Goal: Information Seeking & Learning: Learn about a topic

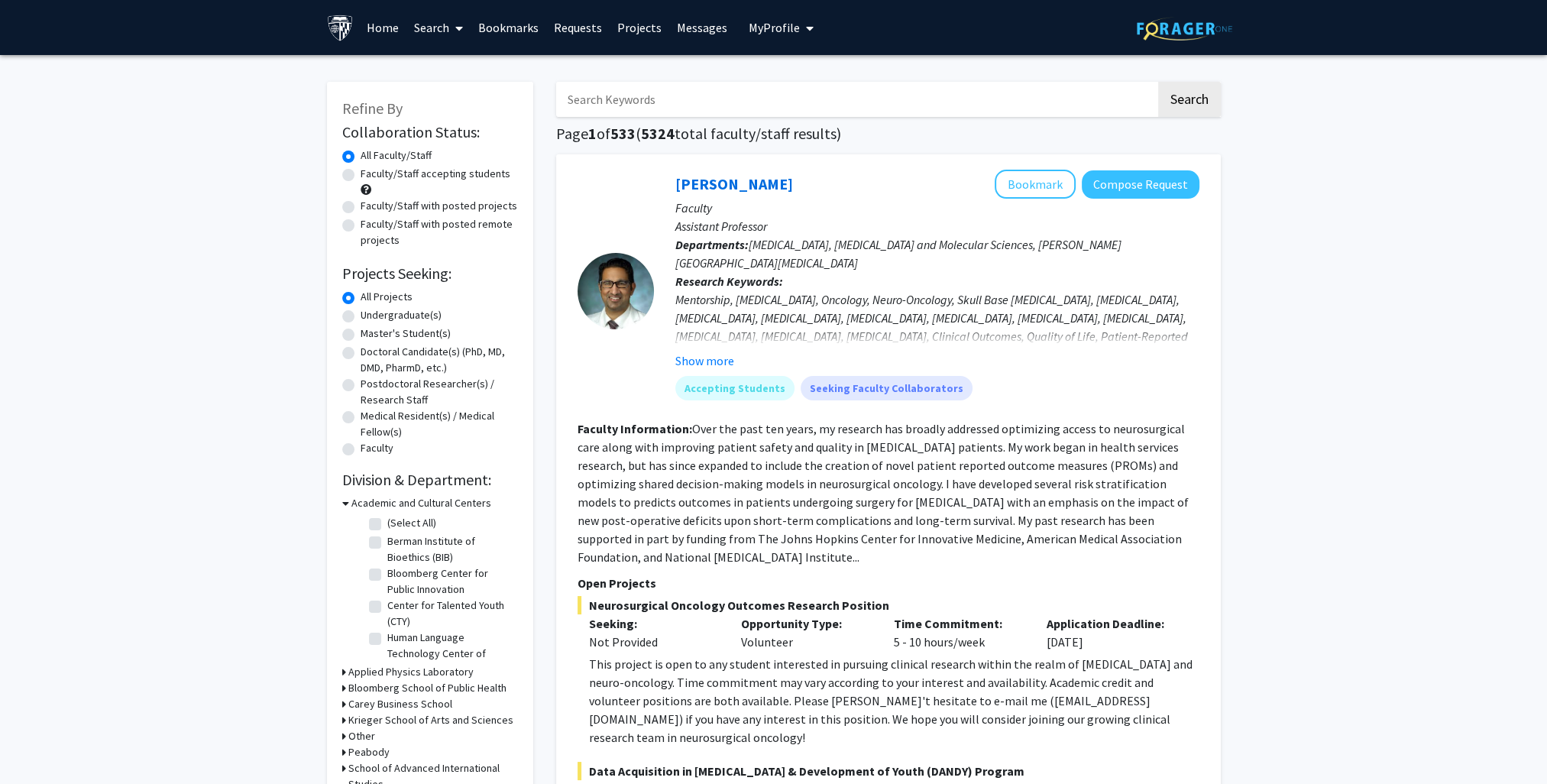
click at [425, 207] on label "Faculty/Staff with posted projects" at bounding box center [439, 206] width 157 height 16
click at [370, 207] on input "Faculty/Staff with posted projects" at bounding box center [366, 203] width 10 height 10
radio input "true"
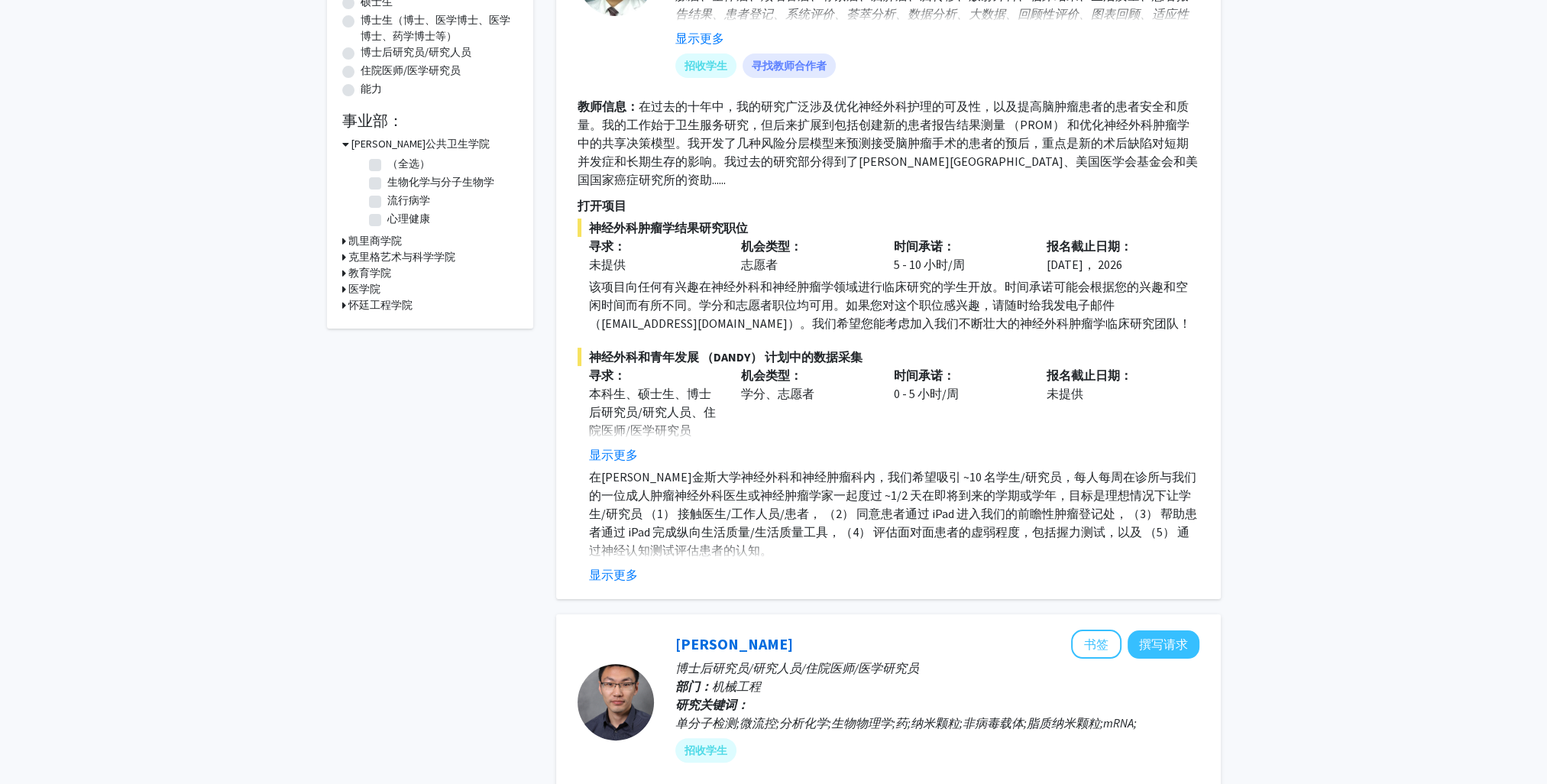
scroll to position [305, 0]
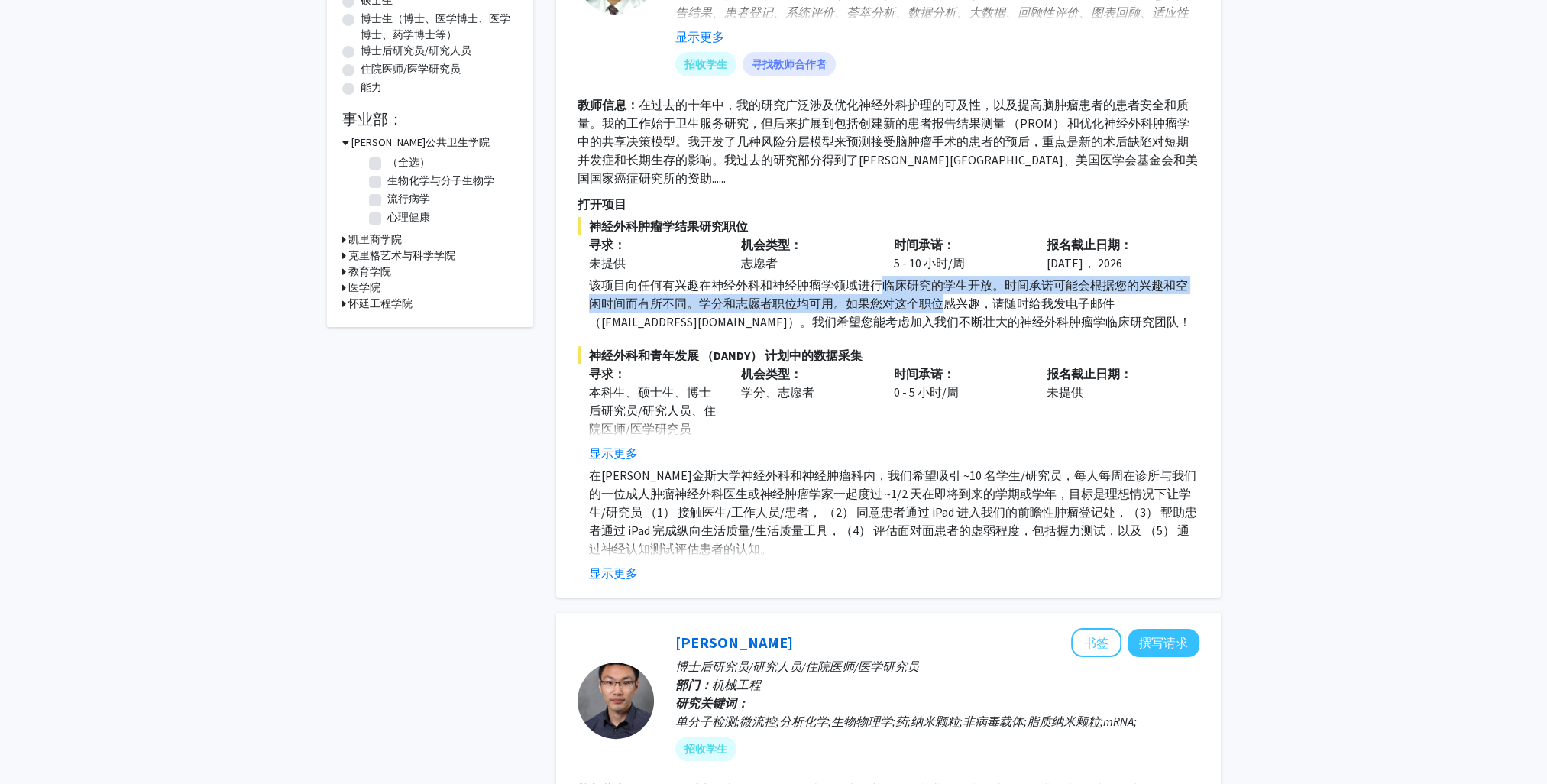
drag, startPoint x: 887, startPoint y: 286, endPoint x: 950, endPoint y: 300, distance: 64.5
click at [950, 299] on div "该项目向任何有兴趣在神经外科和神经肿瘤学领域进行临床研究的学生开放。时间承诺可能会根据您的兴趣和空闲时间而有所不同。学分和志愿者职位均可用。如果您对这个职位感…" at bounding box center [894, 303] width 610 height 55
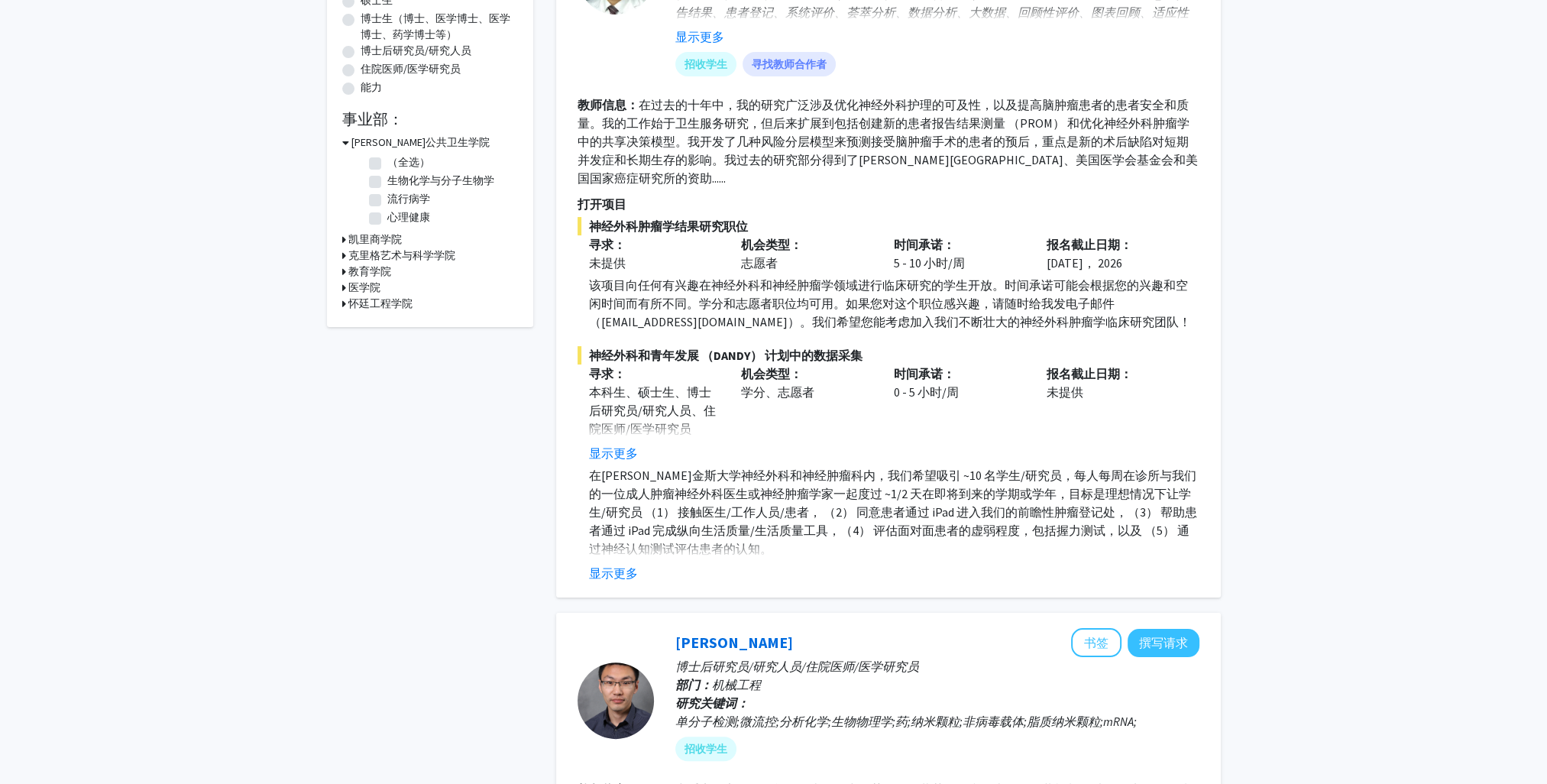
drag, startPoint x: 950, startPoint y: 300, endPoint x: 1053, endPoint y: 322, distance: 105.3
click at [1053, 322] on div "该项目向任何有兴趣在神经外科和神经肿瘤学领域进行临床研究的学生开放。时间承诺可能会根据您的兴趣和空闲时间而有所不同。学分和志愿者职位均可用。如果您对这个职位感…" at bounding box center [894, 303] width 610 height 55
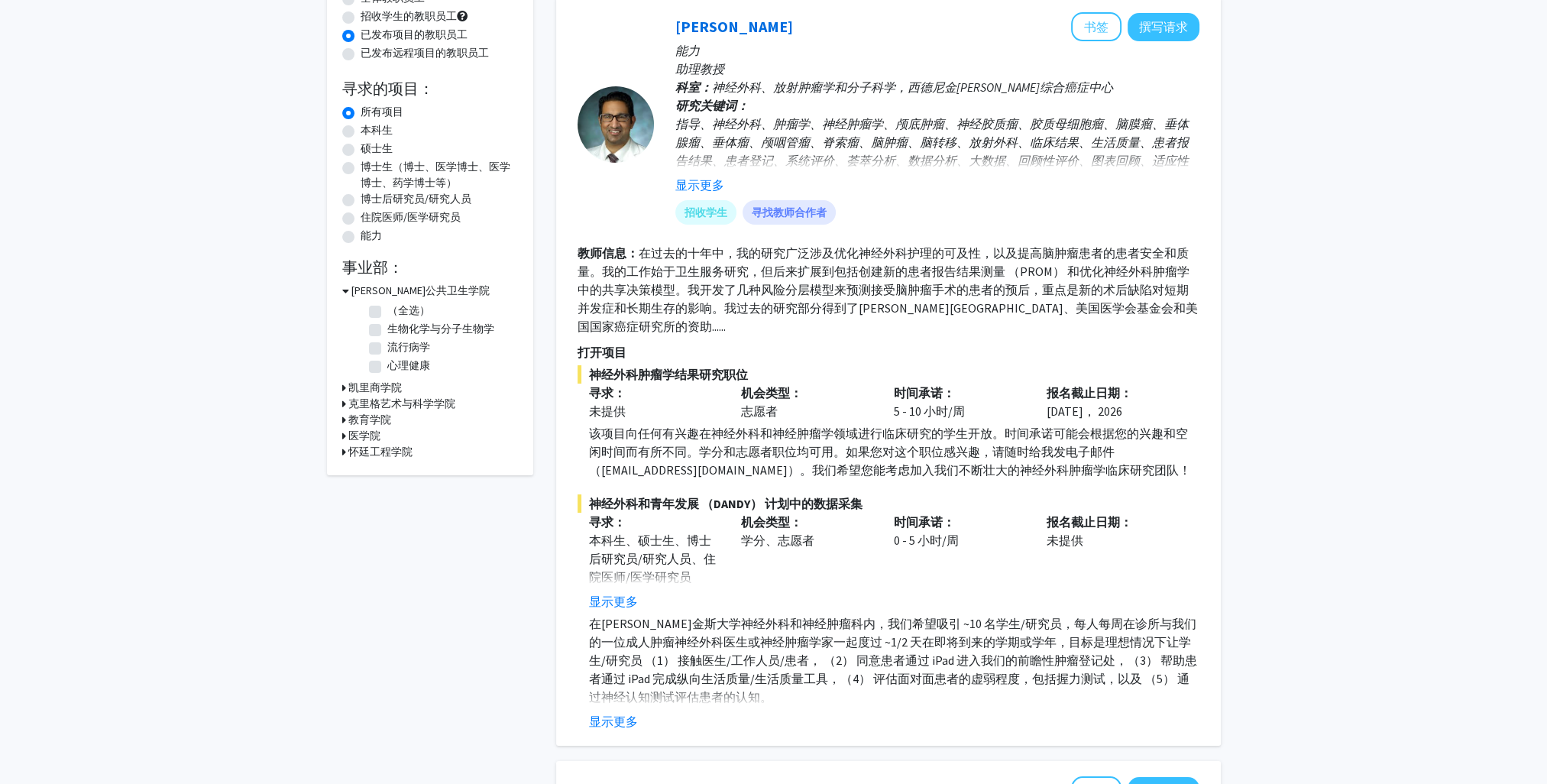
scroll to position [0, 0]
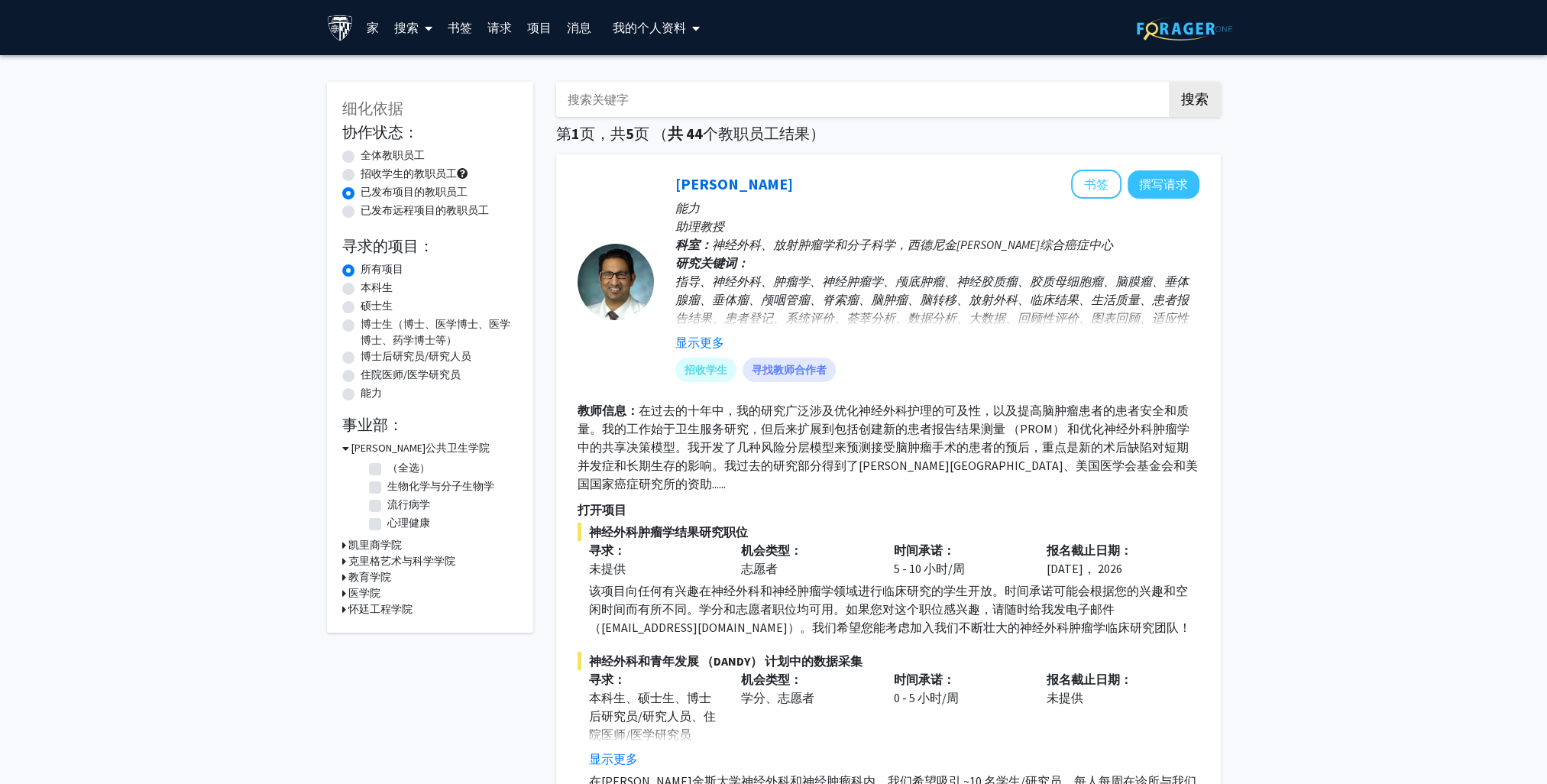
click at [743, 96] on input "搜索关键字" at bounding box center [856, 99] width 599 height 35
type input "data"
click at [1168, 82] on button "搜索" at bounding box center [1195, 99] width 52 height 35
radio input "true"
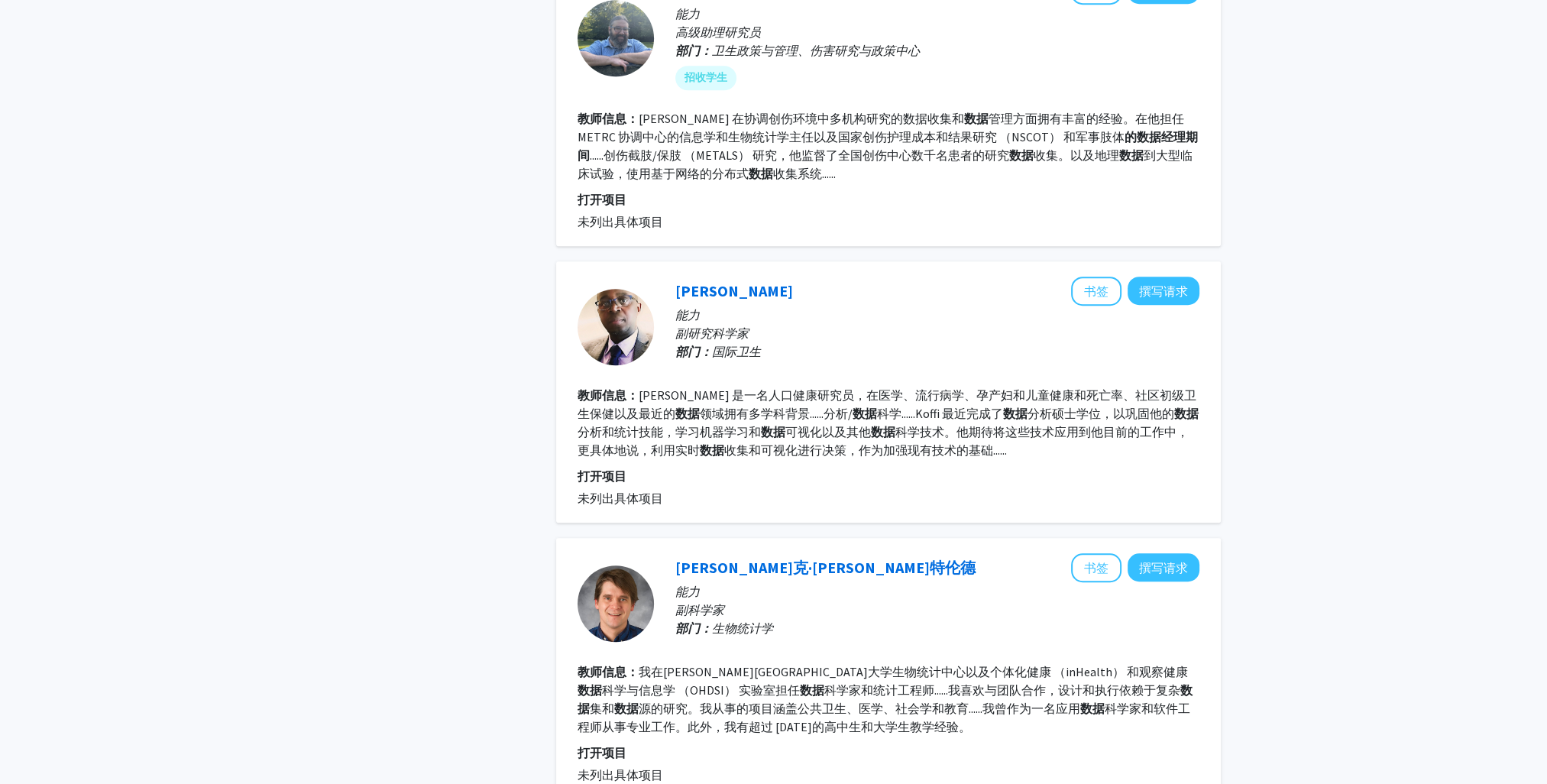
scroll to position [1363, 0]
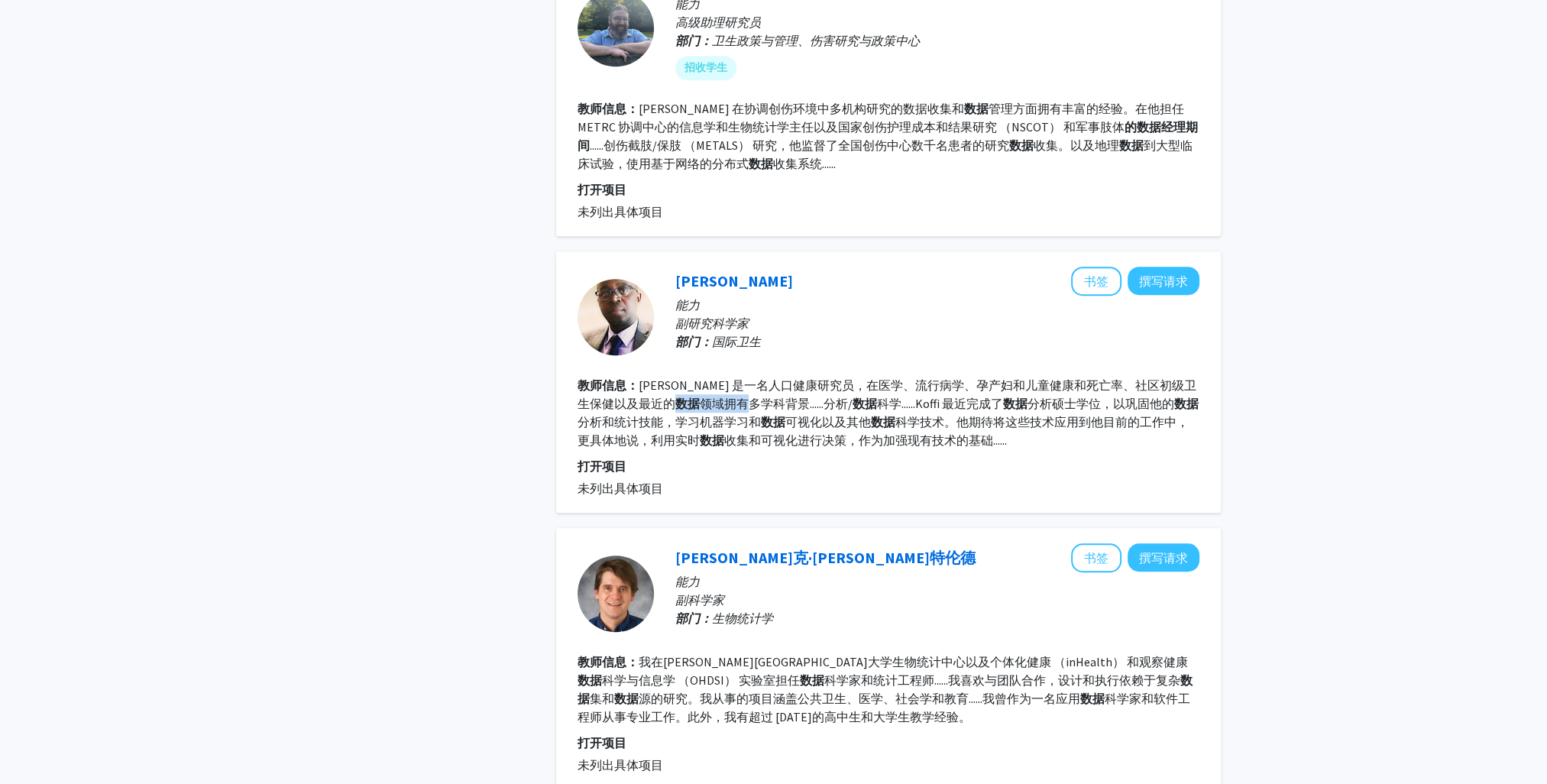
drag, startPoint x: 638, startPoint y: 401, endPoint x: 718, endPoint y: 409, distance: 80.4
click at [717, 408] on section "教师信息： Alain Koffi 是一名人口健康研究员，在医学、流行病学、孕产妇和儿童健康和死亡率、社区初级卫生保健以及最近的 数据 领域拥有多学科背景..…" at bounding box center [888, 412] width 621 height 73
drag, startPoint x: 718, startPoint y: 409, endPoint x: 814, endPoint y: 438, distance: 100.3
click at [814, 438] on fg-read-more "Alain Koffi 是一名人口健康研究员，在医学、流行病学、孕产妇和儿童健康和死亡率、社区初级卫生保健以及最近的 数据 领域拥有多学科背景......分析…" at bounding box center [888, 412] width 621 height 70
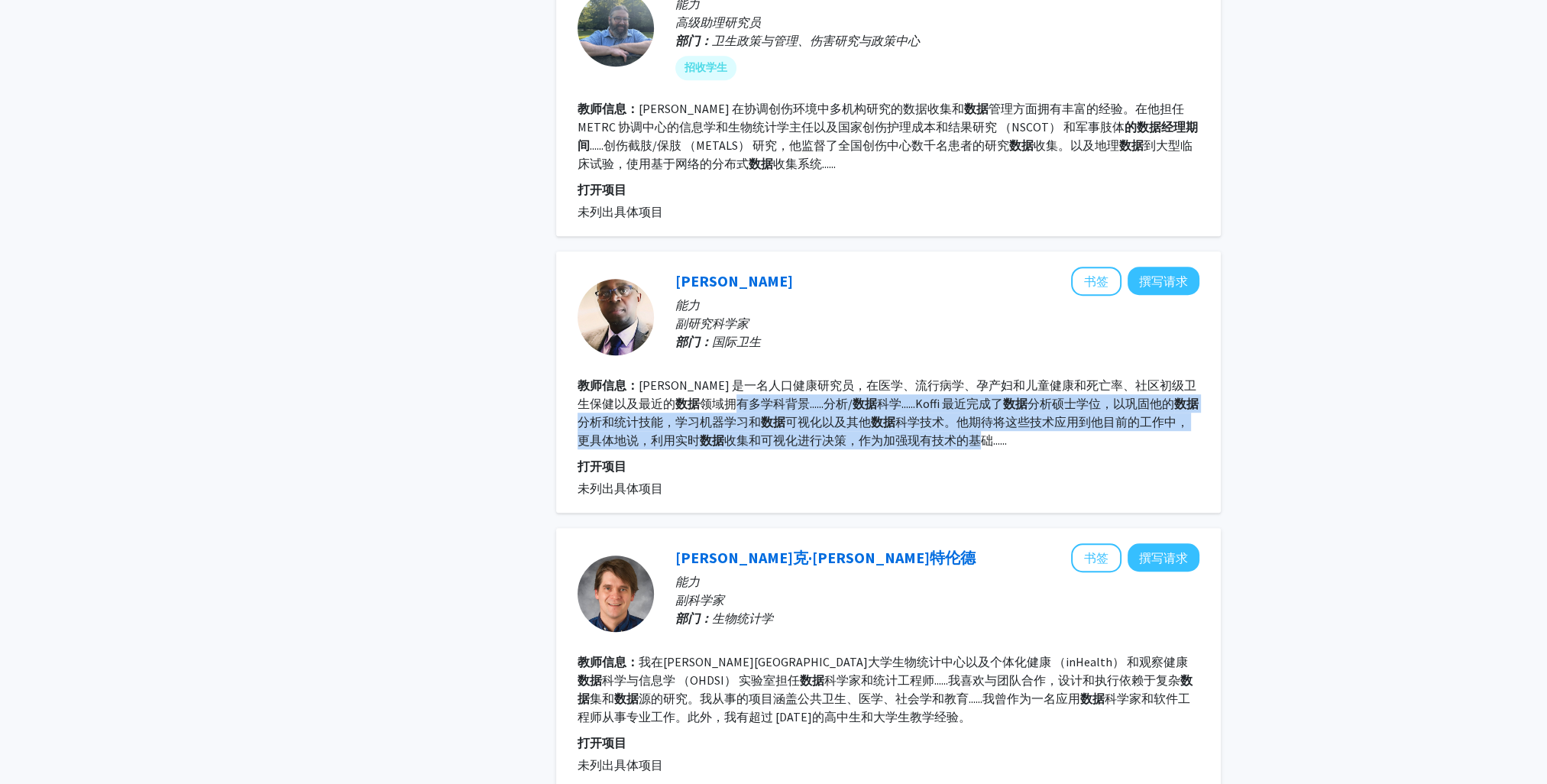
drag, startPoint x: 950, startPoint y: 437, endPoint x: 699, endPoint y: 402, distance: 253.4
click at [699, 402] on font "教师信息： Alain Koffi 是一名人口健康研究员，在医学、流行病学、孕产妇和儿童健康和死亡率、社区初级卫生保健以及最近的 数据 领域拥有多学科背景..…" at bounding box center [888, 412] width 621 height 70
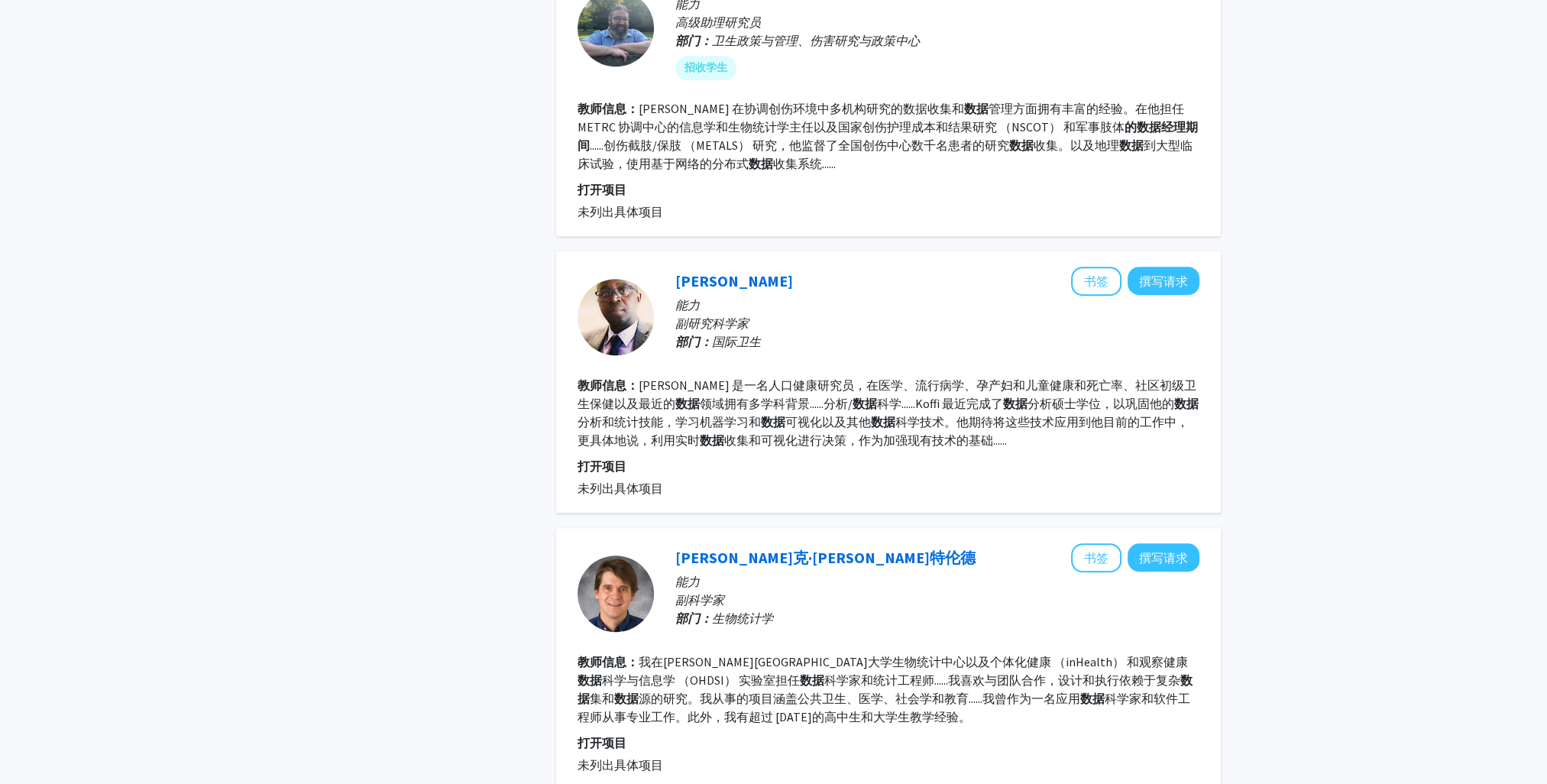
click at [1006, 444] on section "教师信息： Alain Koffi 是一名人口健康研究员，在医学、流行病学、孕产妇和儿童健康和死亡率、社区初级卫生保健以及最近的 数据 领域拥有多学科背景..…" at bounding box center [888, 412] width 621 height 73
drag, startPoint x: 706, startPoint y: 292, endPoint x: 975, endPoint y: 286, distance: 269.1
click at [987, 283] on div "阿兰·科菲 书签 撰写请求" at bounding box center [937, 281] width 524 height 29
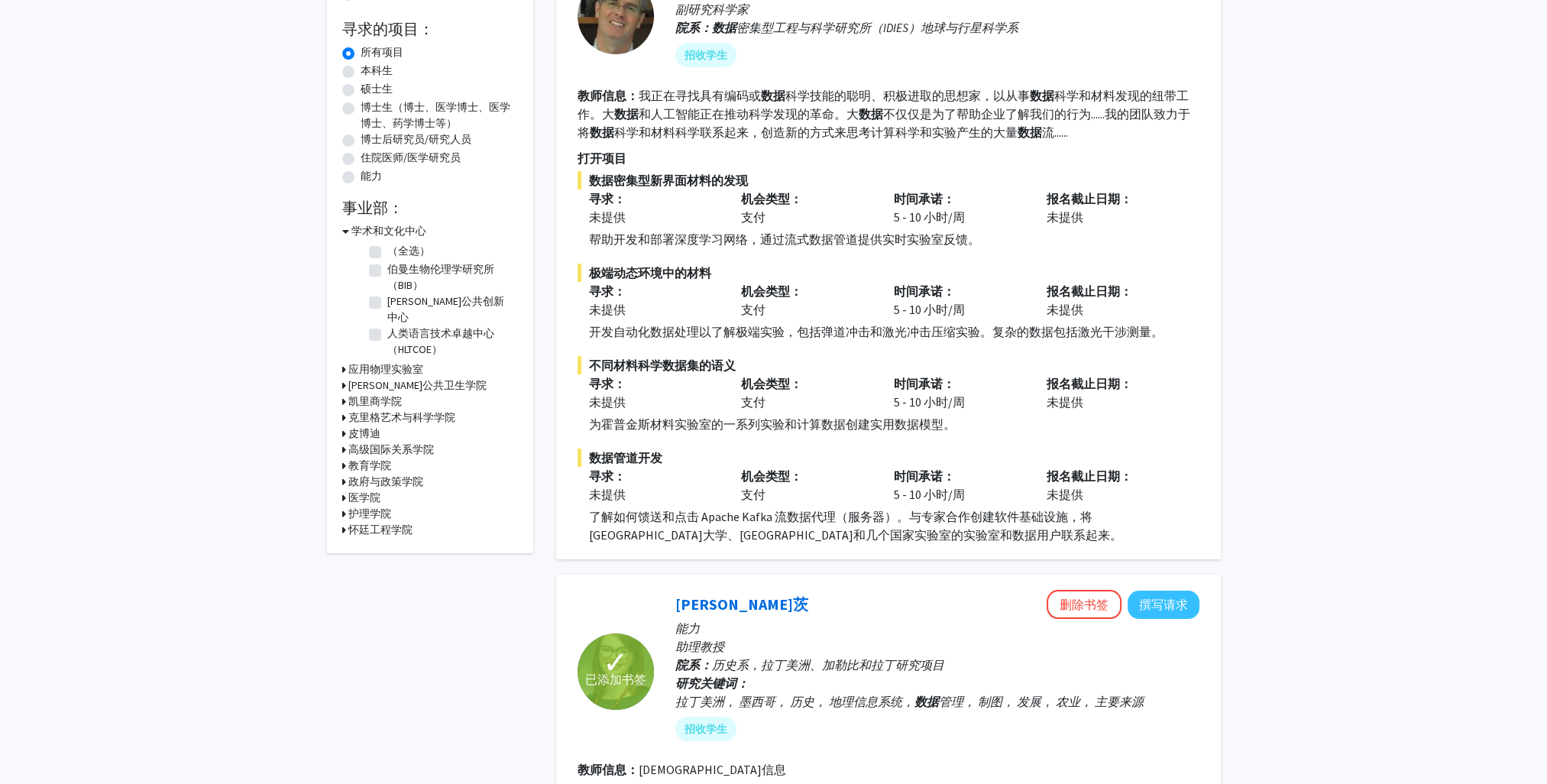
scroll to position [0, 0]
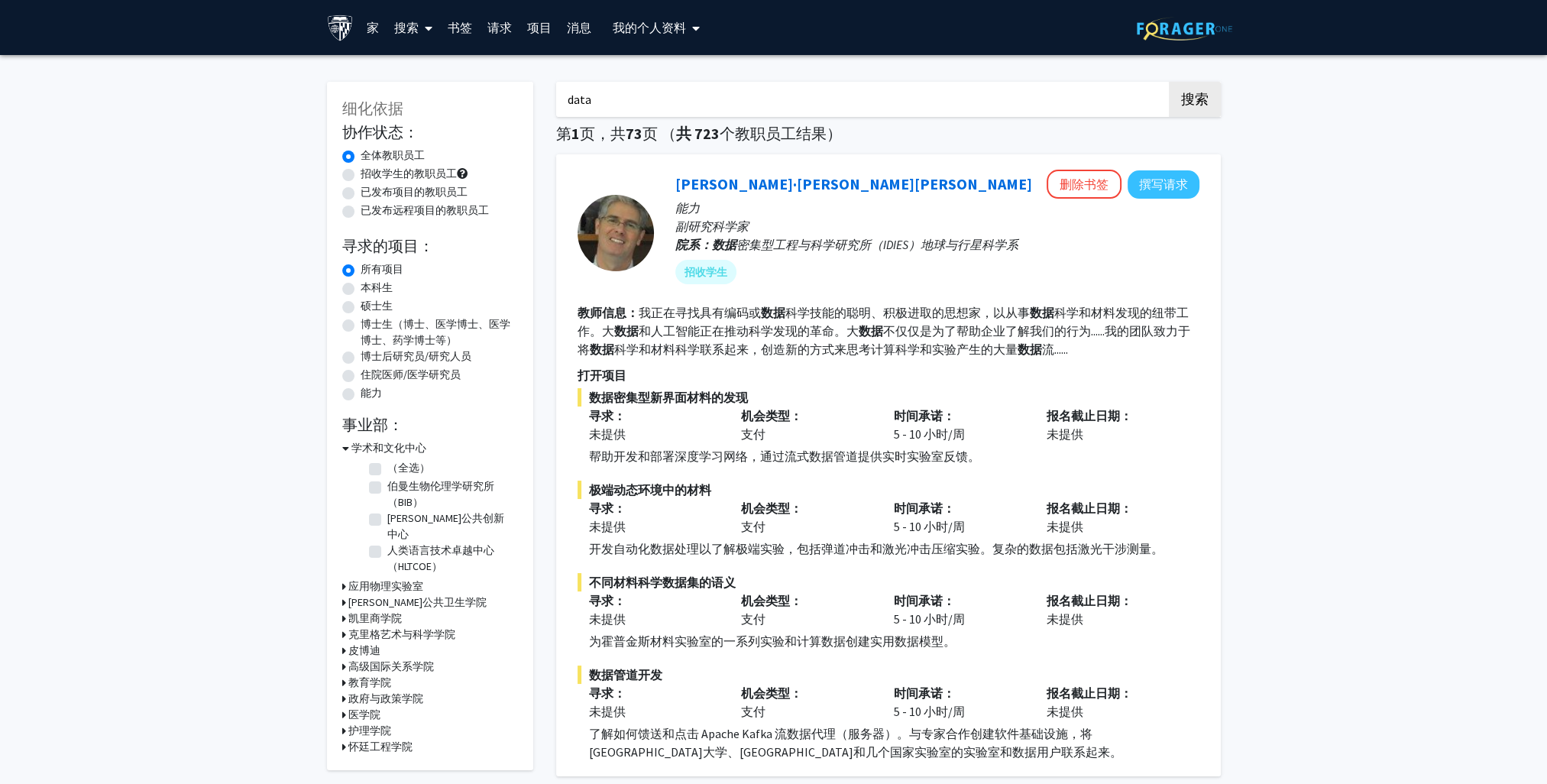
click at [709, 94] on input "data" at bounding box center [856, 99] width 599 height 35
type input "d"
type input "machine learning"
click at [1168, 82] on button "搜索" at bounding box center [1195, 99] width 52 height 35
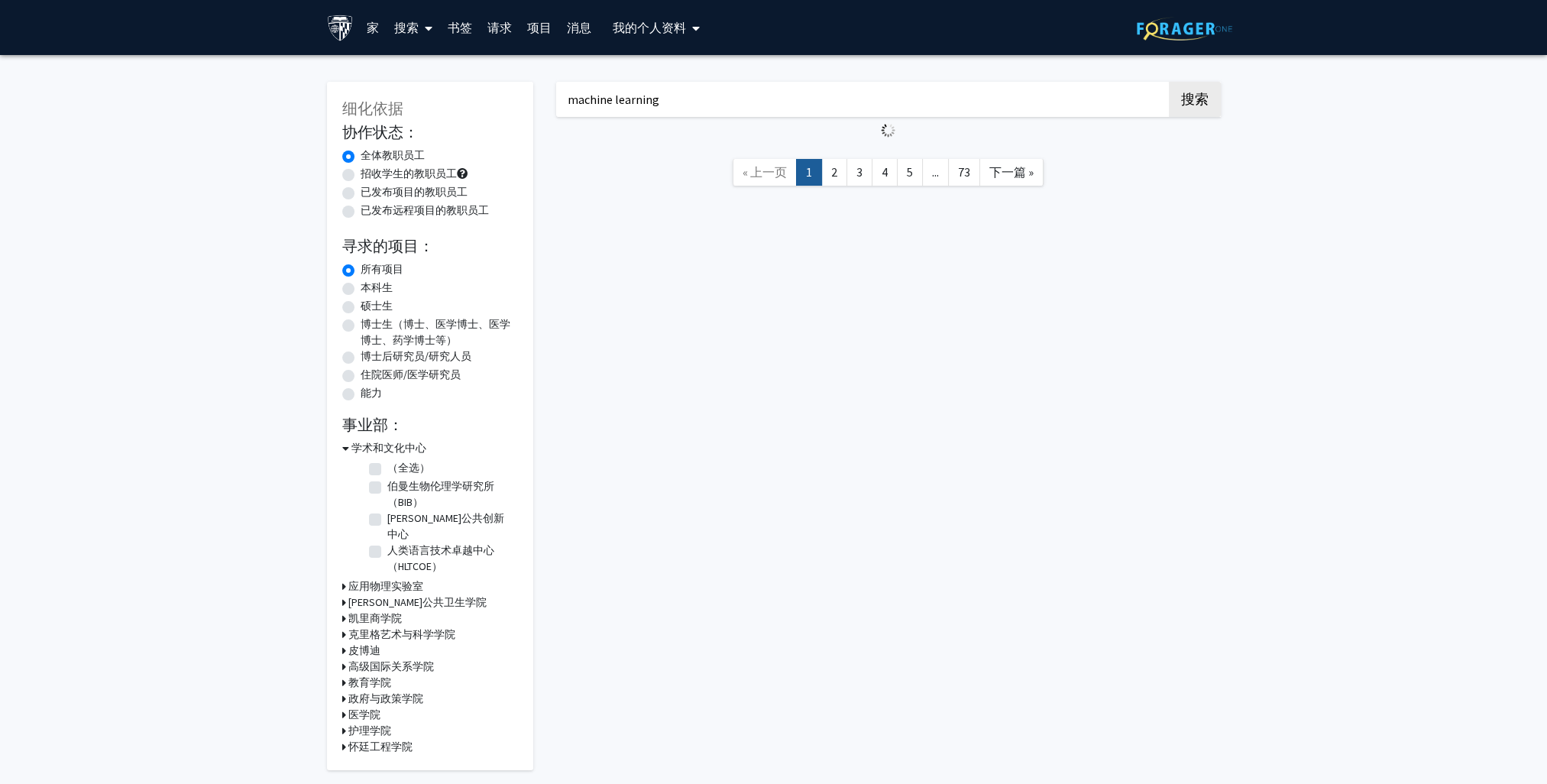
click at [1168, 82] on button "搜索" at bounding box center [1195, 99] width 52 height 35
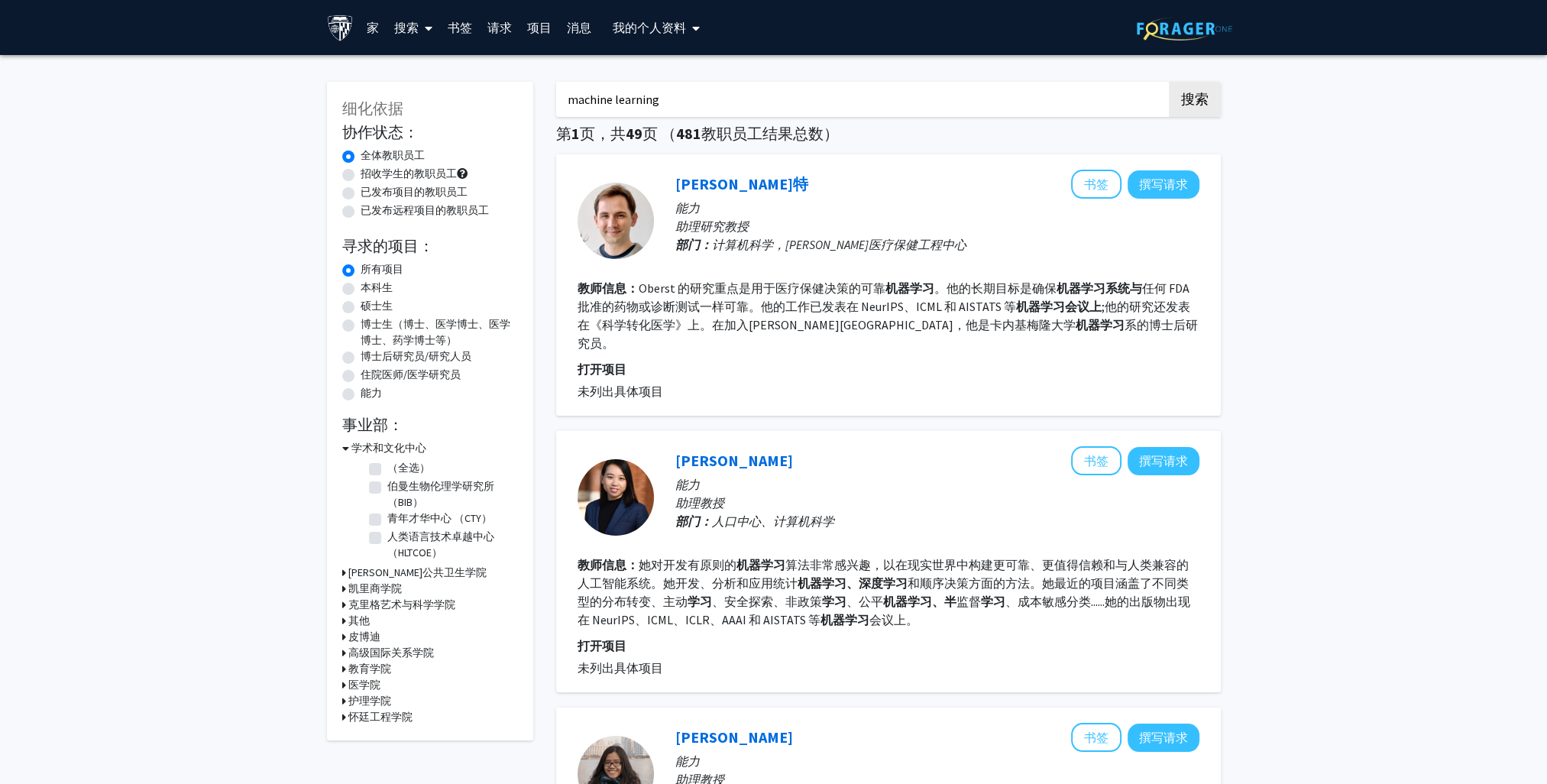
scroll to position [77, 0]
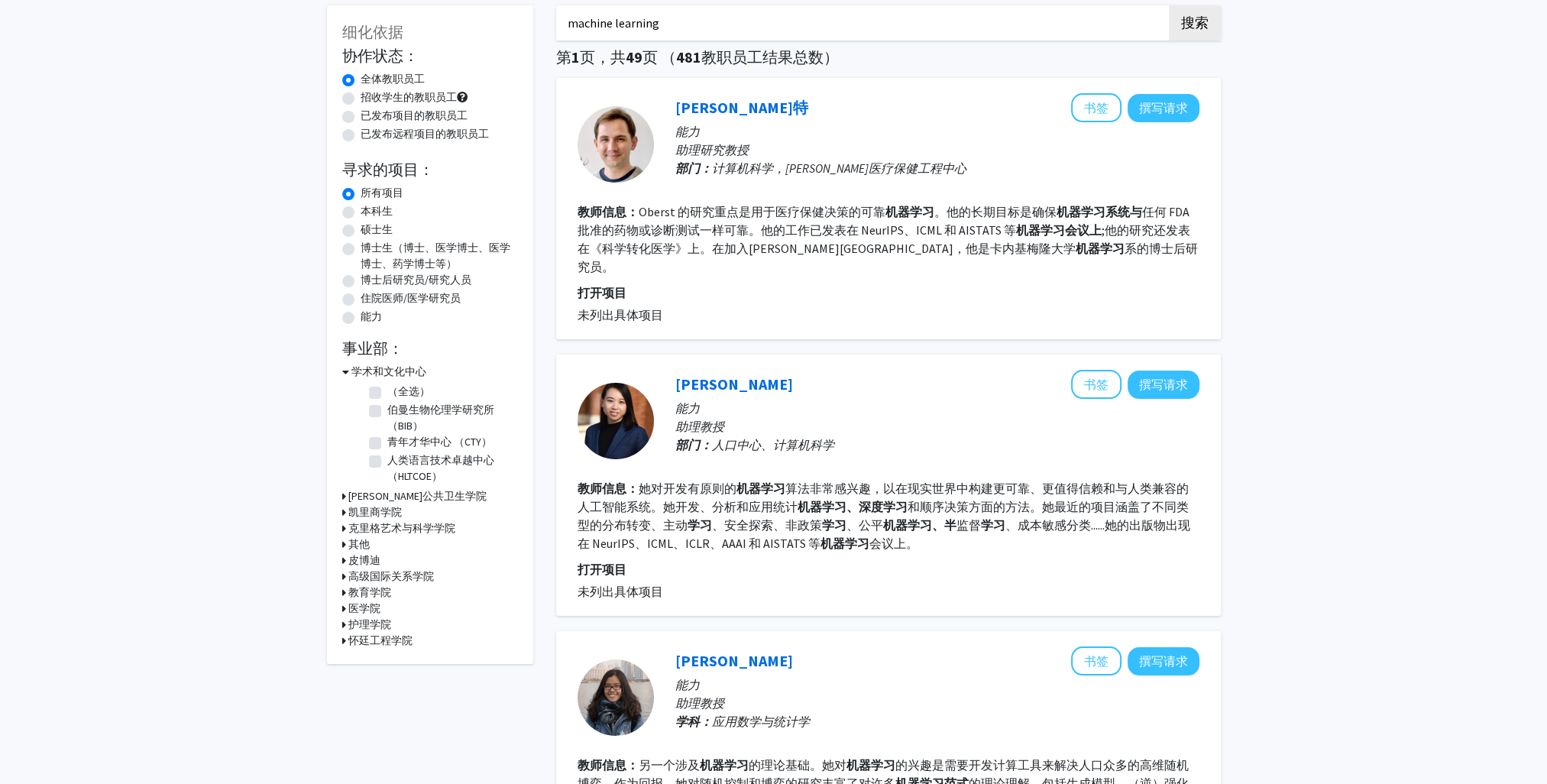
click at [389, 494] on h3 "彭博公共卫生学院" at bounding box center [417, 496] width 138 height 16
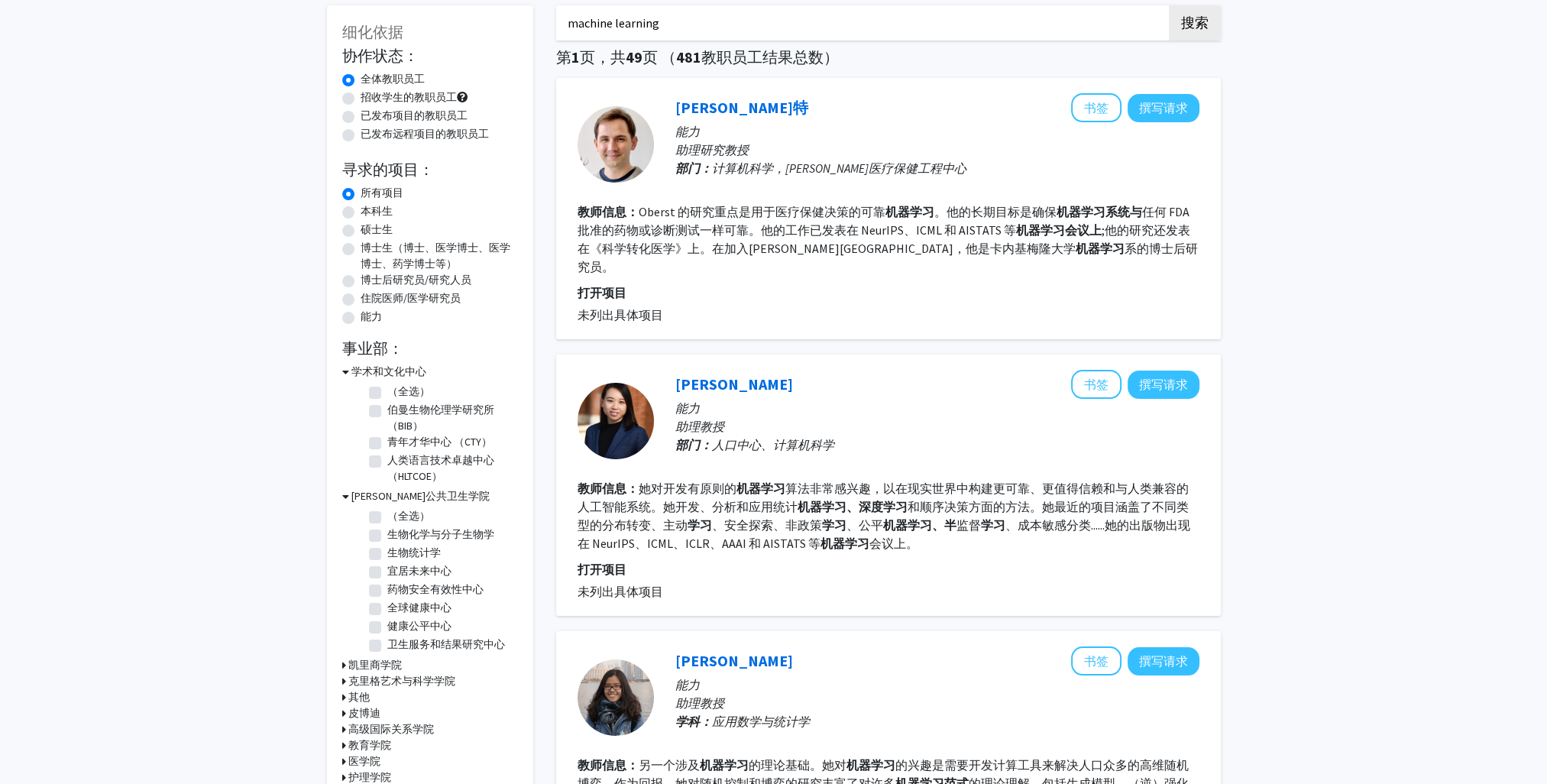
click at [387, 515] on label "（全选）" at bounding box center [408, 515] width 43 height 16
click at [387, 515] on input "（全选）" at bounding box center [392, 513] width 10 height 10
checkbox input "true"
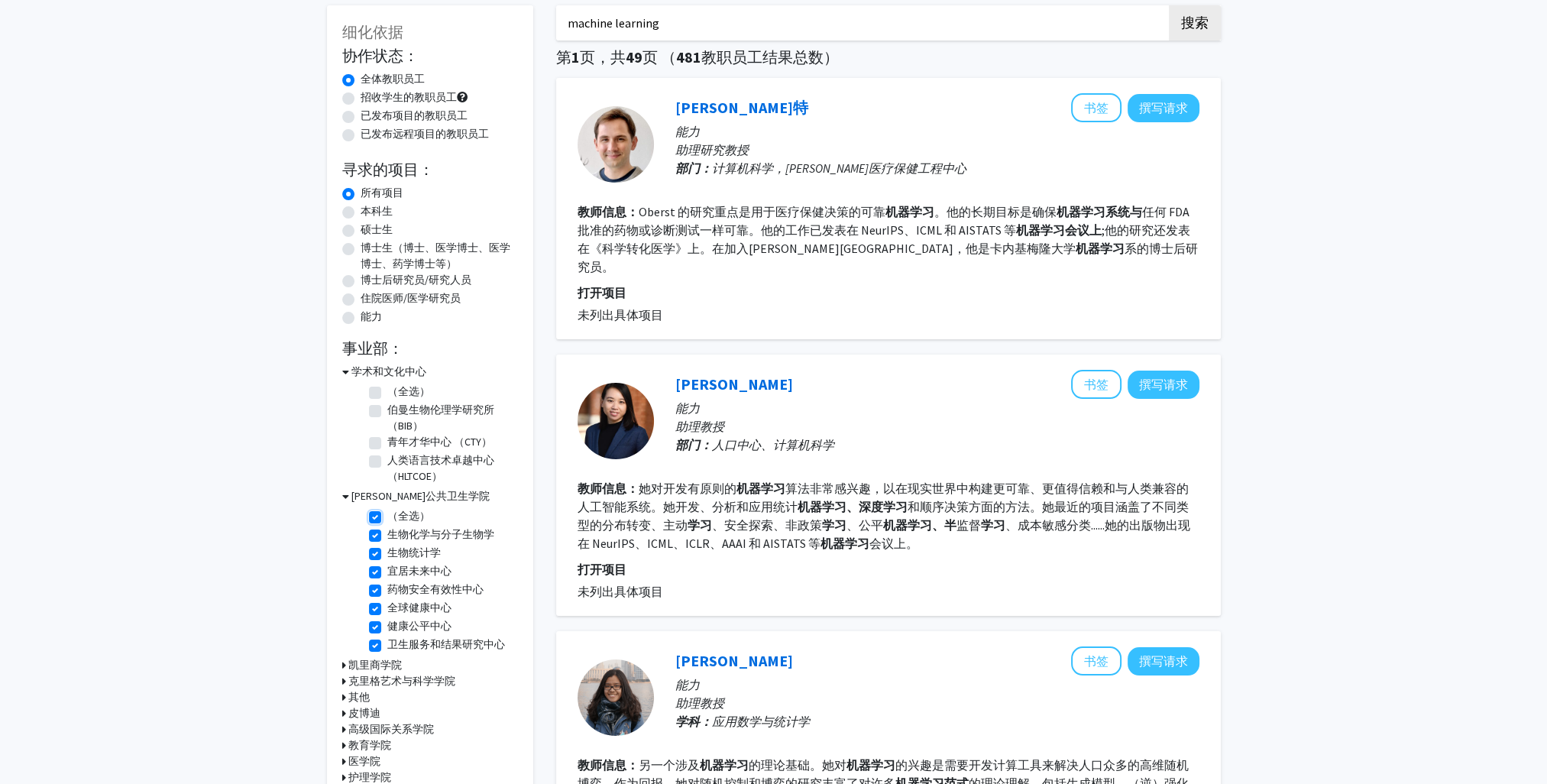
checkbox input "true"
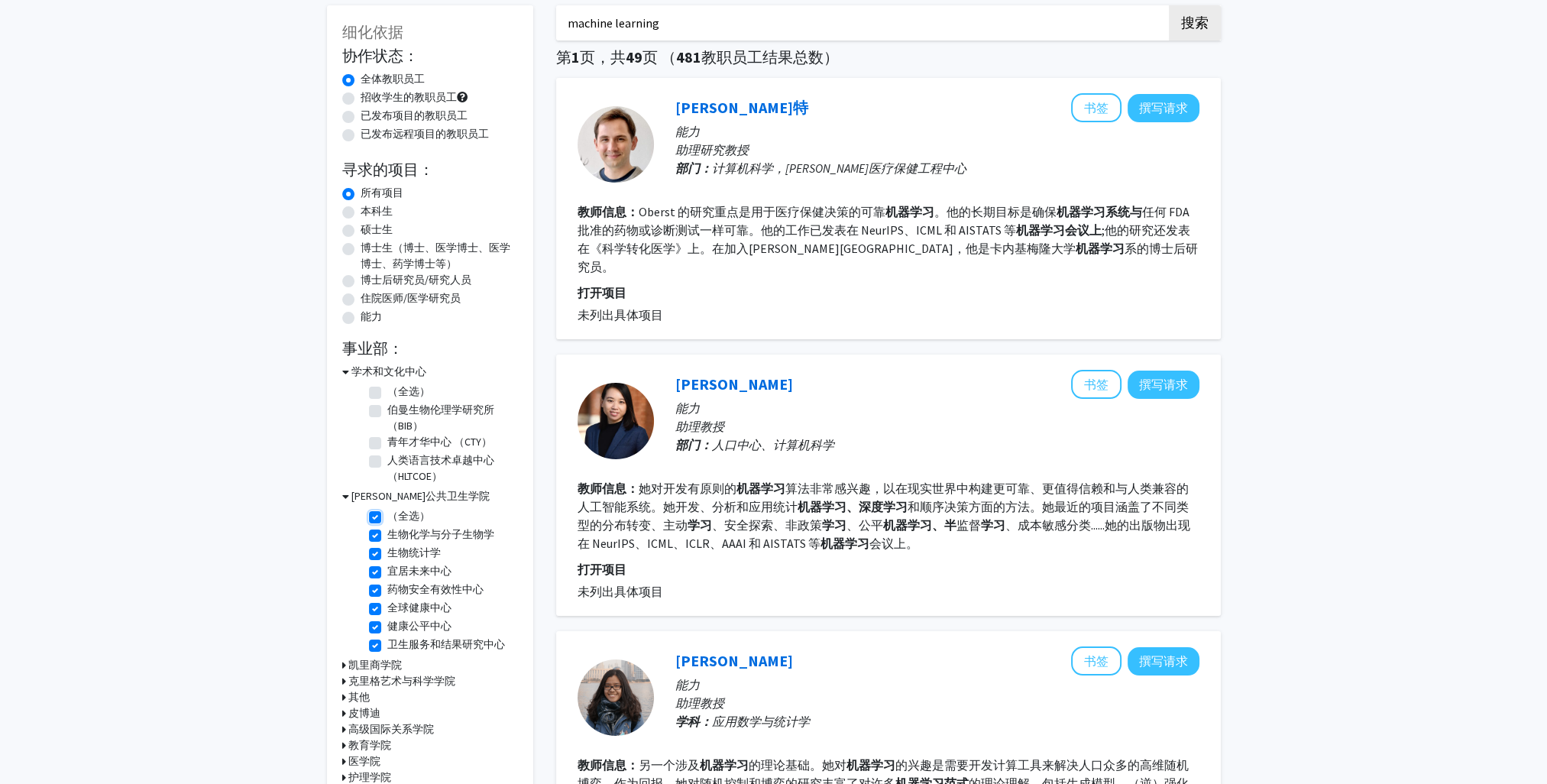
checkbox input "true"
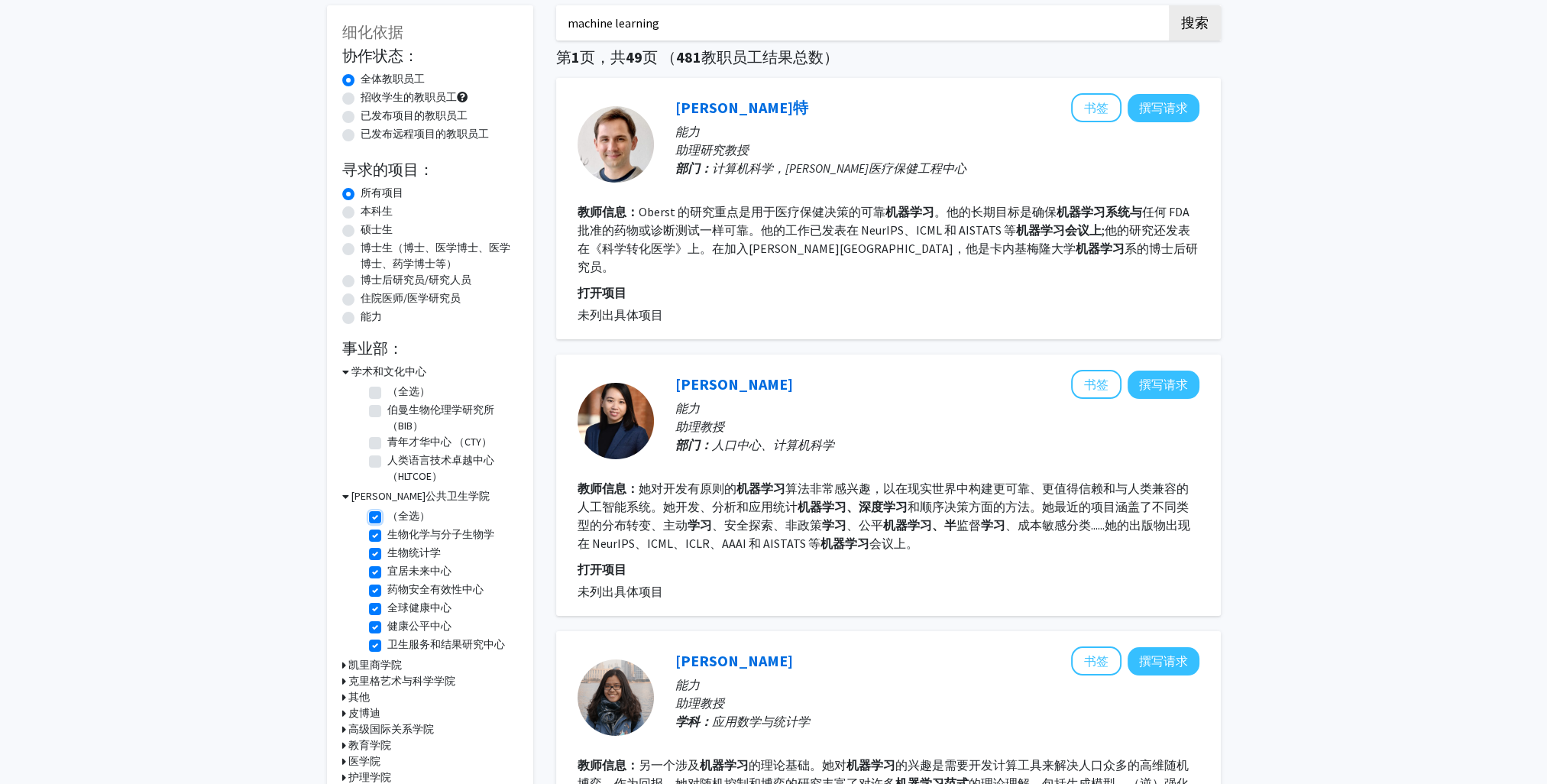
checkbox input "true"
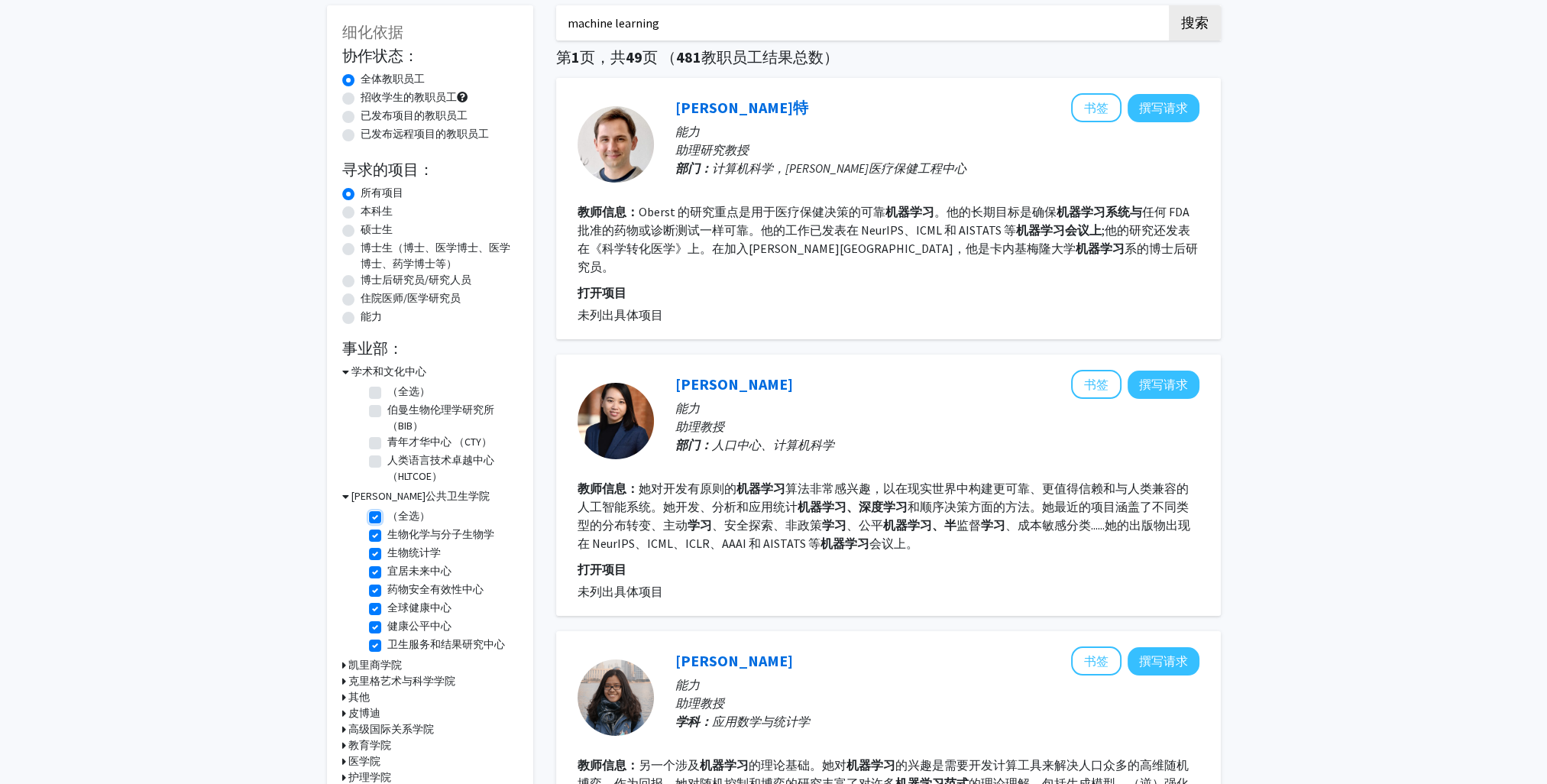
checkbox input "true"
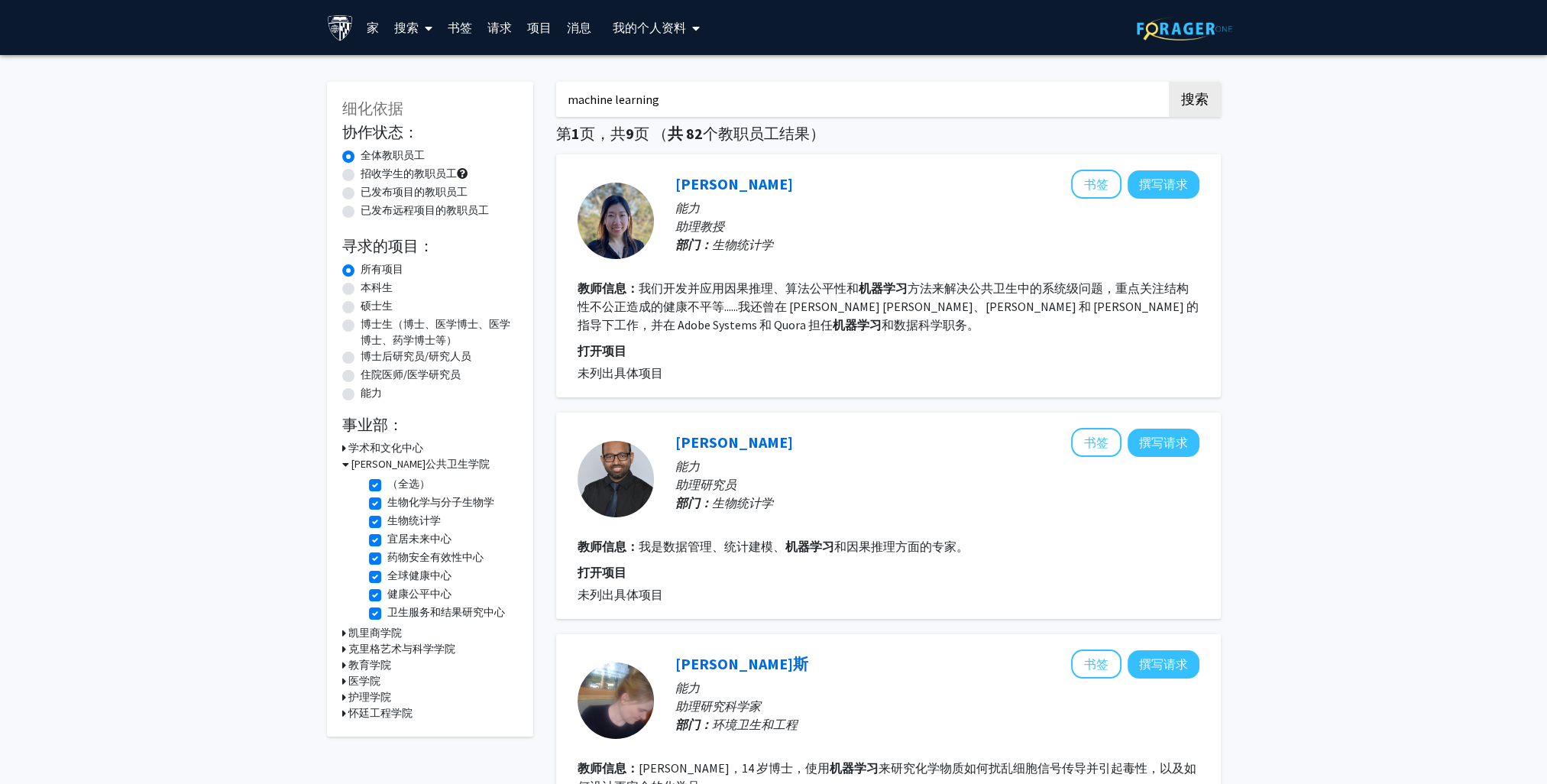
click at [357, 682] on h3 "医学院" at bounding box center [364, 680] width 32 height 16
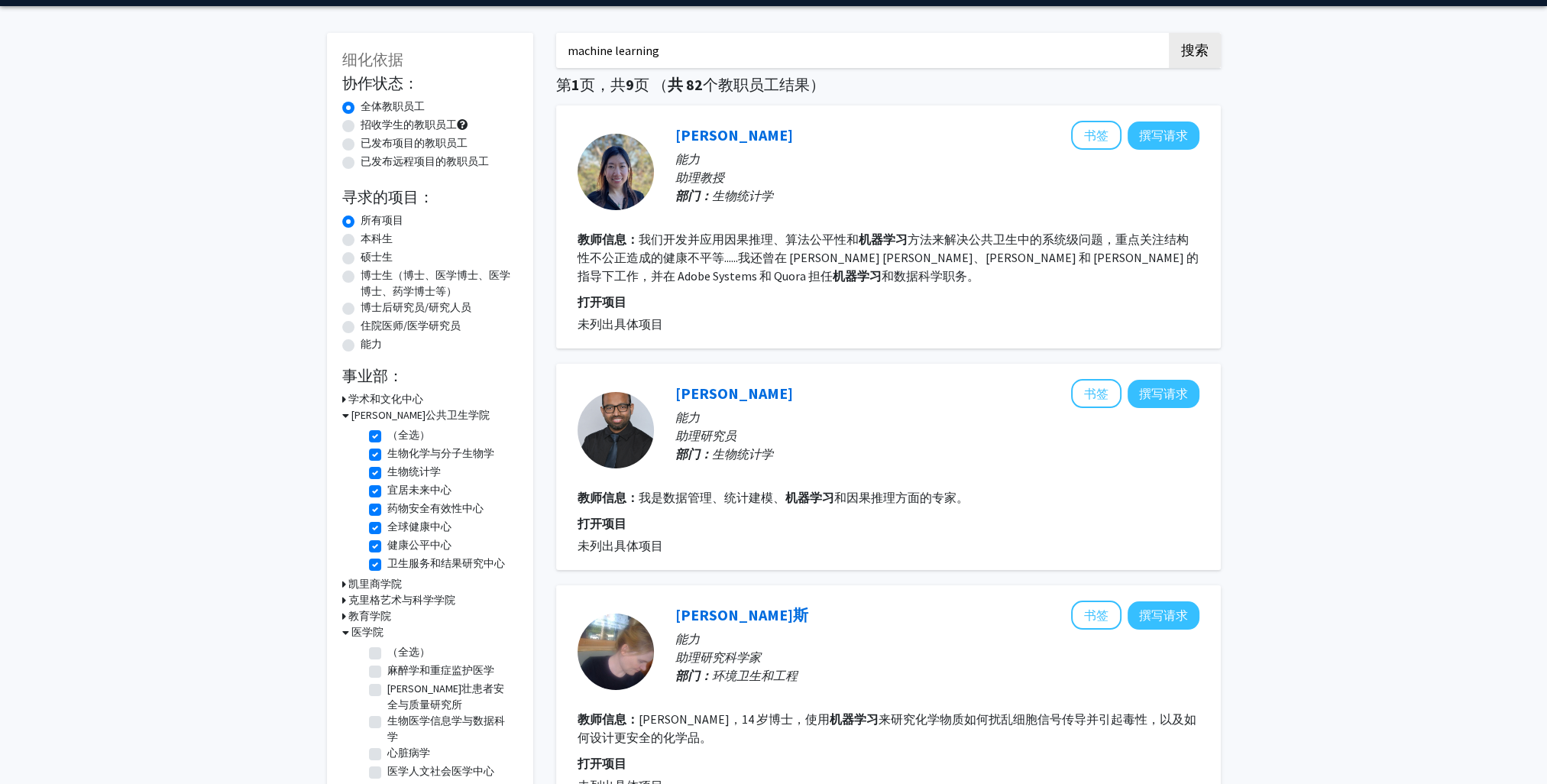
scroll to position [77, 0]
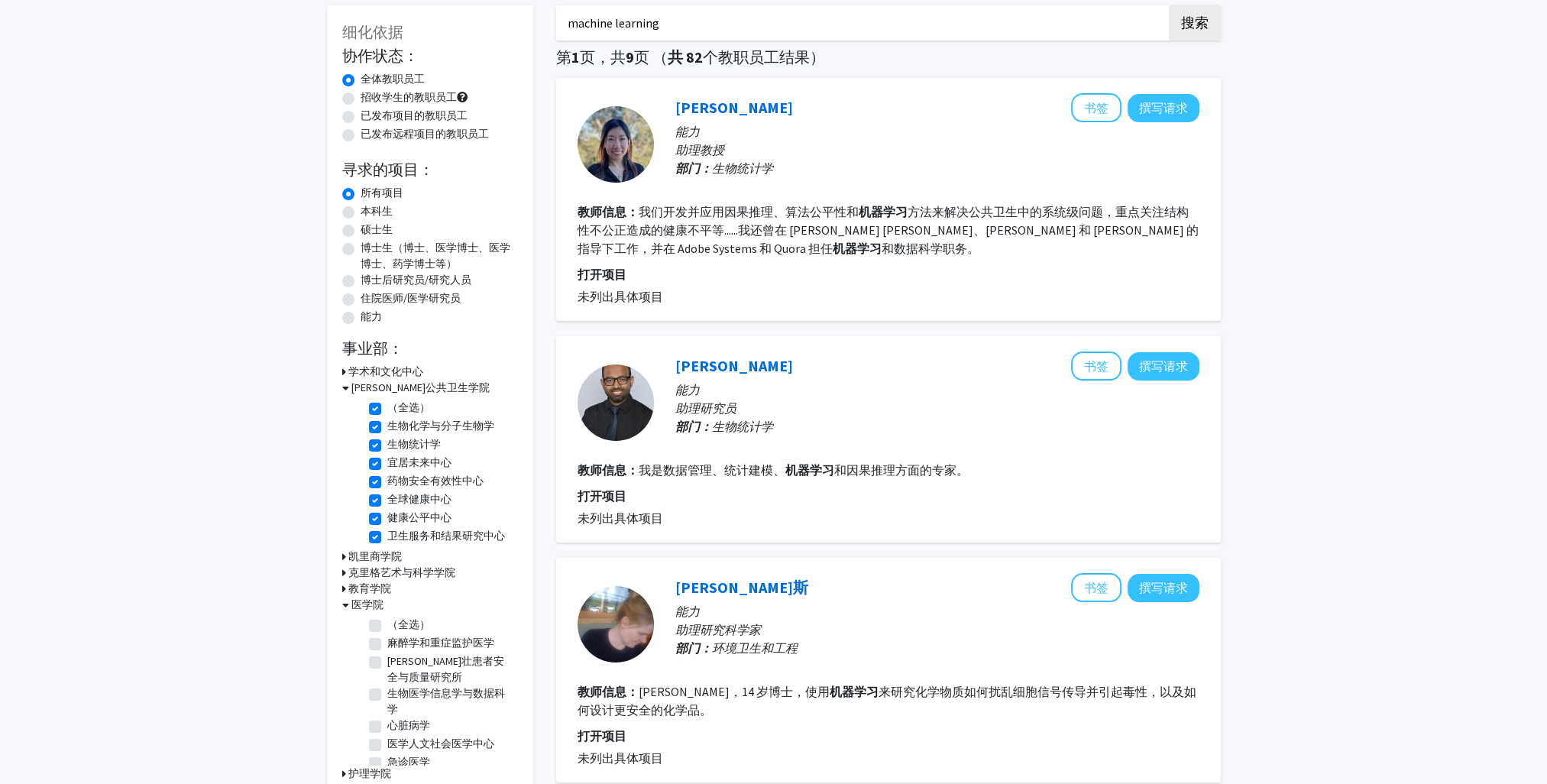
click at [387, 626] on label "（全选）" at bounding box center [408, 624] width 43 height 16
click at [387, 626] on input "（全选）" at bounding box center [392, 621] width 10 height 10
checkbox input "true"
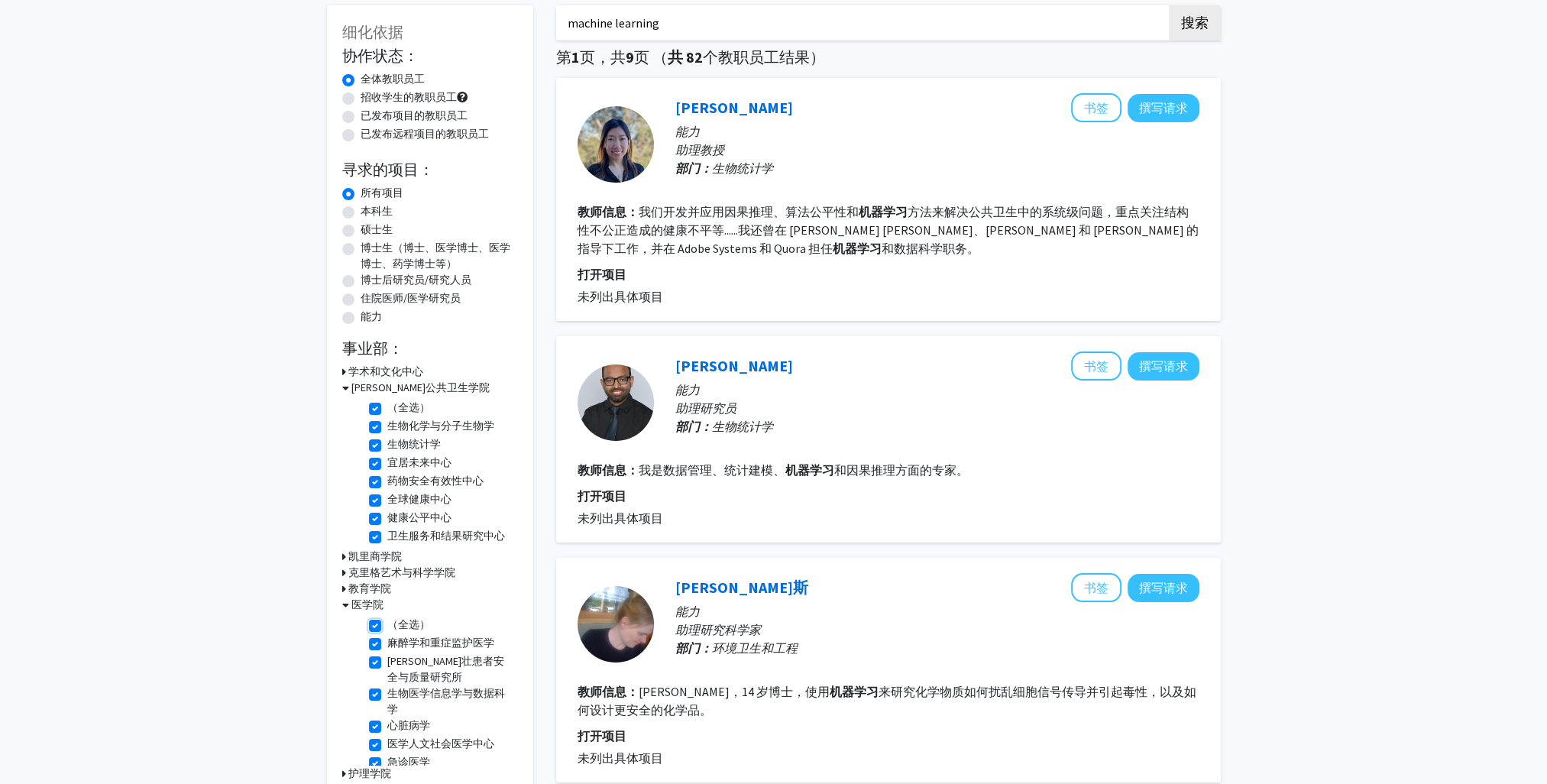
checkbox input "true"
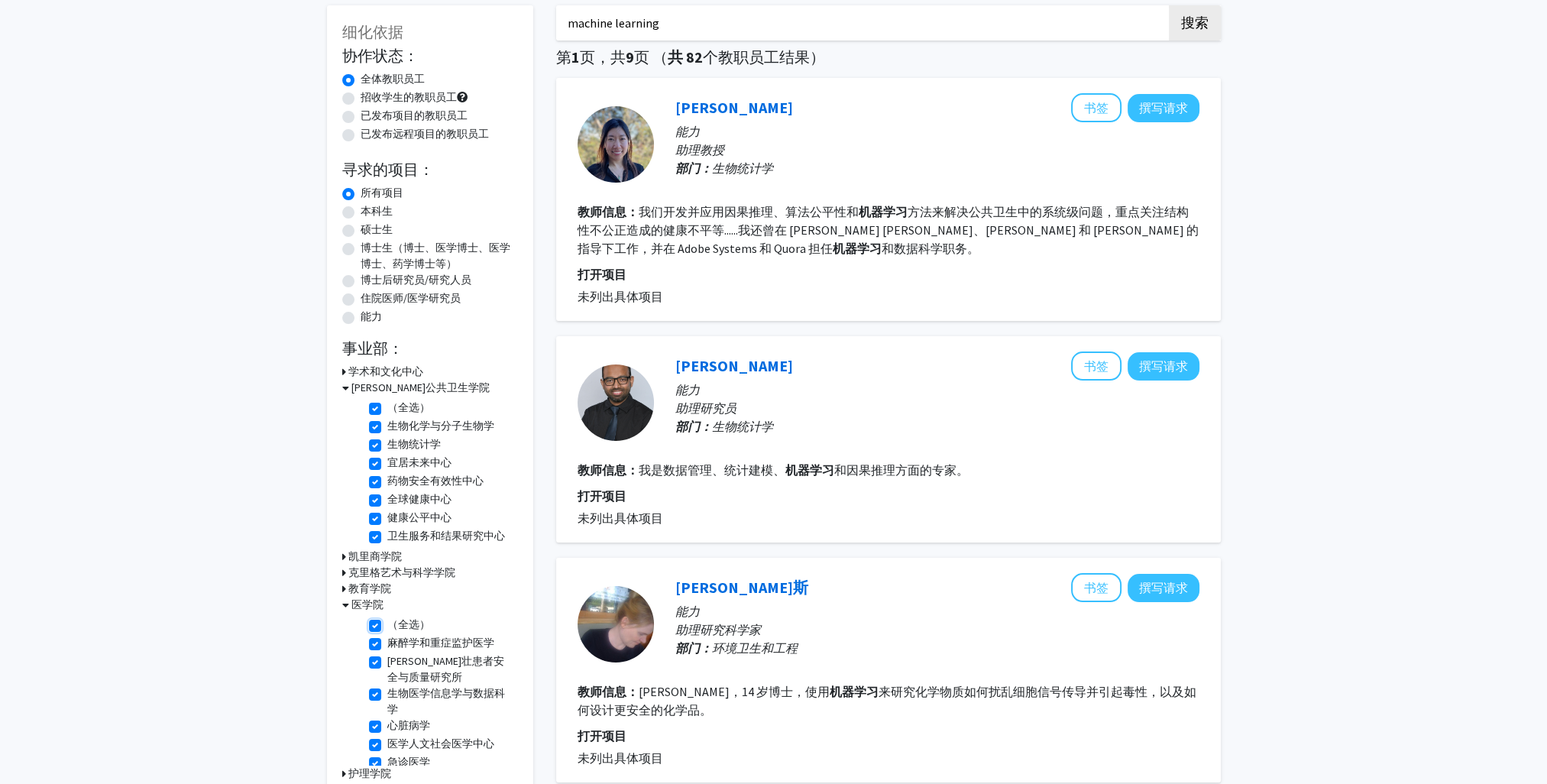
checkbox input "true"
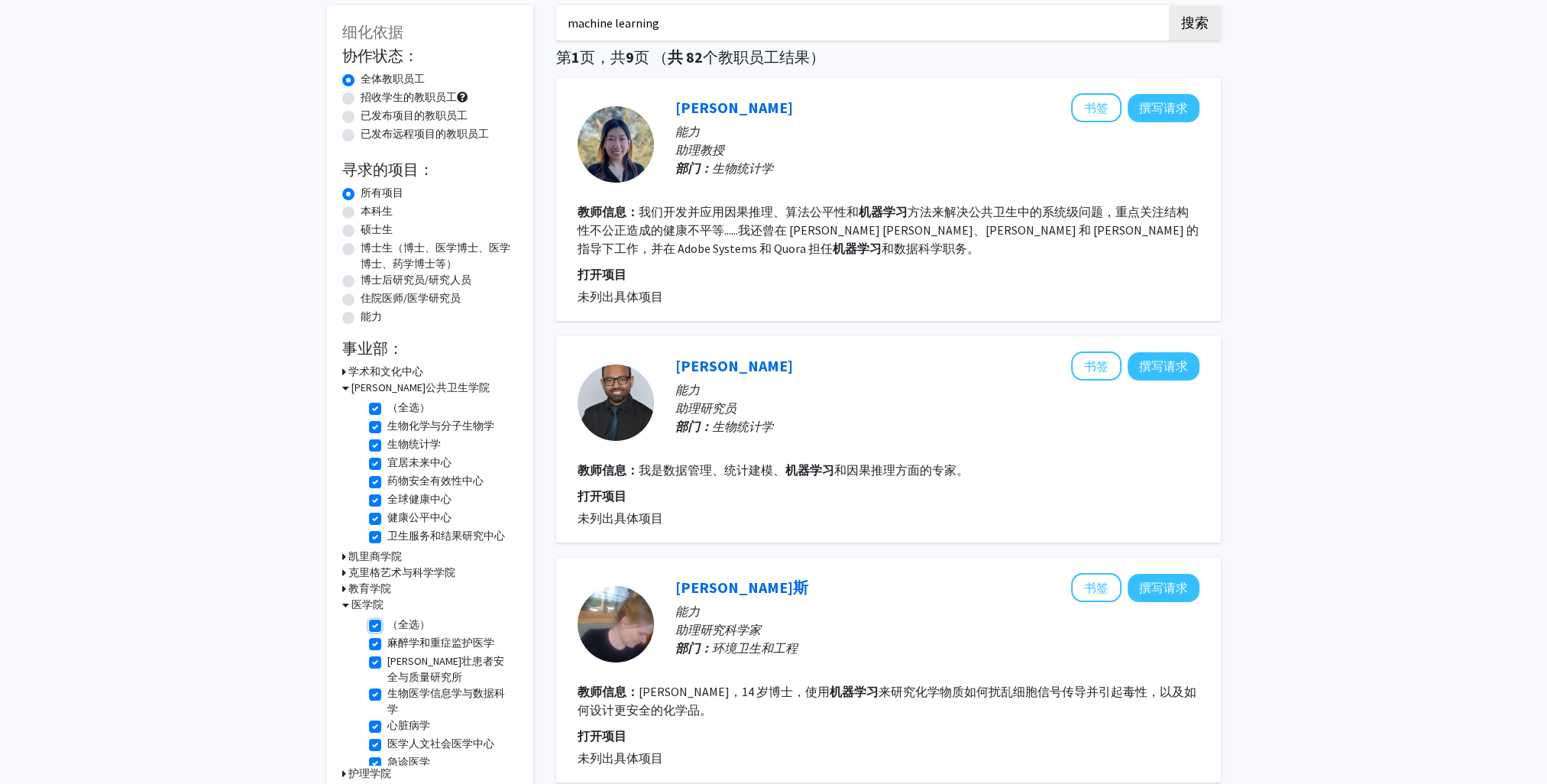
checkbox input "true"
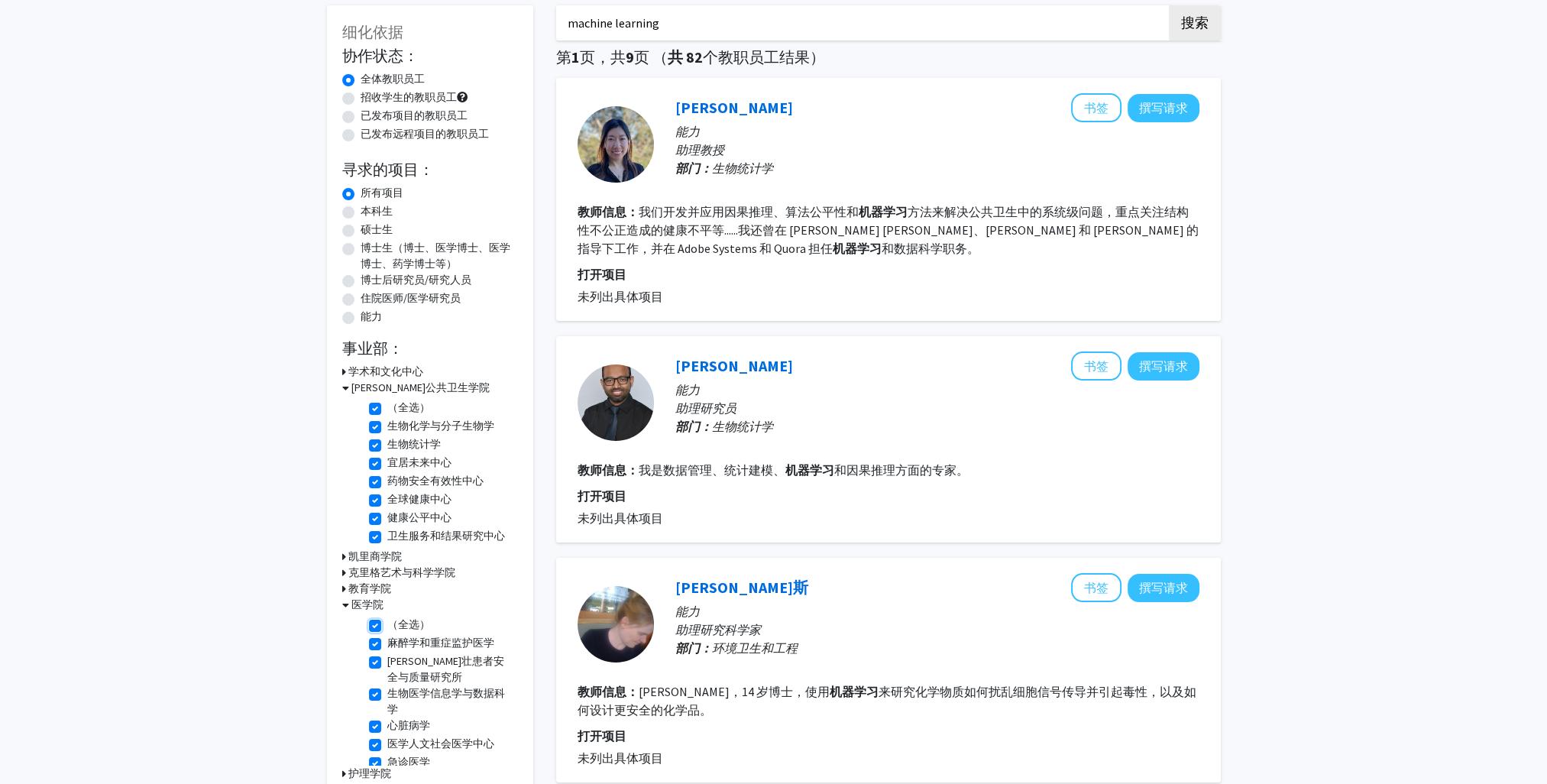
checkbox input "true"
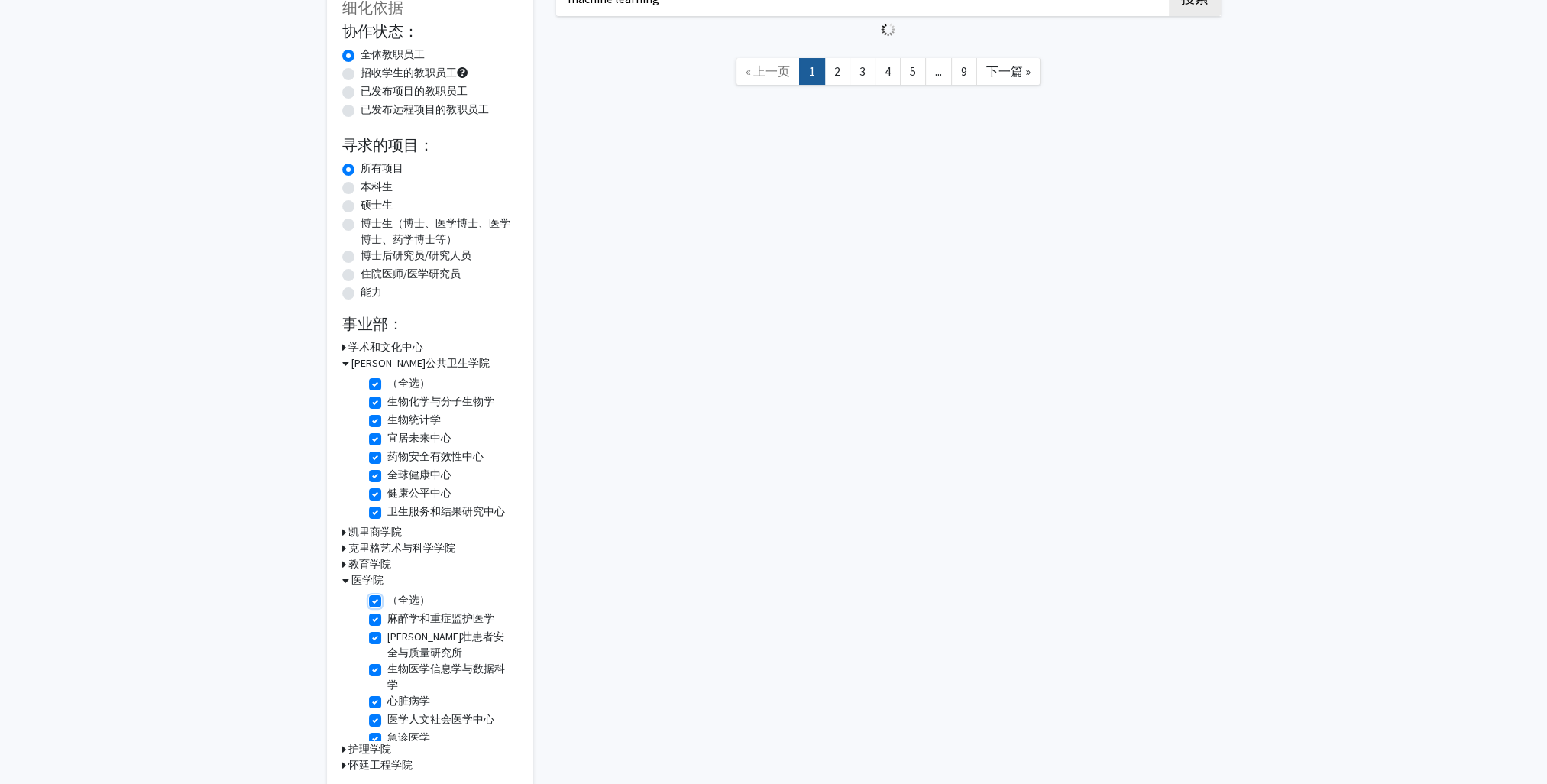
scroll to position [185, 0]
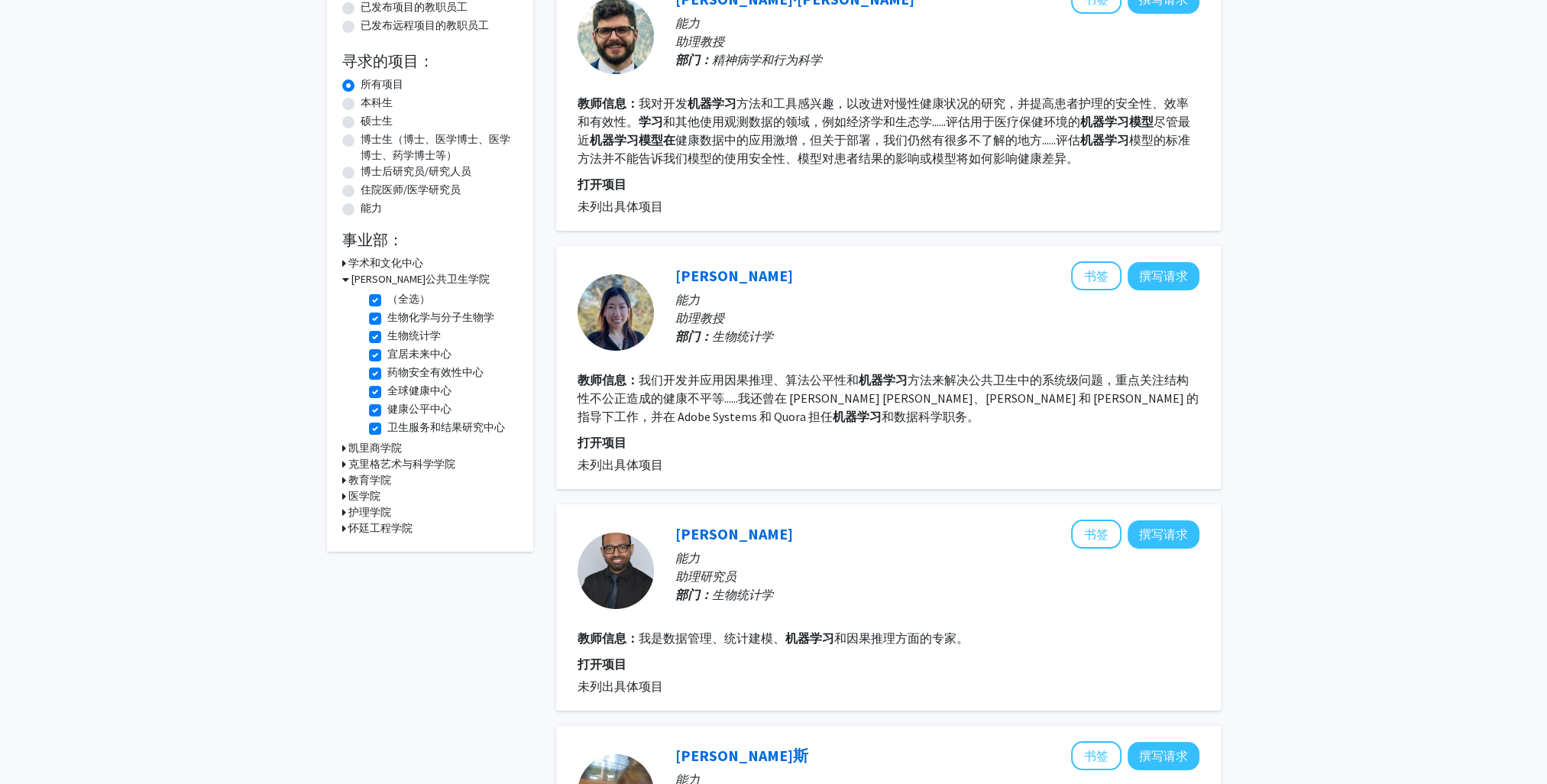
click at [377, 511] on h3 "护理学院" at bounding box center [369, 512] width 43 height 16
click at [370, 498] on h3 "医学院" at bounding box center [364, 496] width 32 height 16
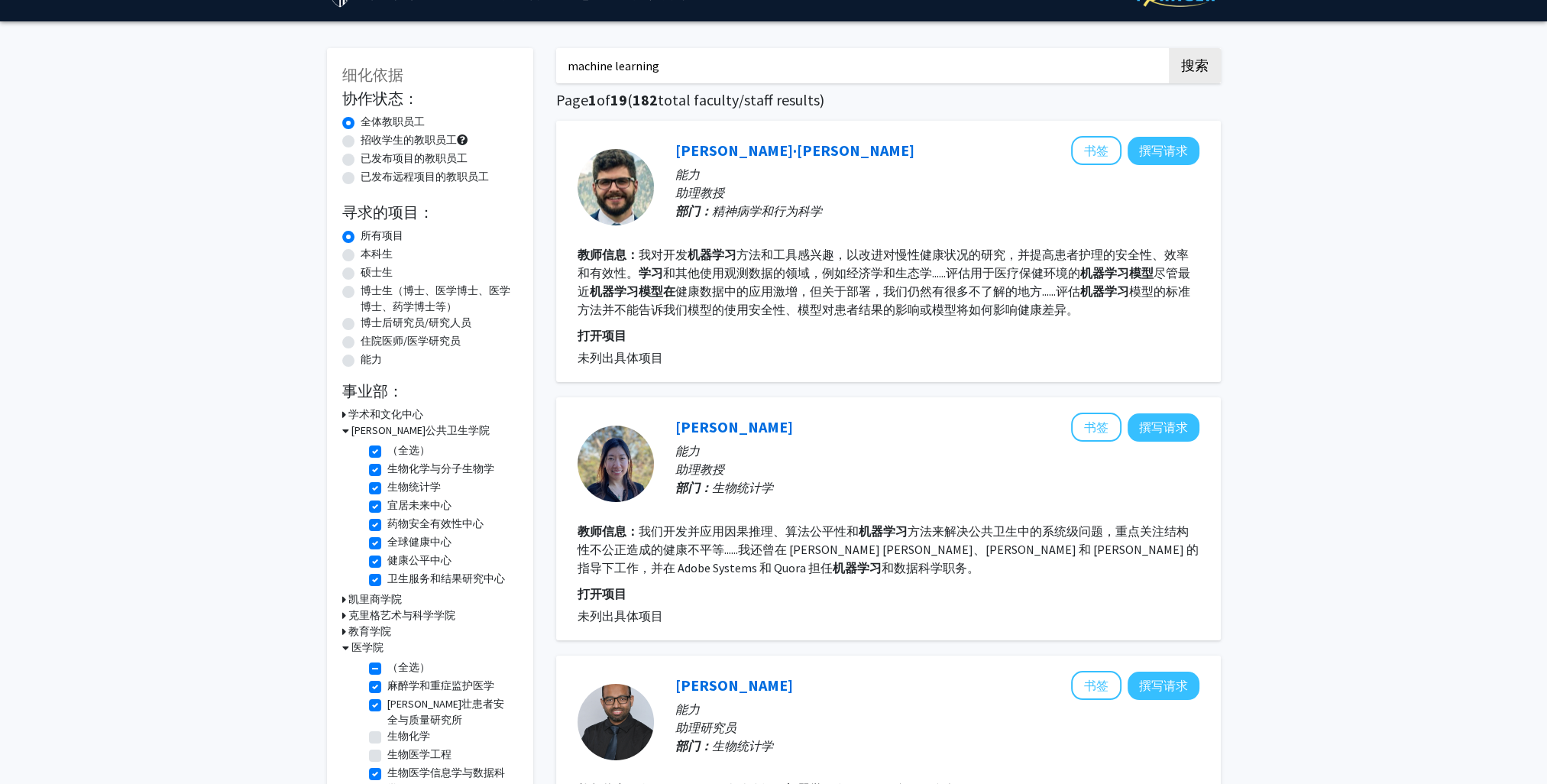
scroll to position [32, 0]
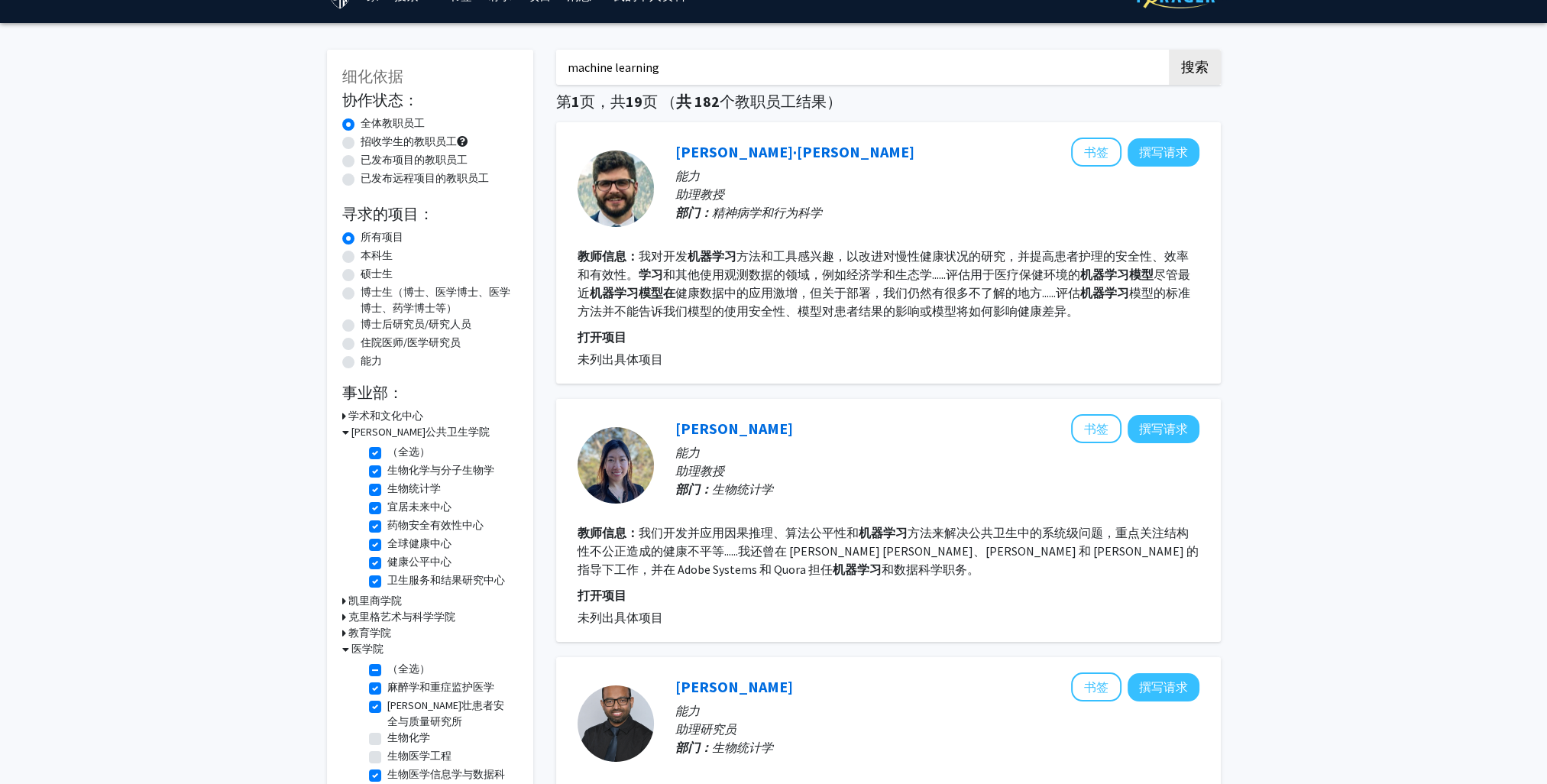
click at [389, 145] on label "招收学生的教职员工" at bounding box center [409, 142] width 96 height 16
click at [370, 143] on input "招收学生的教职员工" at bounding box center [366, 139] width 10 height 10
radio input "true"
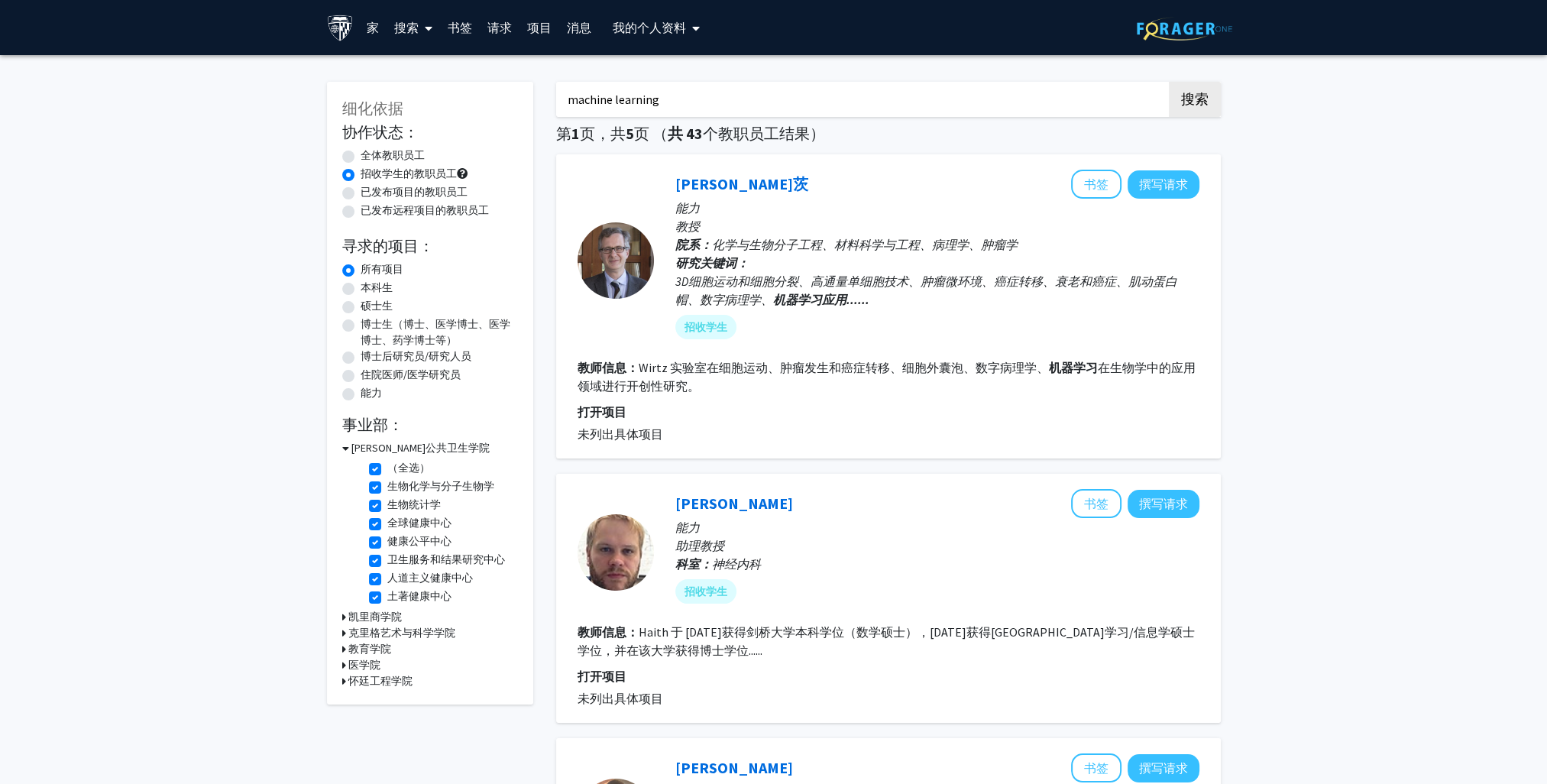
click at [654, 367] on fg-read-more "Wirtz 实验室在细胞运动、肿瘤发生和癌症转移、细胞外囊泡、数字病理学、 机器学习 在生物学中的应用领域进行开创性研究" at bounding box center [886, 377] width 618 height 34
copy fg-read-more "Wirtz"
click at [387, 466] on label "（全选）" at bounding box center [408, 467] width 43 height 16
click at [387, 466] on input "（全选）" at bounding box center [392, 464] width 10 height 10
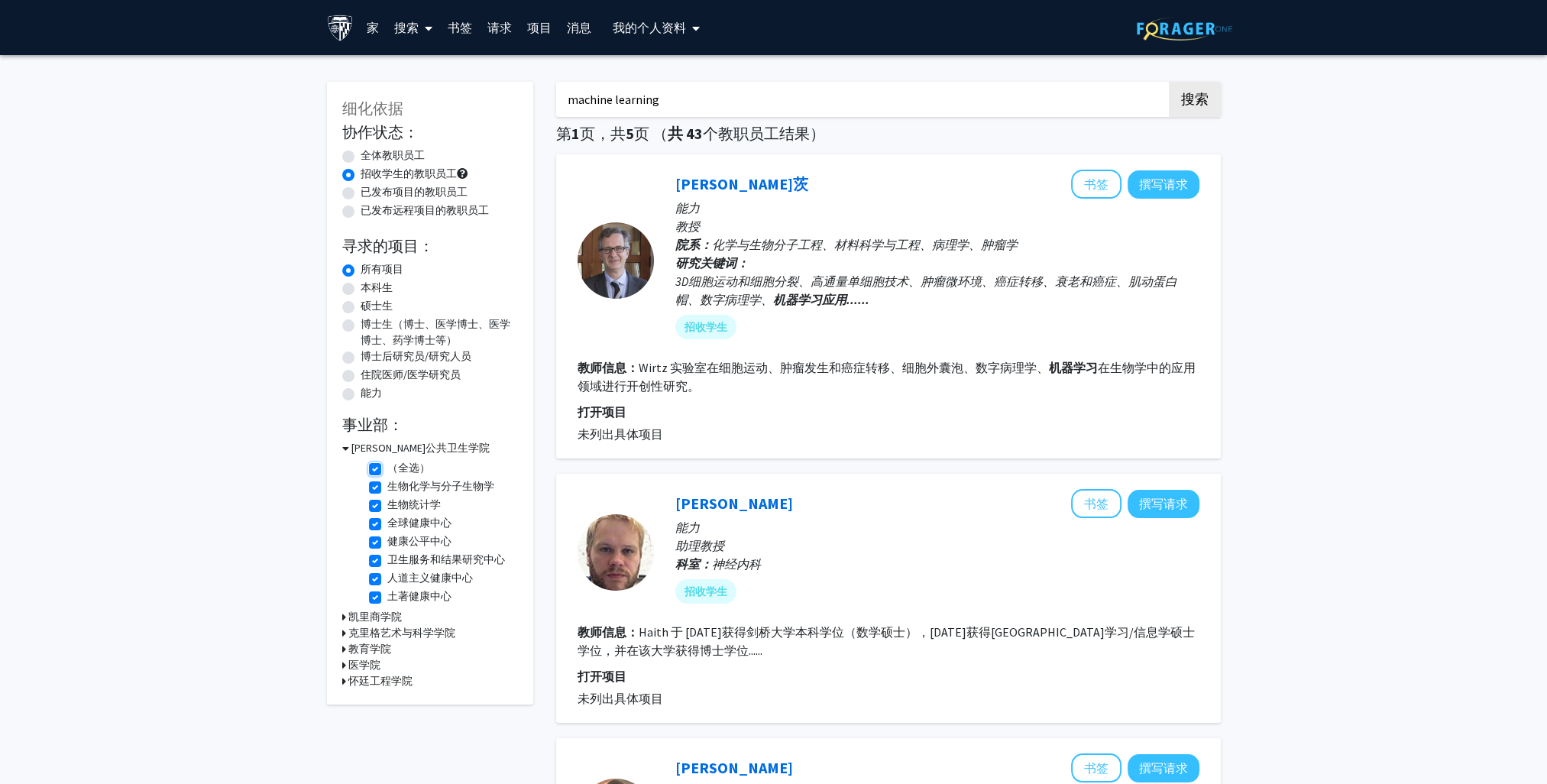
checkbox input "false"
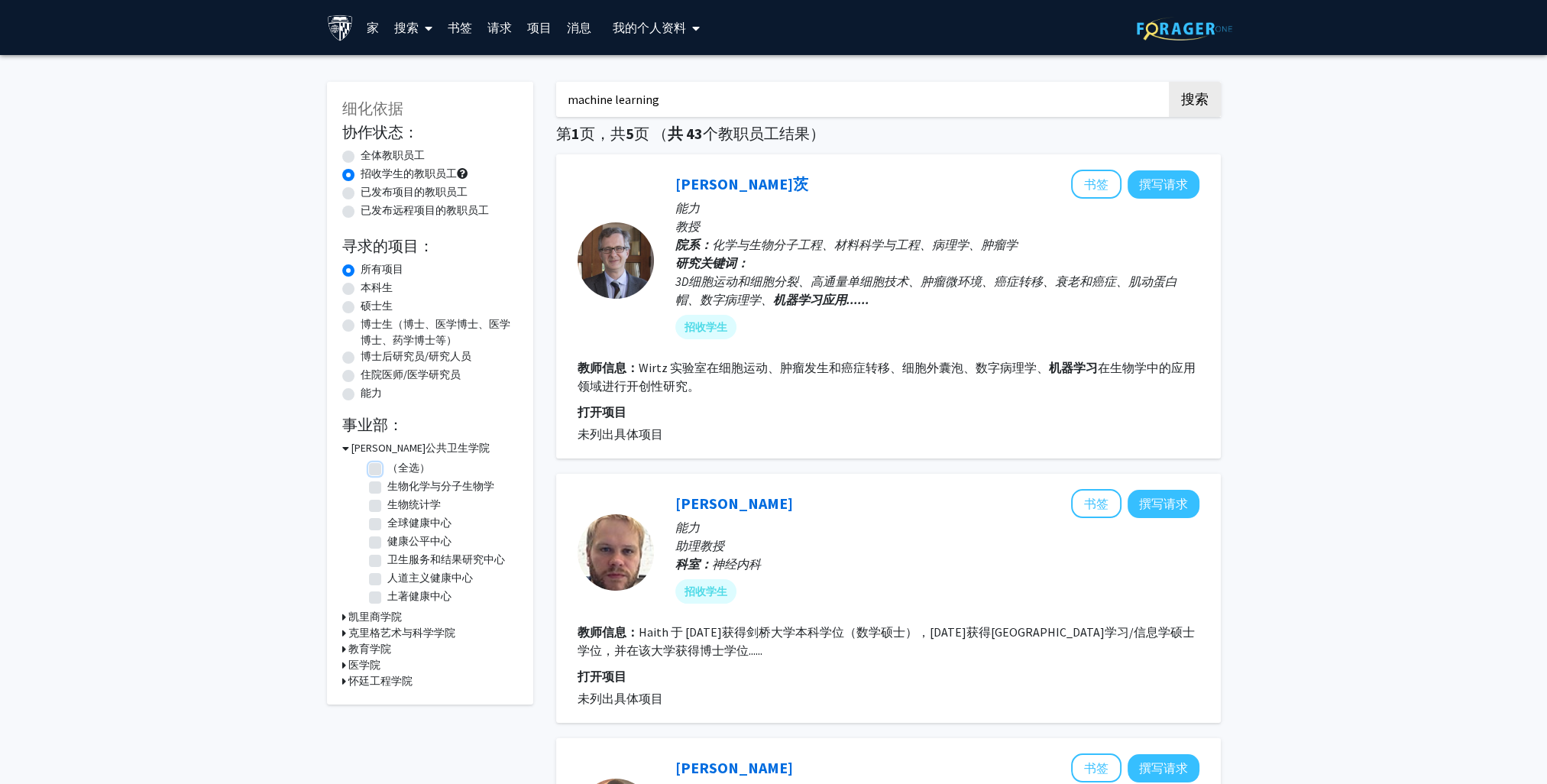
checkbox input "false"
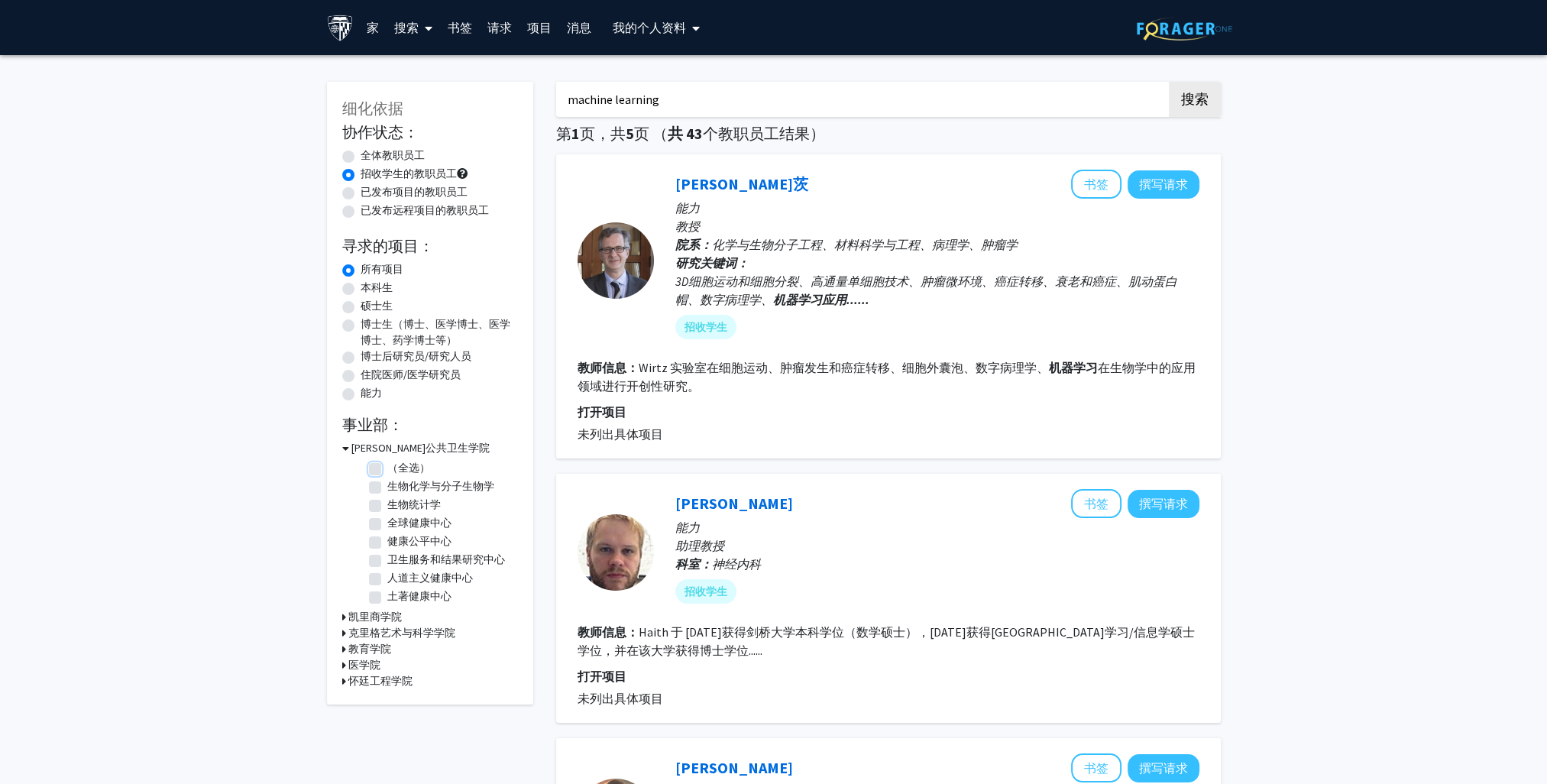
checkbox input "false"
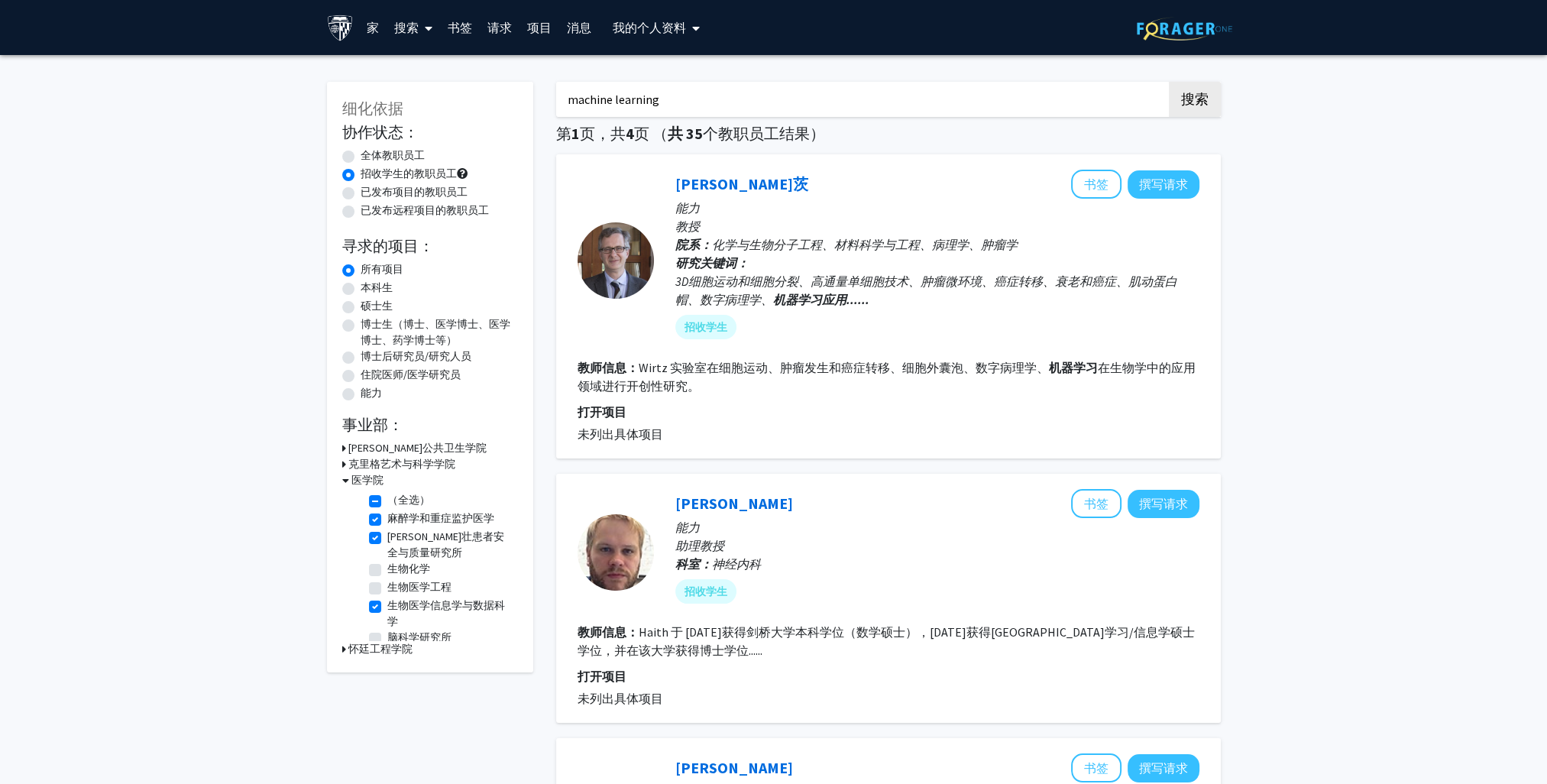
click at [387, 500] on label "（全选）" at bounding box center [408, 499] width 43 height 16
click at [387, 500] on input "（全选）" at bounding box center [392, 497] width 10 height 10
checkbox input "false"
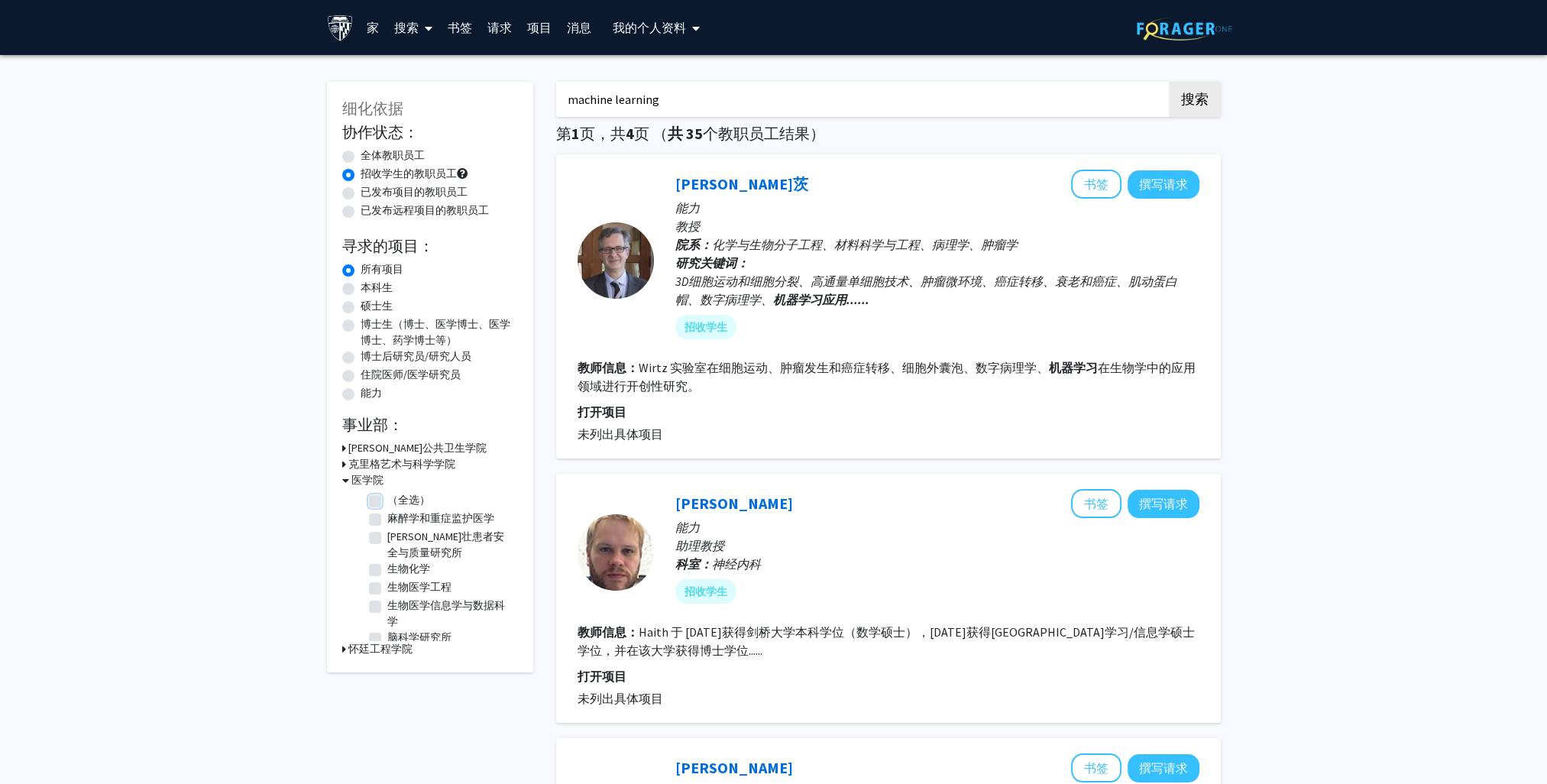
checkbox input "false"
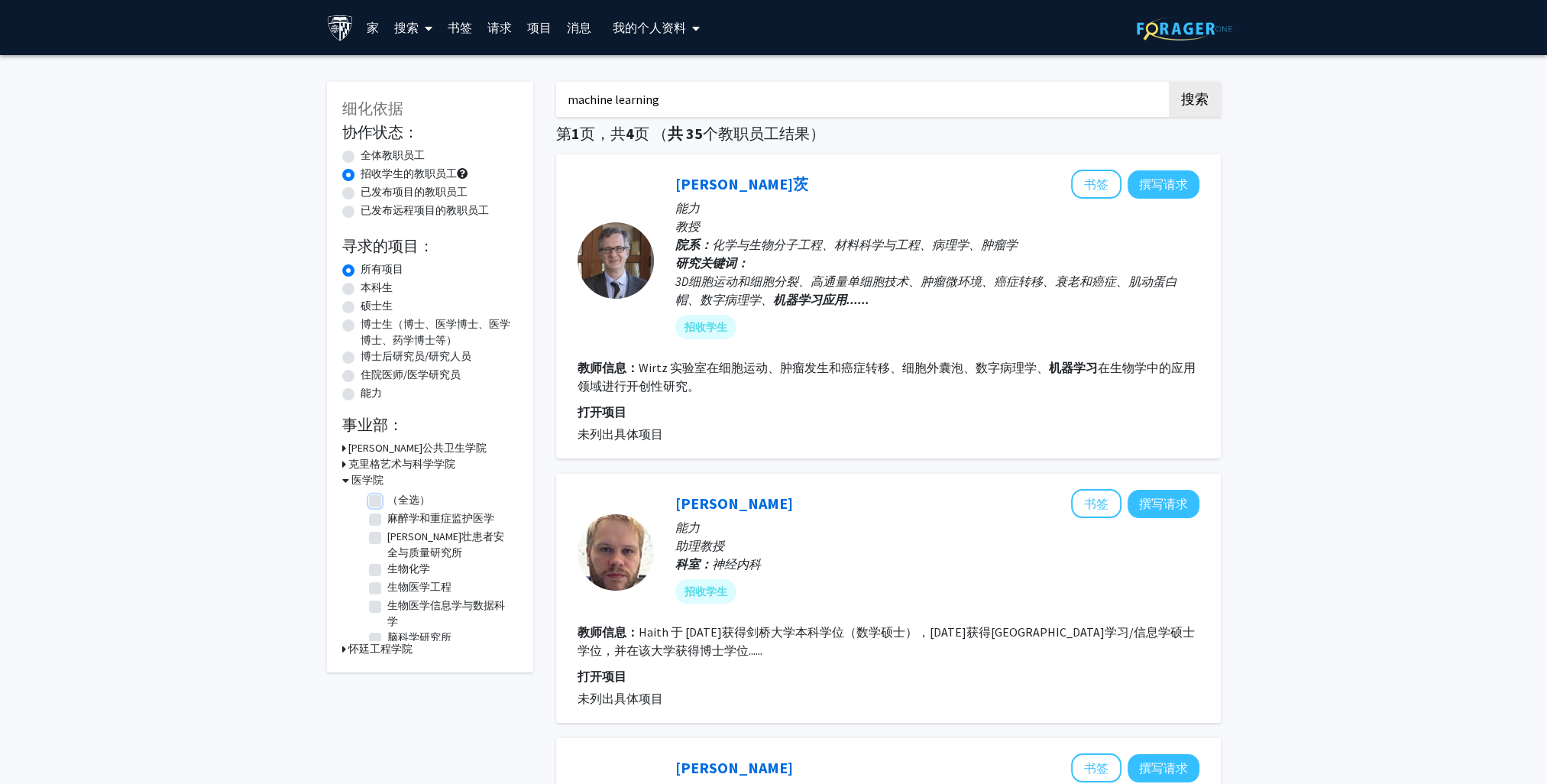
checkbox input "false"
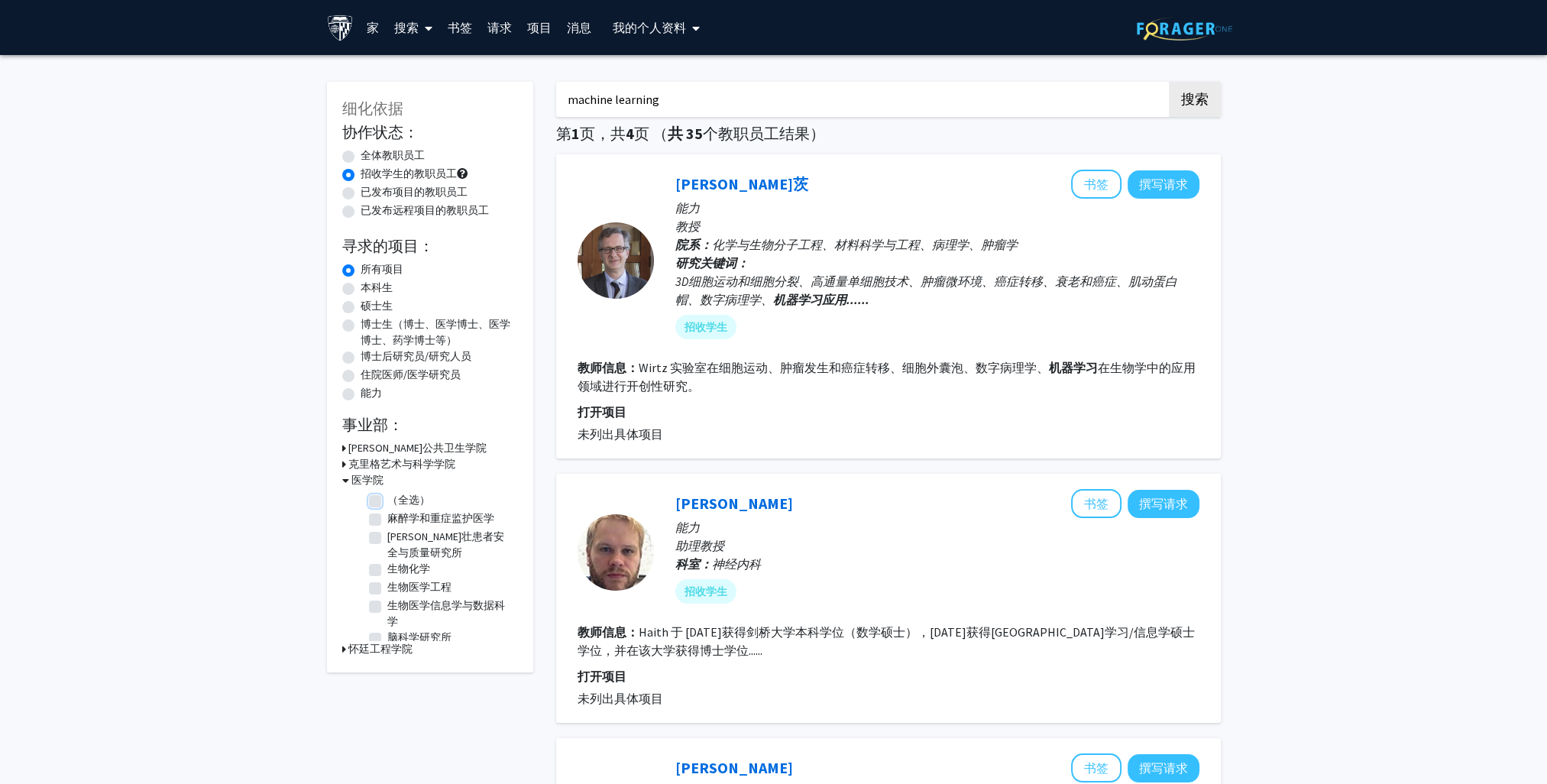
checkbox input "false"
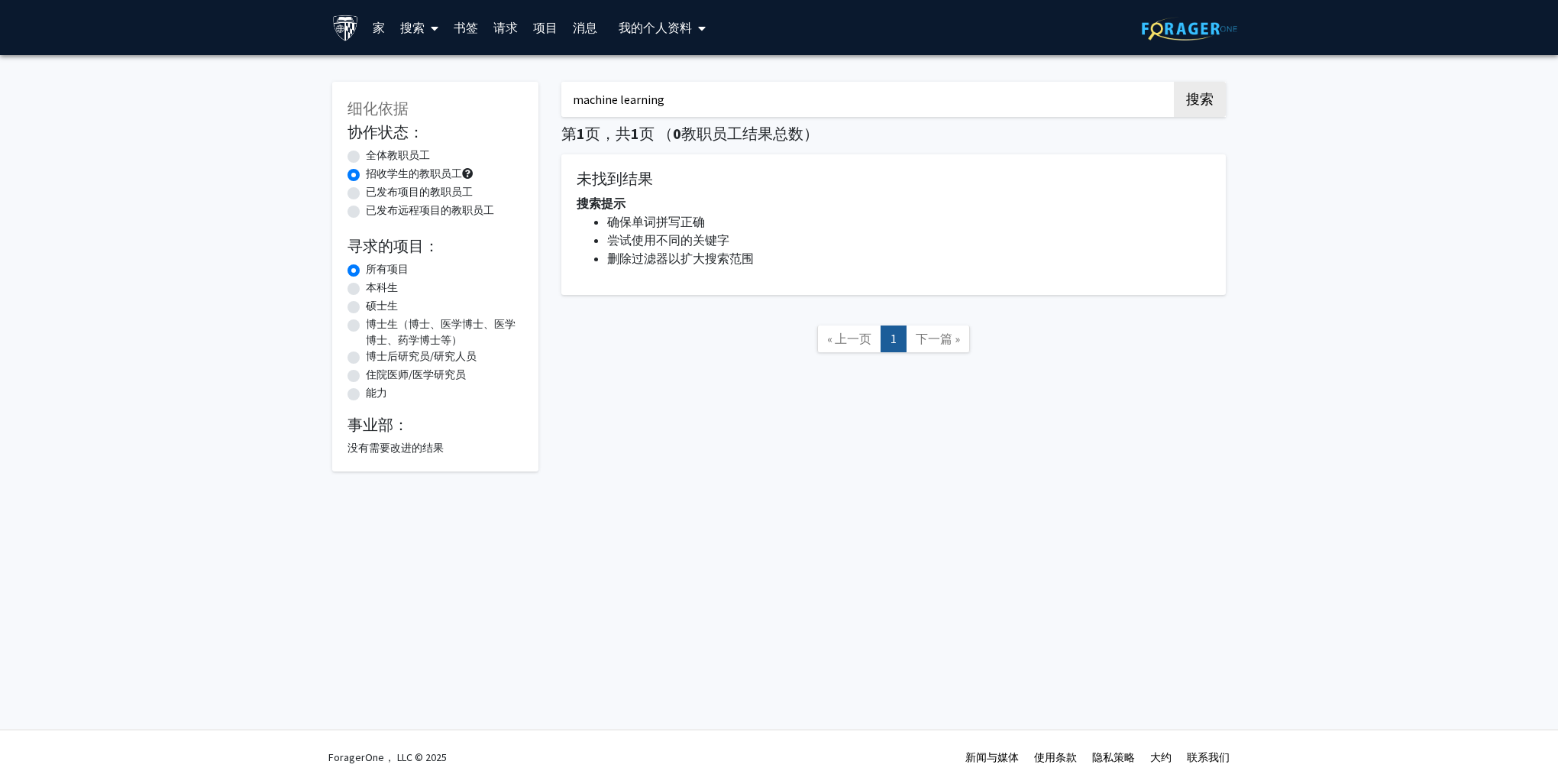
click at [363, 453] on div "没有需要改进的结果" at bounding box center [435, 448] width 175 height 16
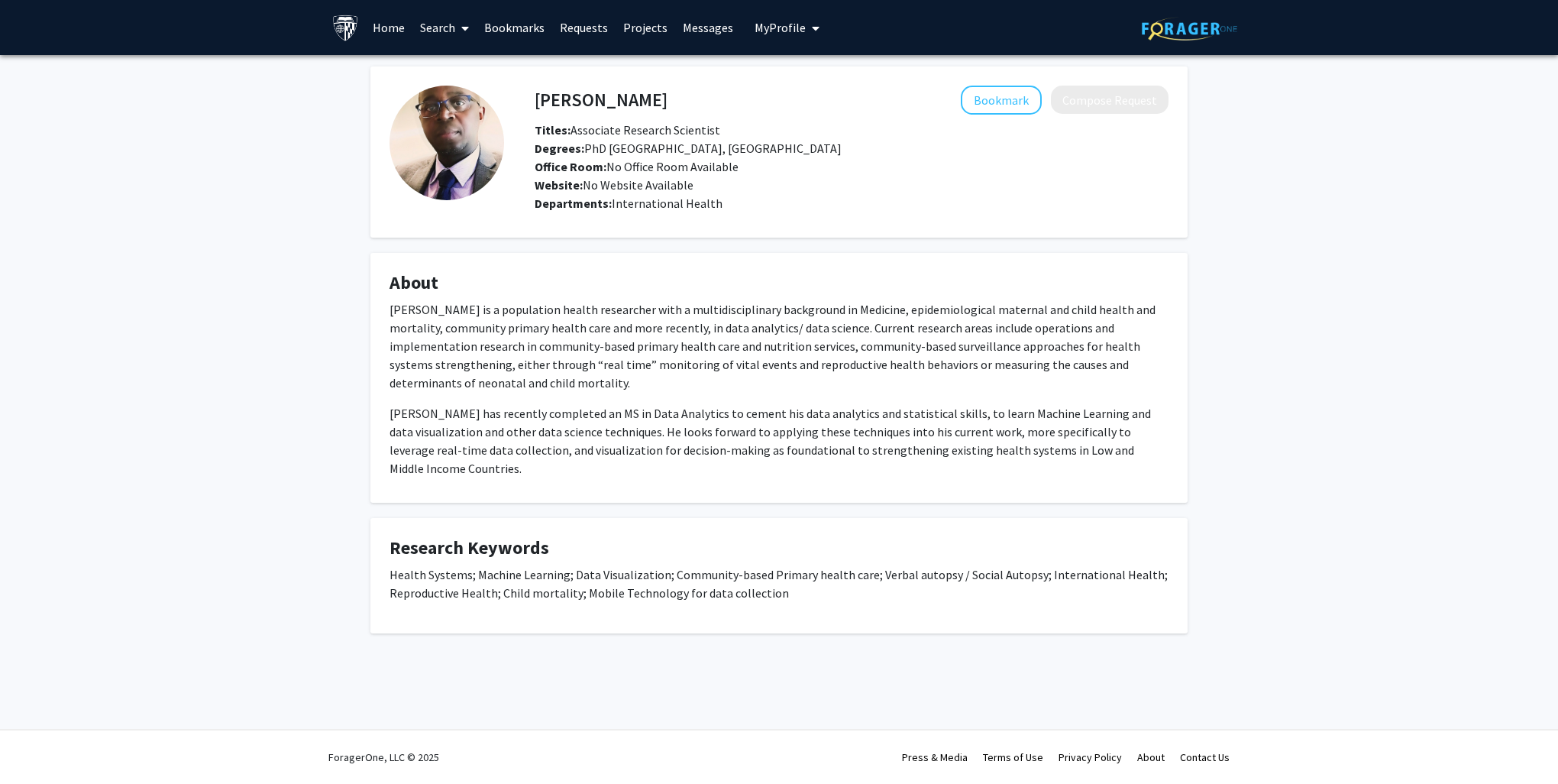
click at [779, 30] on span "My Profile" at bounding box center [780, 28] width 51 height 15
click at [673, 262] on fg-card "About Dr. Alain Koffi is a population health researcher with a multidisciplinar…" at bounding box center [778, 378] width 817 height 250
drag, startPoint x: 540, startPoint y: 96, endPoint x: 662, endPoint y: 92, distance: 122.1
click at [662, 92] on div "Alain Koffi Bookmark Compose Request" at bounding box center [852, 99] width 657 height 29
drag, startPoint x: 662, startPoint y: 92, endPoint x: 594, endPoint y: 226, distance: 150.3
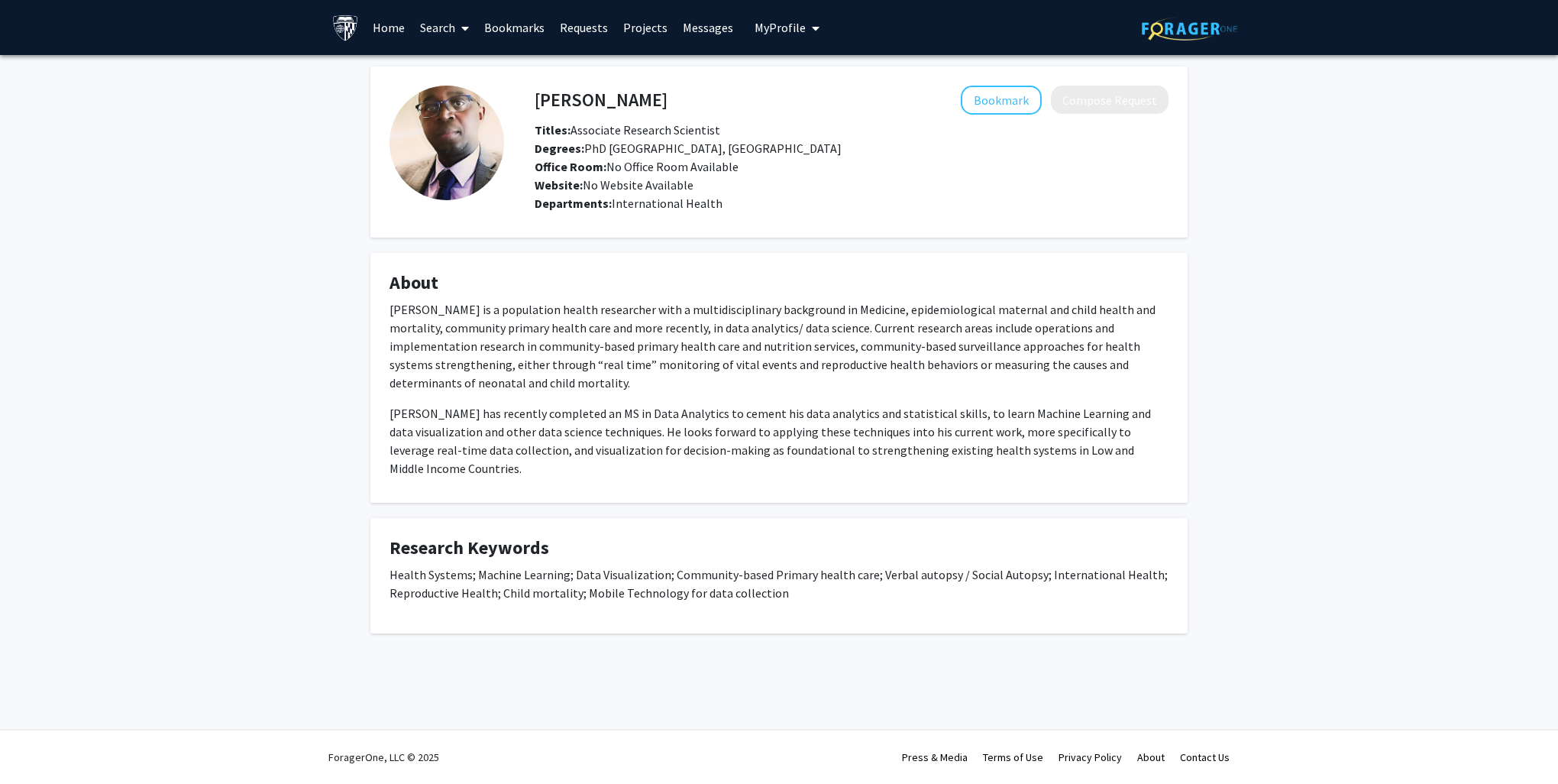
click at [617, 277] on h4 "About" at bounding box center [779, 283] width 779 height 22
drag, startPoint x: 535, startPoint y: 92, endPoint x: 669, endPoint y: 94, distance: 134.0
click at [669, 94] on div "Alain Koffi Bookmark Compose Request" at bounding box center [852, 99] width 657 height 29
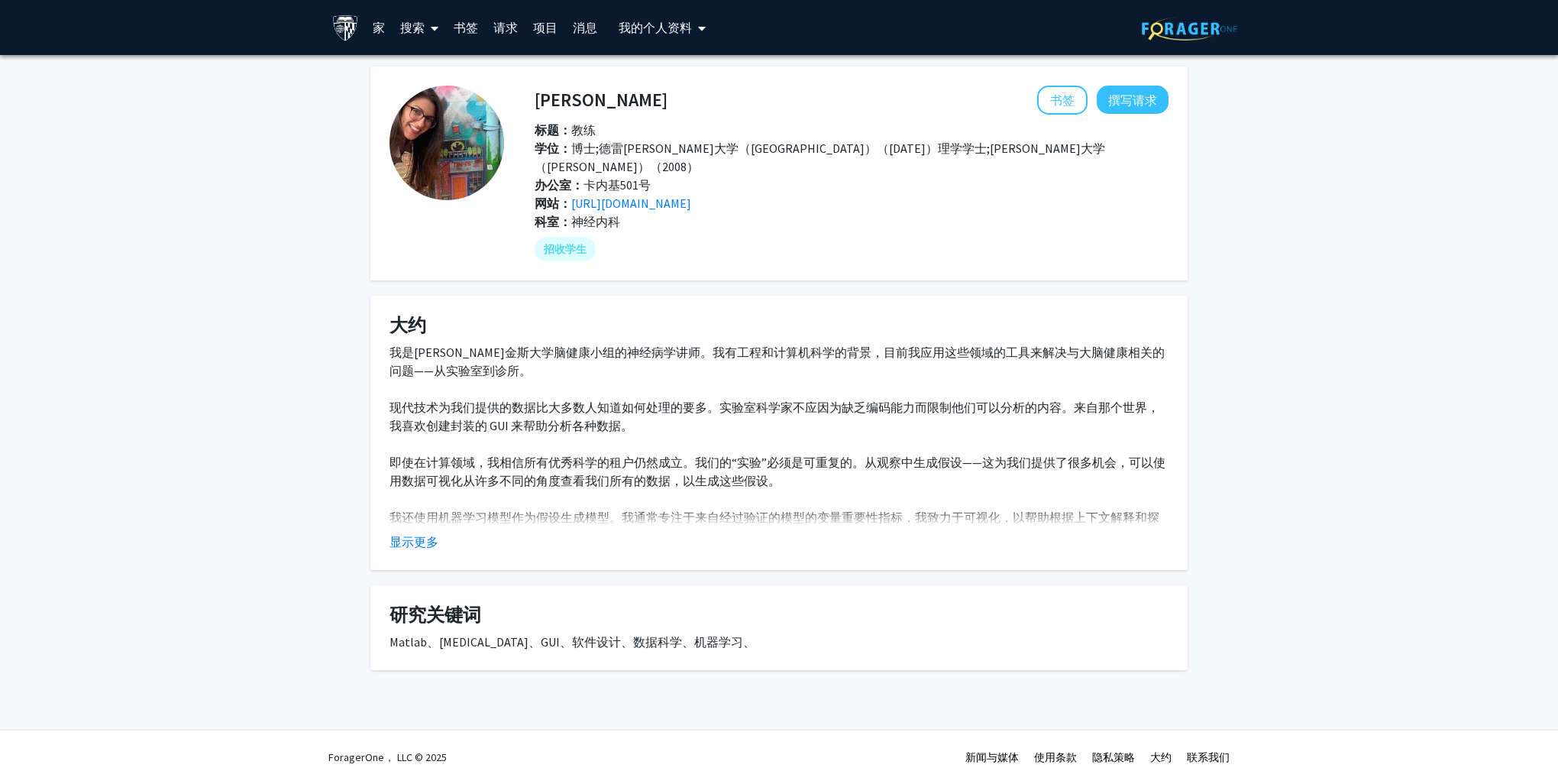
click at [410, 532] on button "显示更多" at bounding box center [414, 541] width 49 height 19
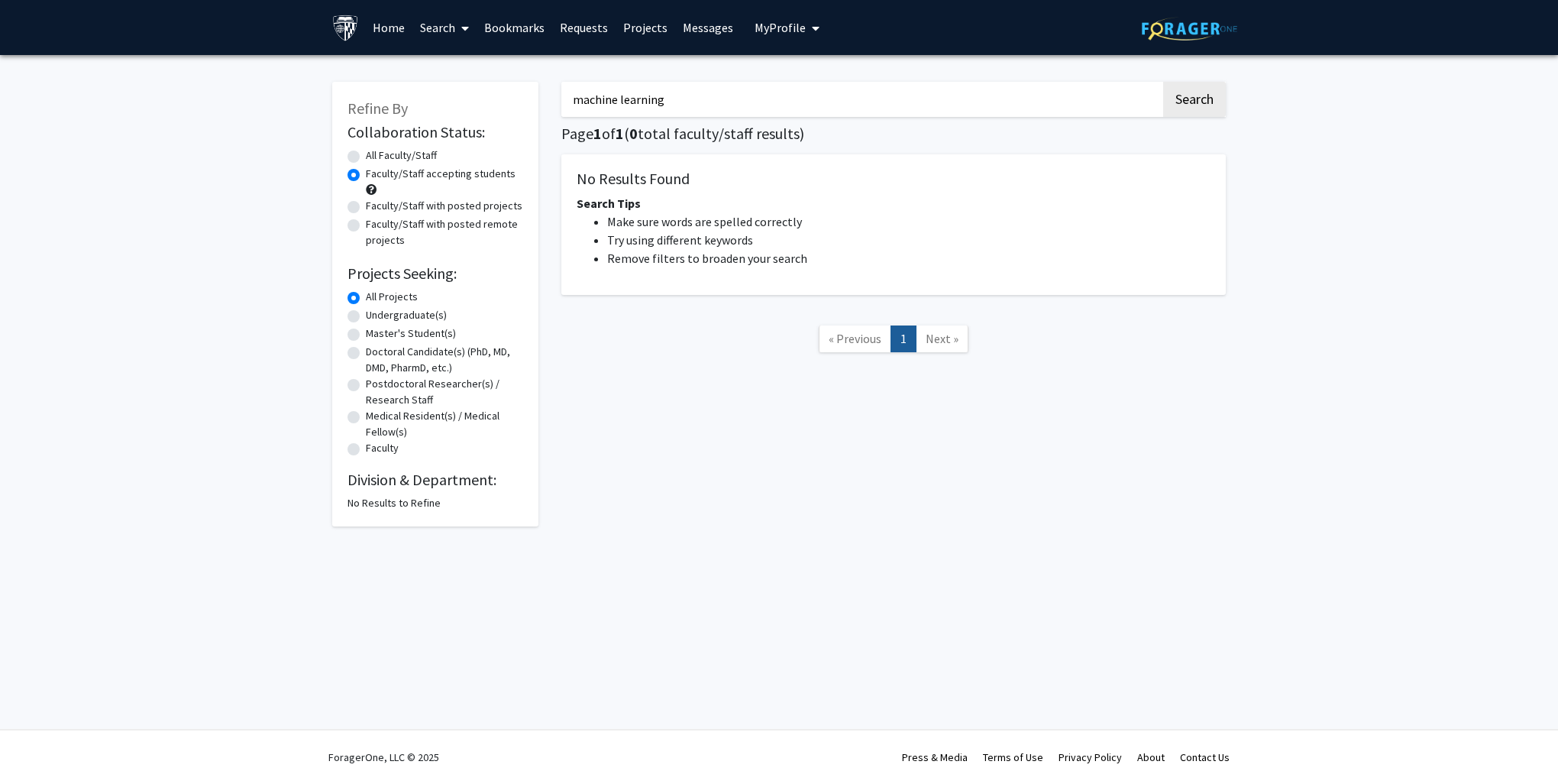
click at [362, 500] on div "No Results to Refine" at bounding box center [435, 502] width 175 height 16
click at [1201, 106] on button "Search" at bounding box center [1195, 99] width 62 height 35
radio input "true"
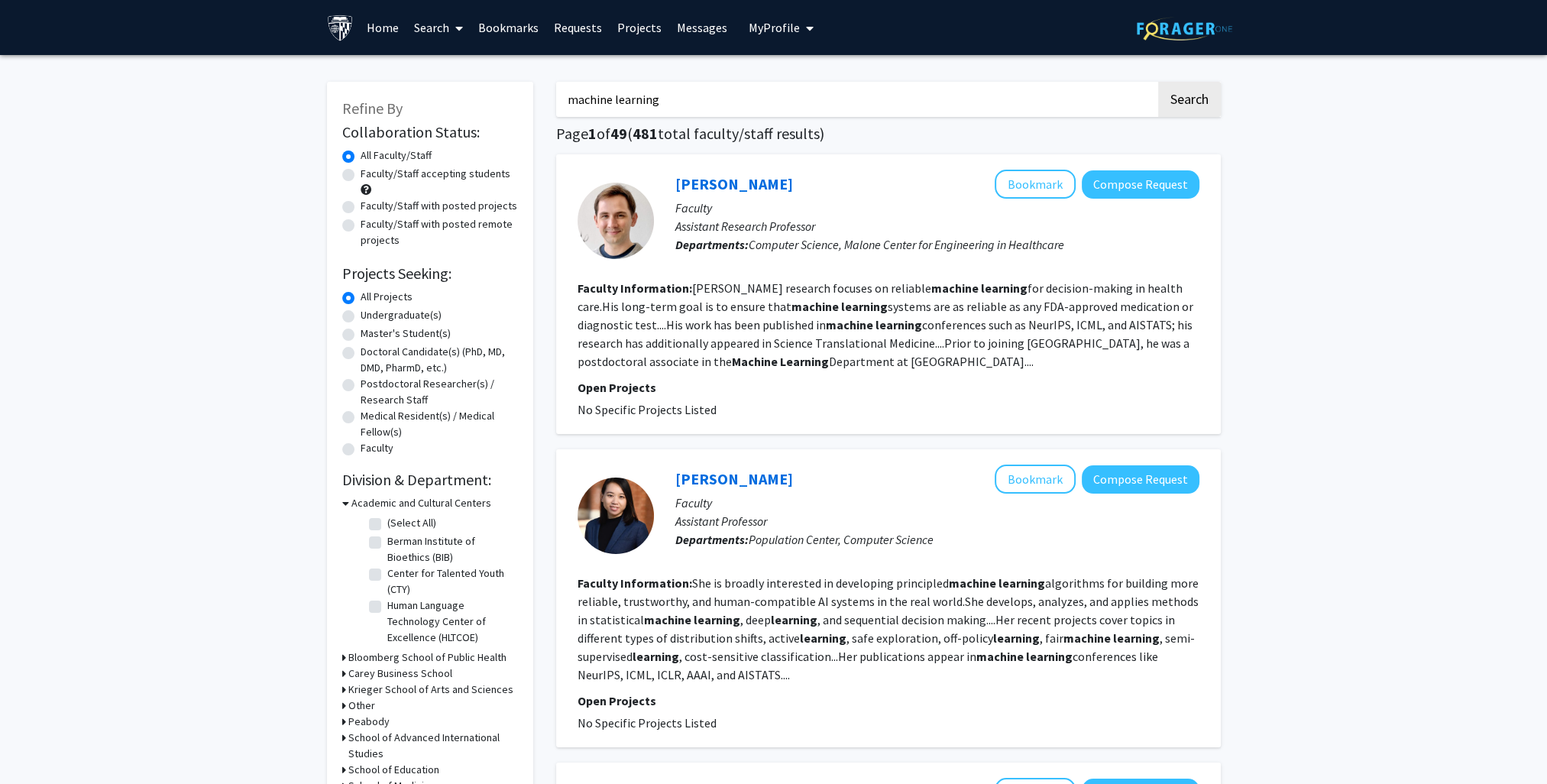
click at [406, 177] on label "Faculty/Staff accepting students" at bounding box center [436, 174] width 150 height 16
click at [370, 175] on input "Faculty/Staff accepting students" at bounding box center [366, 171] width 10 height 10
radio input "true"
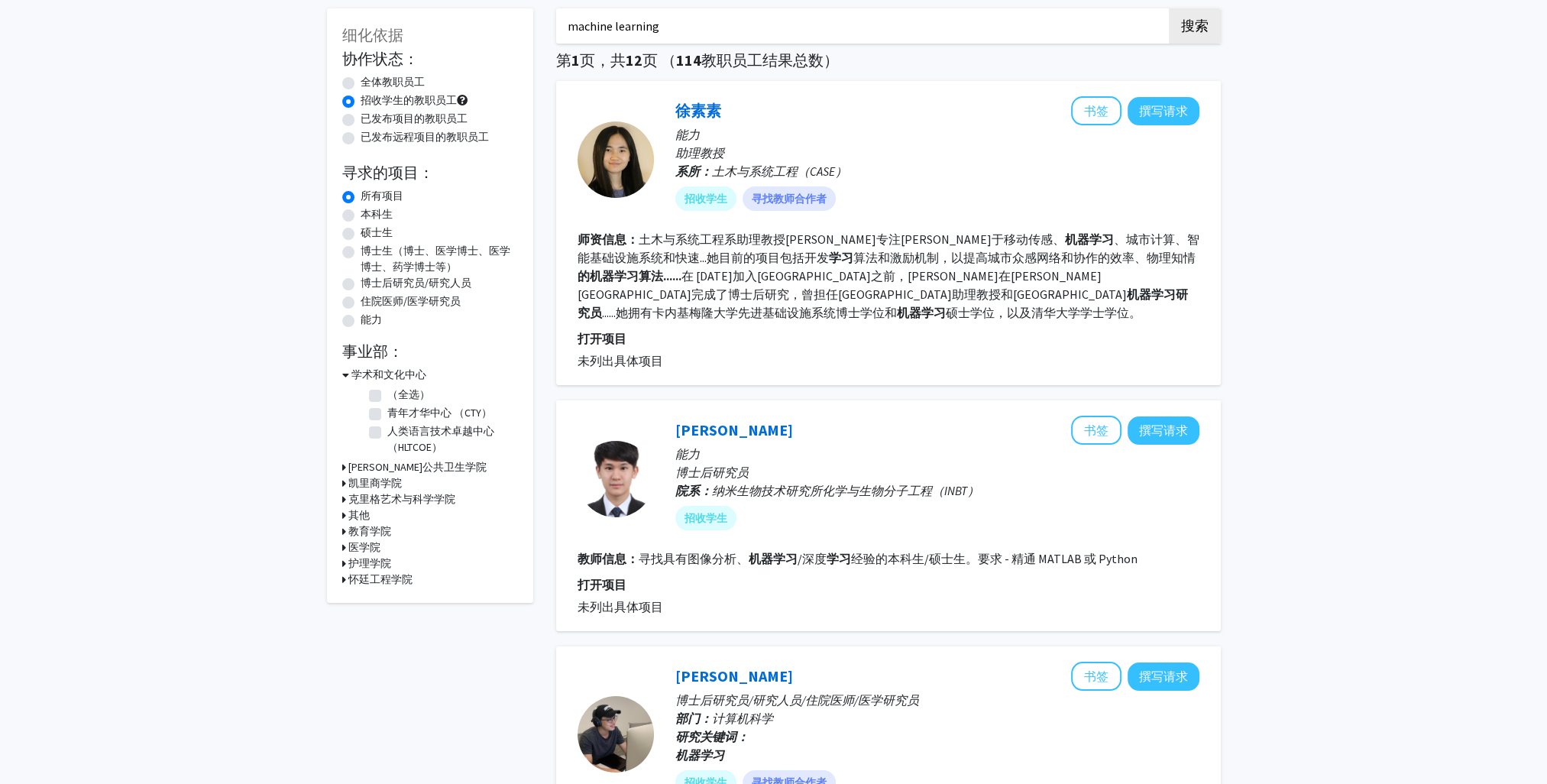
scroll to position [153, 0]
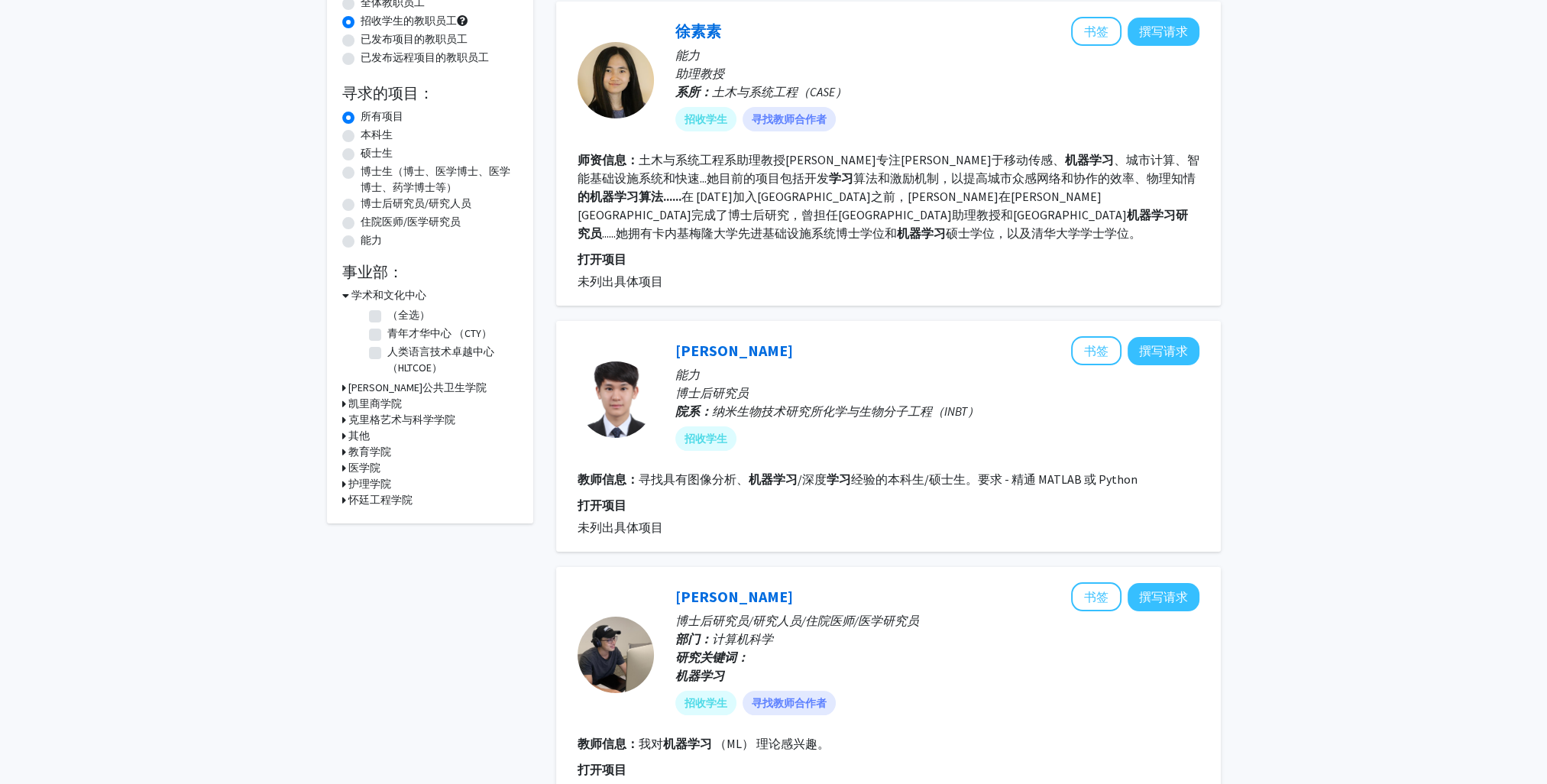
drag, startPoint x: 706, startPoint y: 352, endPoint x: 681, endPoint y: 418, distance: 70.6
click at [681, 420] on fg-user-badges "招收学生" at bounding box center [937, 435] width 524 height 30
click at [693, 349] on link "韩圭" at bounding box center [734, 350] width 118 height 19
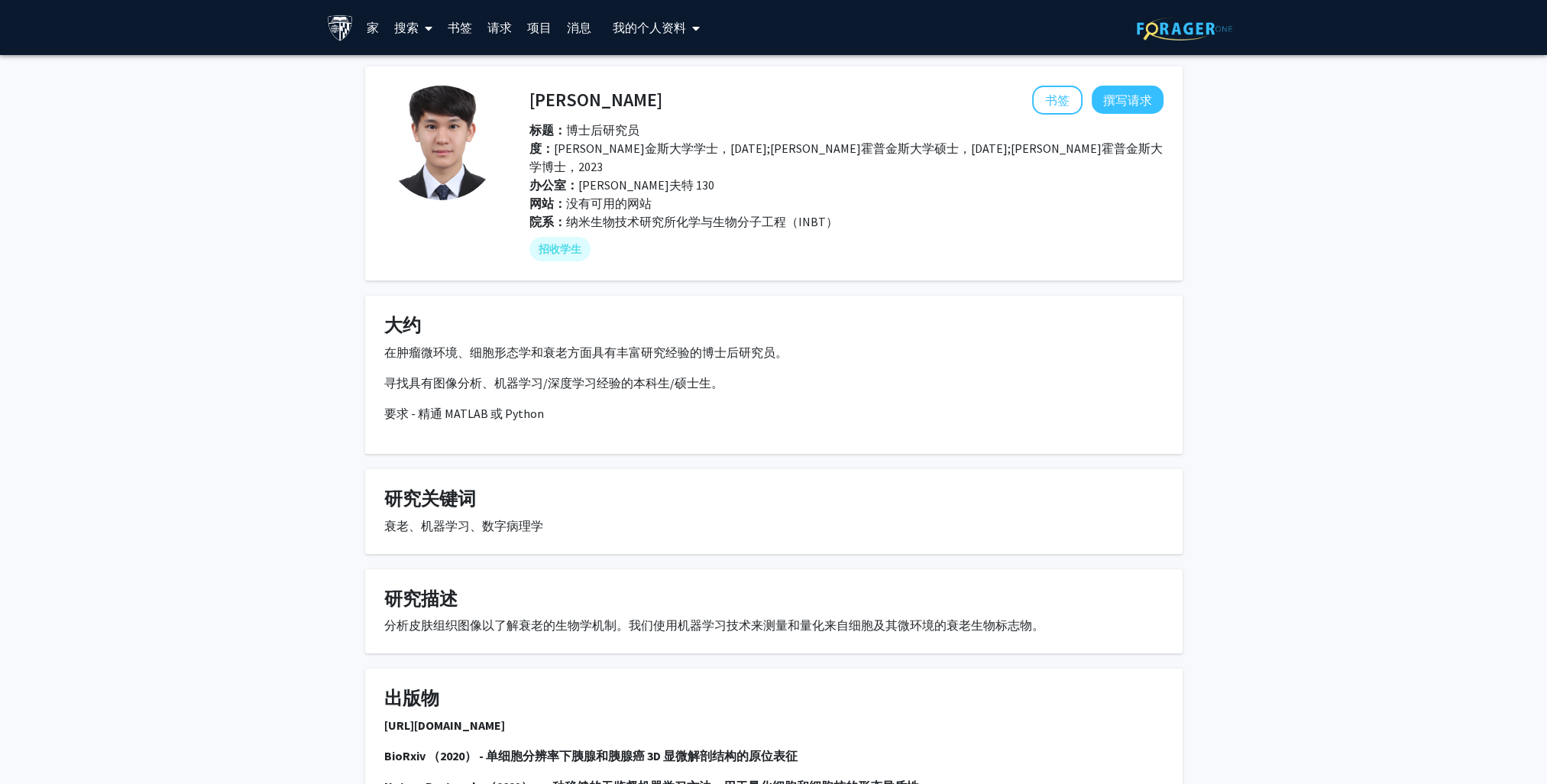
click at [561, 105] on h4 "韩圭" at bounding box center [596, 99] width 133 height 29
click at [809, 214] on span "纳米生物技术研究所化学与生物分子工程（INBT）" at bounding box center [701, 222] width 272 height 15
copy span "INBT"
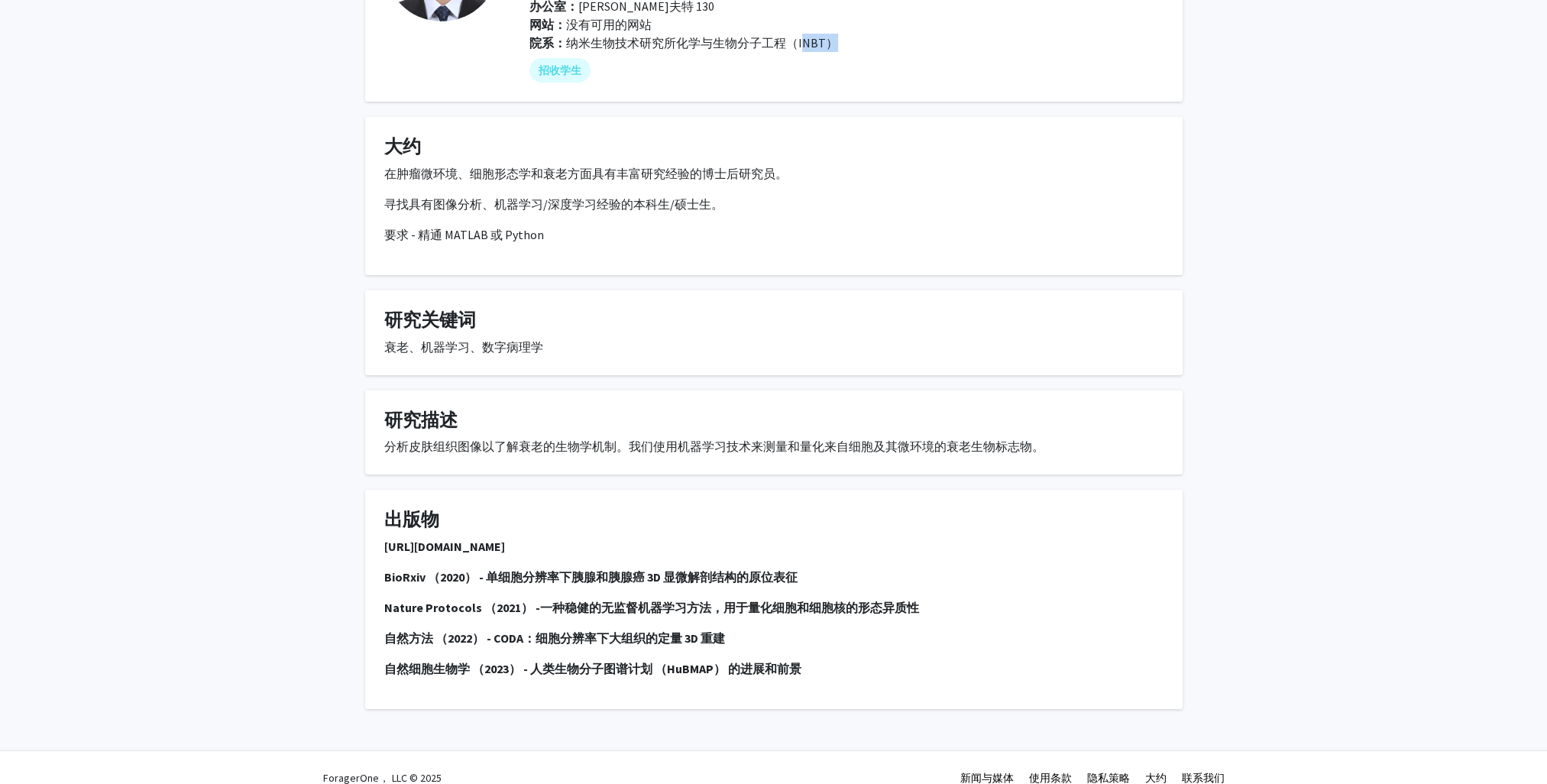
scroll to position [180, 0]
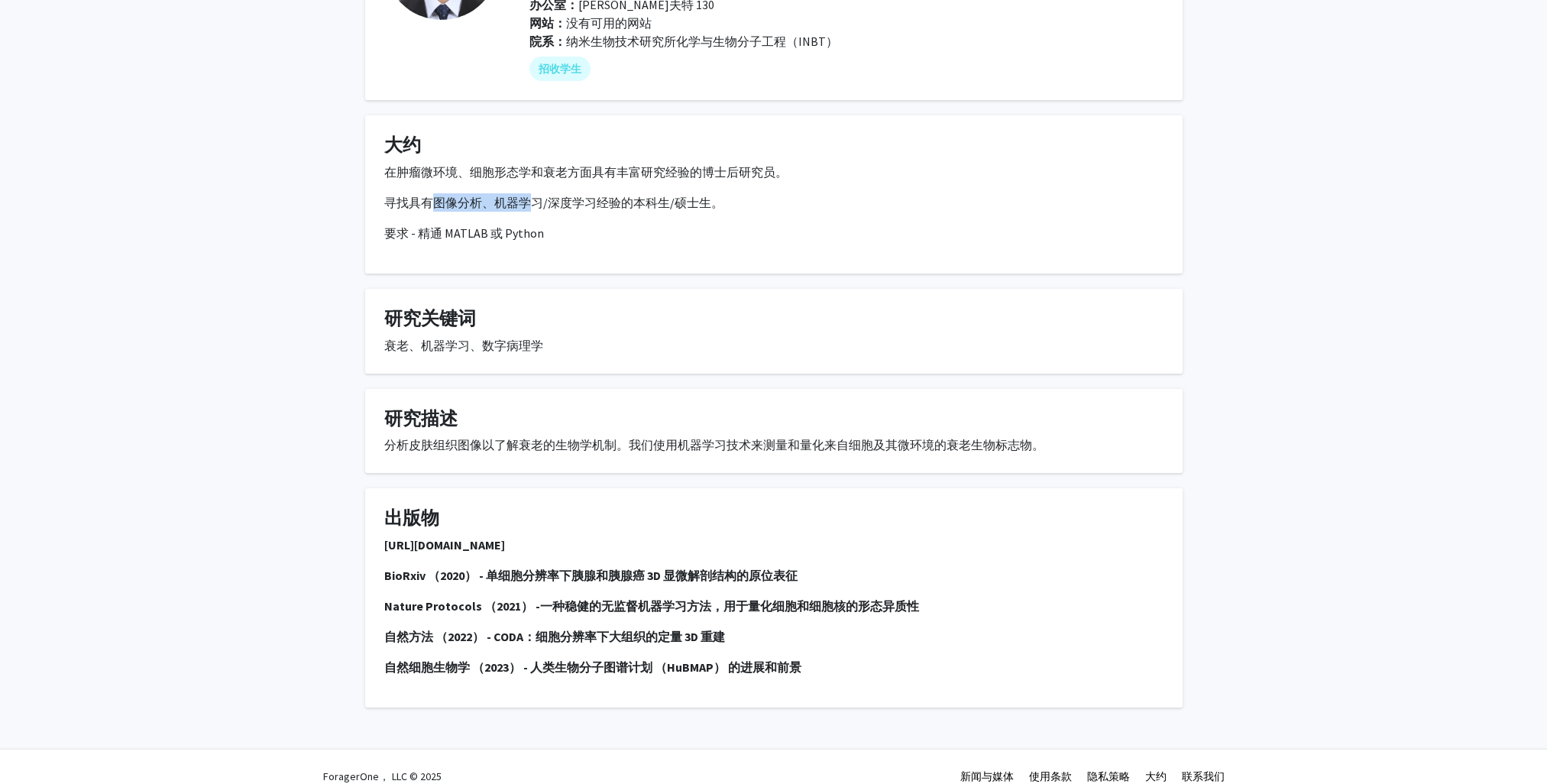
drag, startPoint x: 437, startPoint y: 185, endPoint x: 535, endPoint y: 183, distance: 98.0
click at [534, 193] on p "寻找具有图像分析、机器学习/深度学习经验的本科生/硕士生。" at bounding box center [774, 202] width 779 height 19
drag, startPoint x: 535, startPoint y: 183, endPoint x: 660, endPoint y: 234, distance: 135.0
click at [656, 233] on div "在肿瘤微环境、细胞形态学和衰老方面具有丰富研究经验的博士后研究员。 寻找具有图像分析、机器学习/深度学习经验的本科生/硕士生。 要求 - 精通 MATLAB …" at bounding box center [774, 208] width 779 height 92
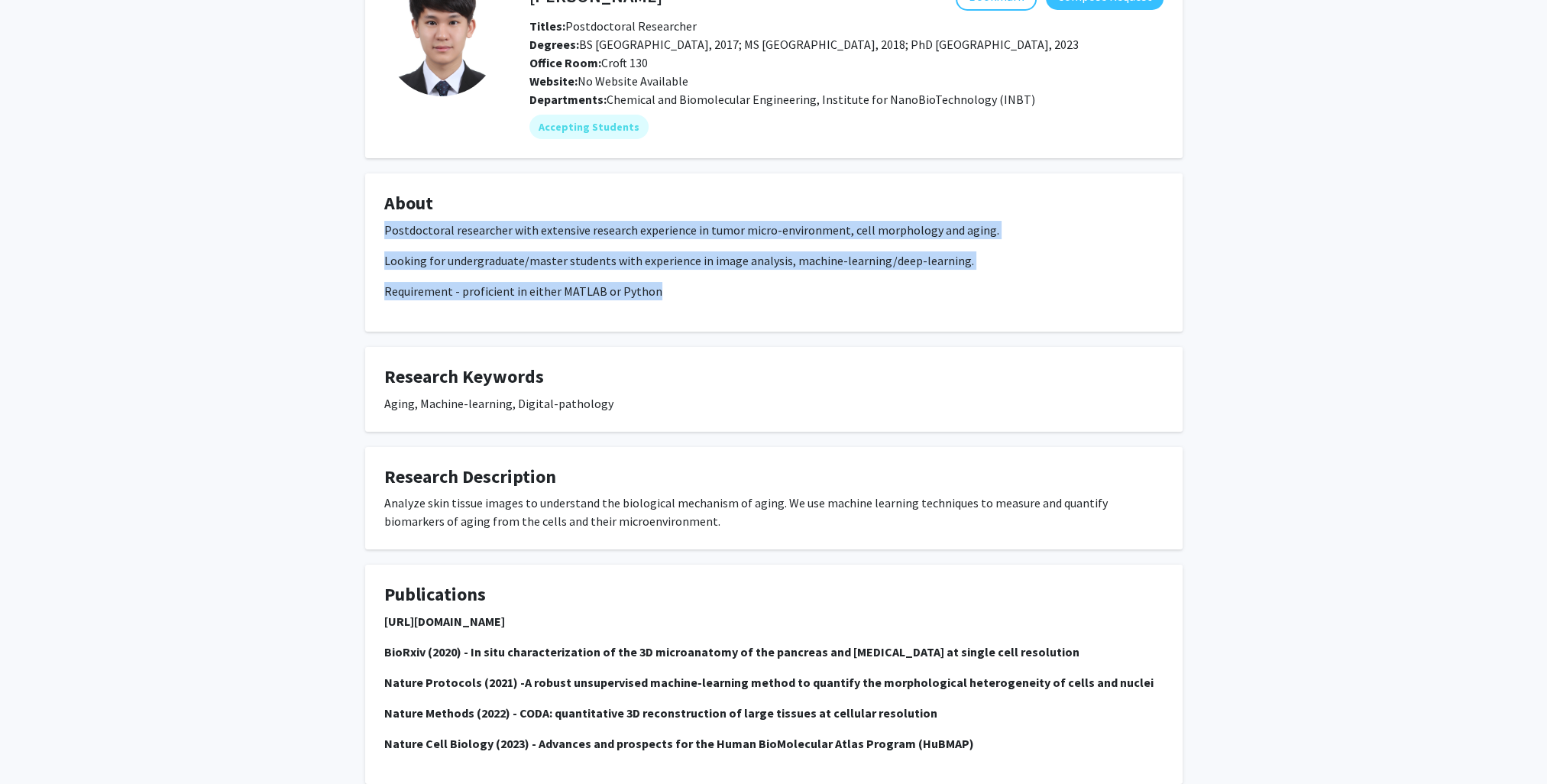
drag, startPoint x: 682, startPoint y: 303, endPoint x: 373, endPoint y: 223, distance: 319.2
click at [373, 223] on fg-card "About Postdoctoral researcher with extensive research experience in tumor micro…" at bounding box center [773, 253] width 817 height 158
copy div "Postdoctoral researcher with extensive research experience in tumor micro-envir…"
click at [749, 301] on div "Postdoctoral researcher with extensive research experience in tumor micro-envir…" at bounding box center [774, 266] width 779 height 92
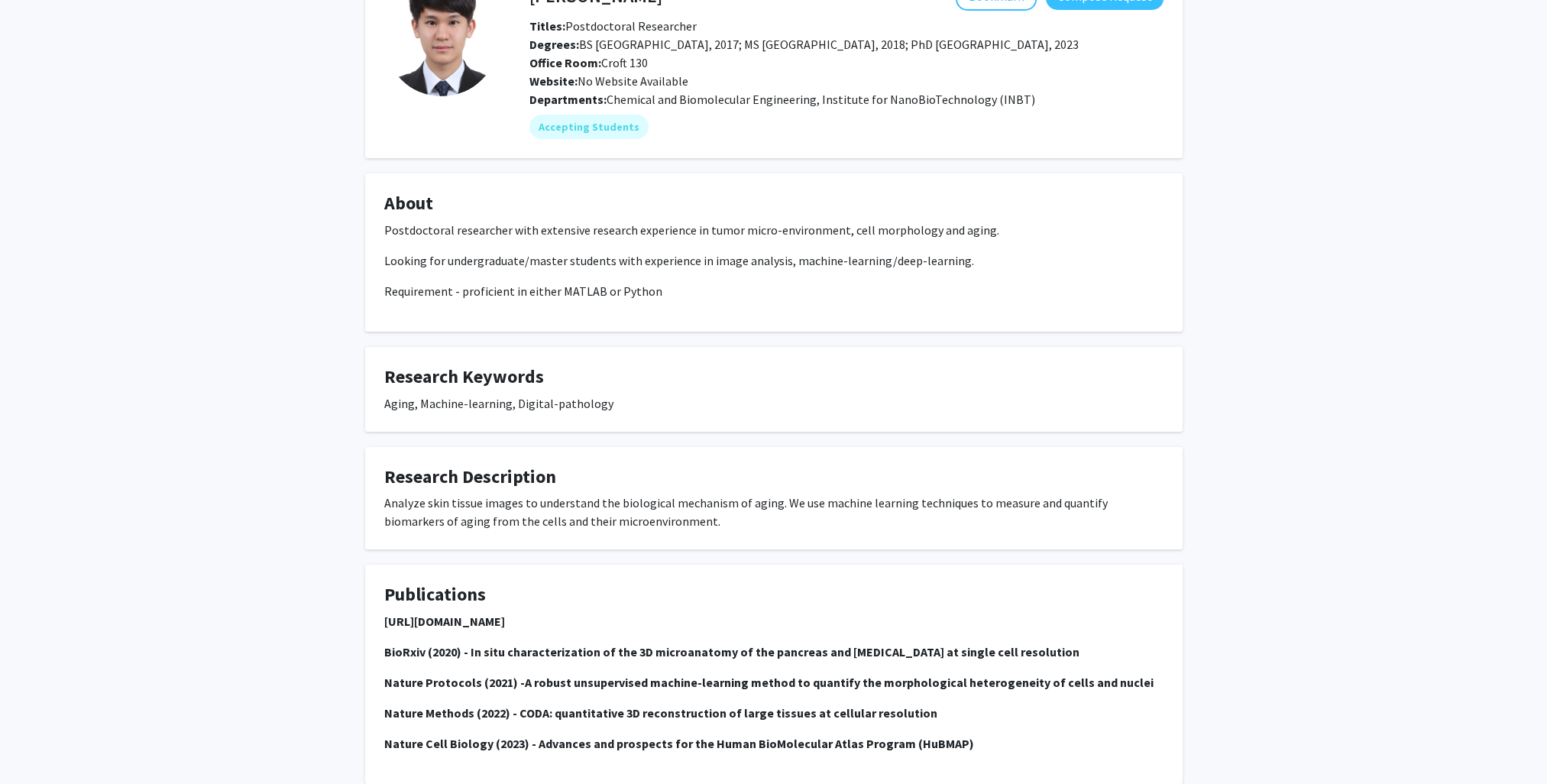
click at [1282, 414] on div "Kyu Han Bookmark Compose Request Titles: Postdoctoral Researcher Degrees: BS Jo…" at bounding box center [773, 392] width 1547 height 882
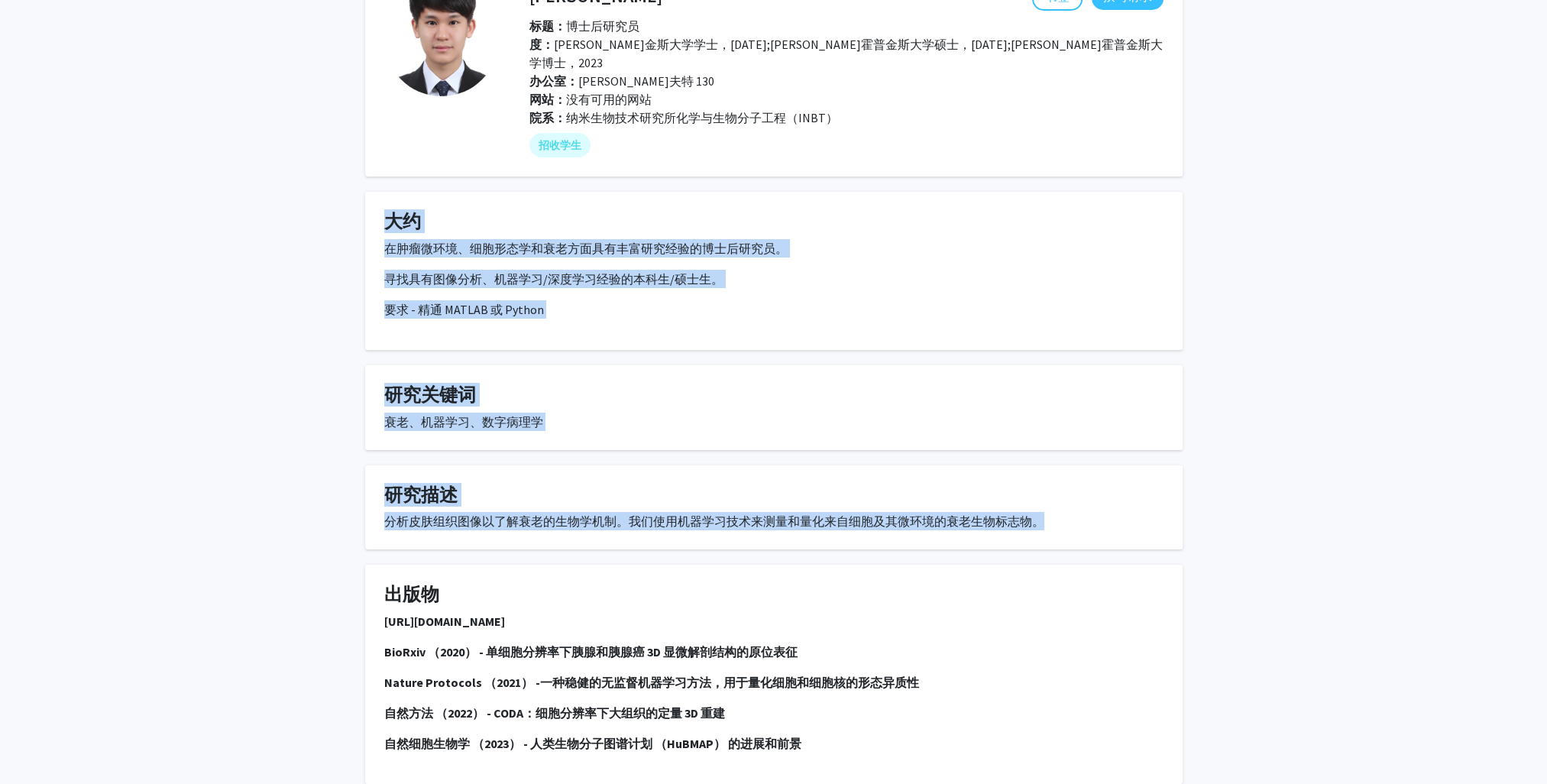
drag, startPoint x: 898, startPoint y: 435, endPoint x: 346, endPoint y: 182, distance: 607.2
click at [344, 182] on div "韩圭 书签 撰写请求 标题： 博士后研究员 度： 约翰霍普金斯大学学士，2017 年;约翰霍普金斯大学硕士，2018 年;约翰霍普金斯大学博士，2023 办公…" at bounding box center [773, 392] width 1547 height 882
copy div "大约 在肿瘤微环境、细胞形态学和衰老方面具有丰富研究经验的博士后研究员。 寻找具有图像分析、机器学习/深度学习经验的本科生/硕士生。 要求 - 精通 MATL…"
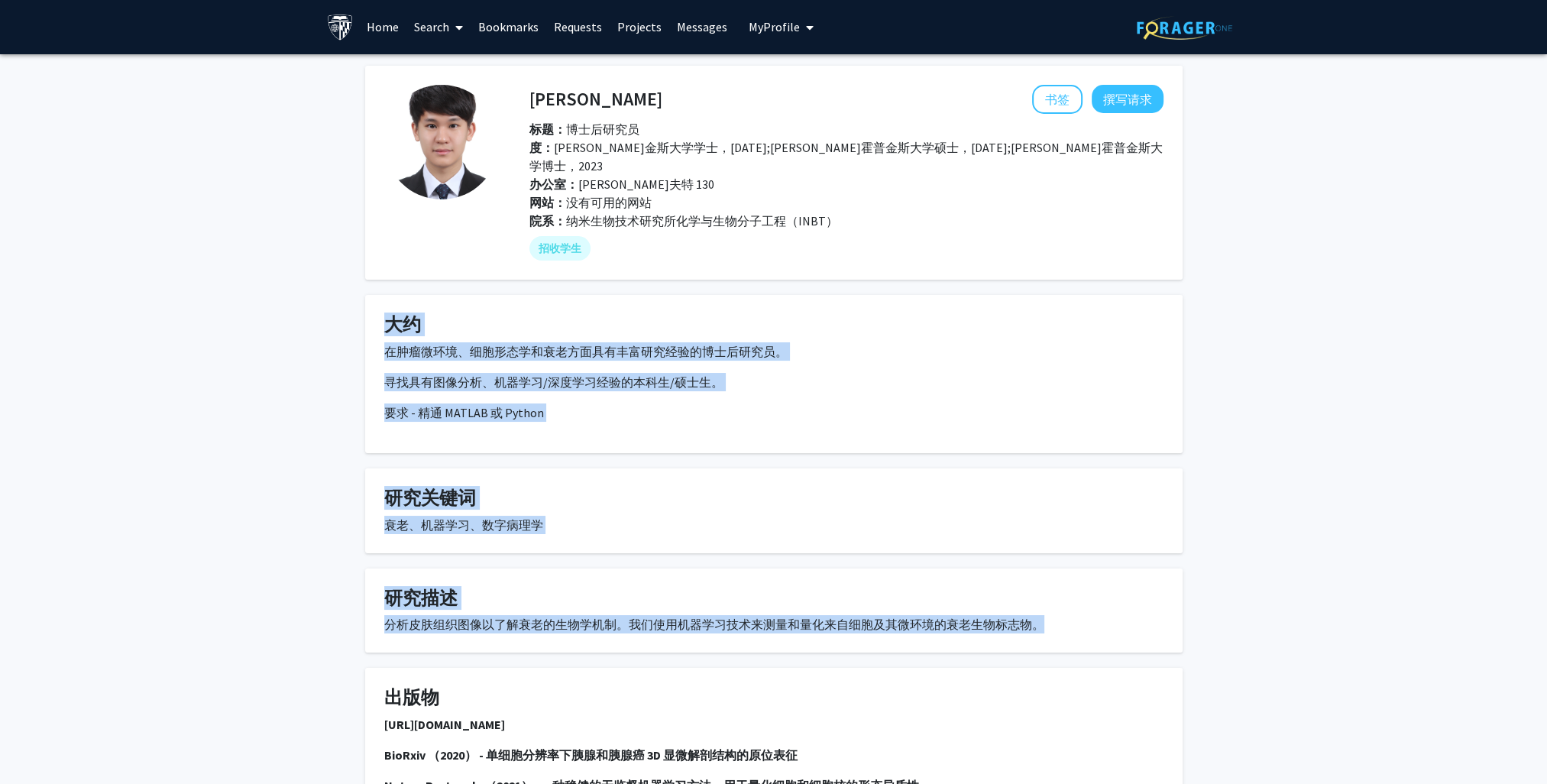
scroll to position [0, 0]
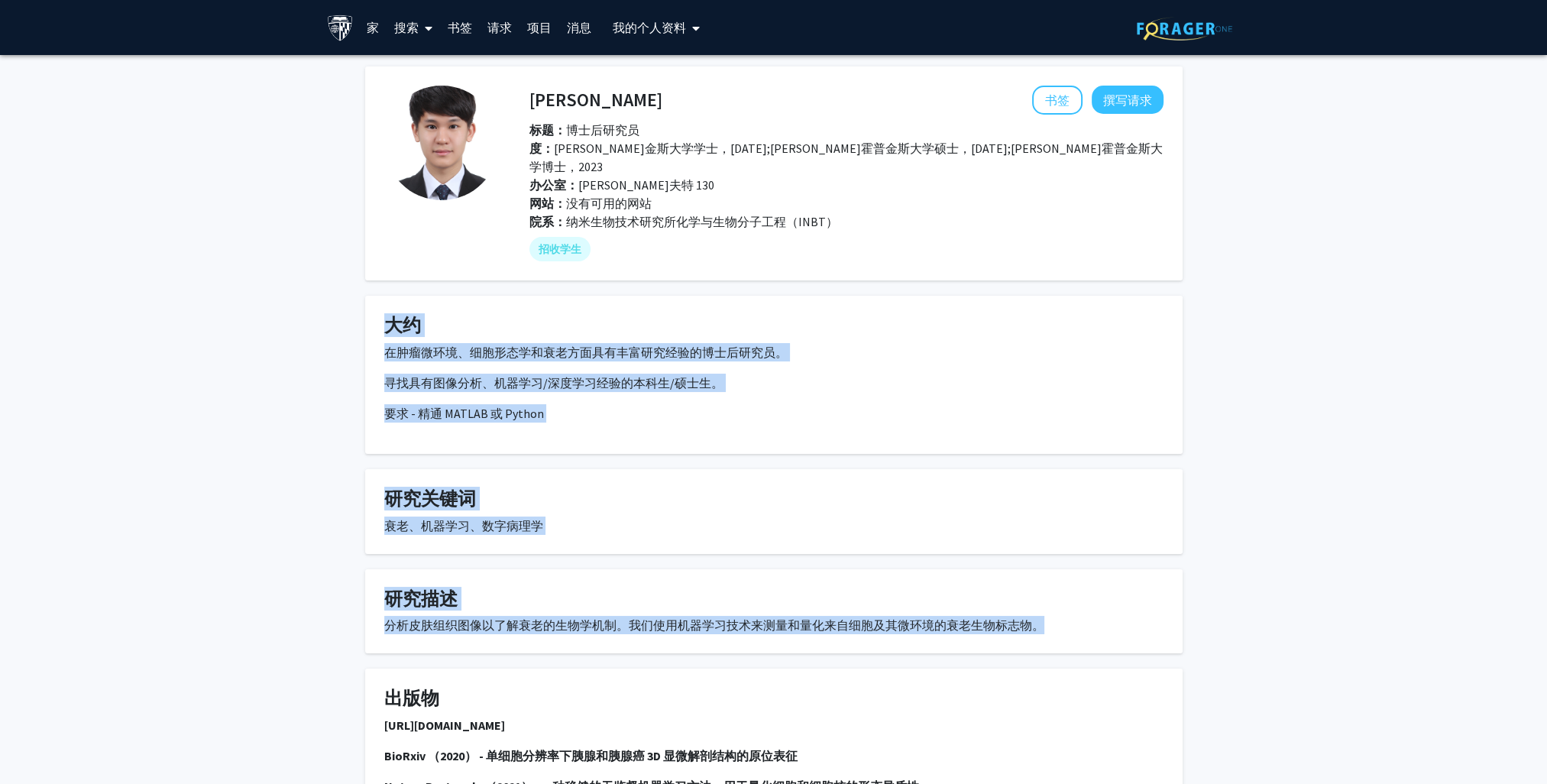
click at [1181, 320] on fg-card "大约 在肿瘤微环境、细胞形态学和衰老方面具有丰富研究经验的博士后研究员。 寻找具有图像分析、机器学习/深度学习经验的本科生/硕士生。 要求 - 精通 MATL…" at bounding box center [773, 375] width 817 height 158
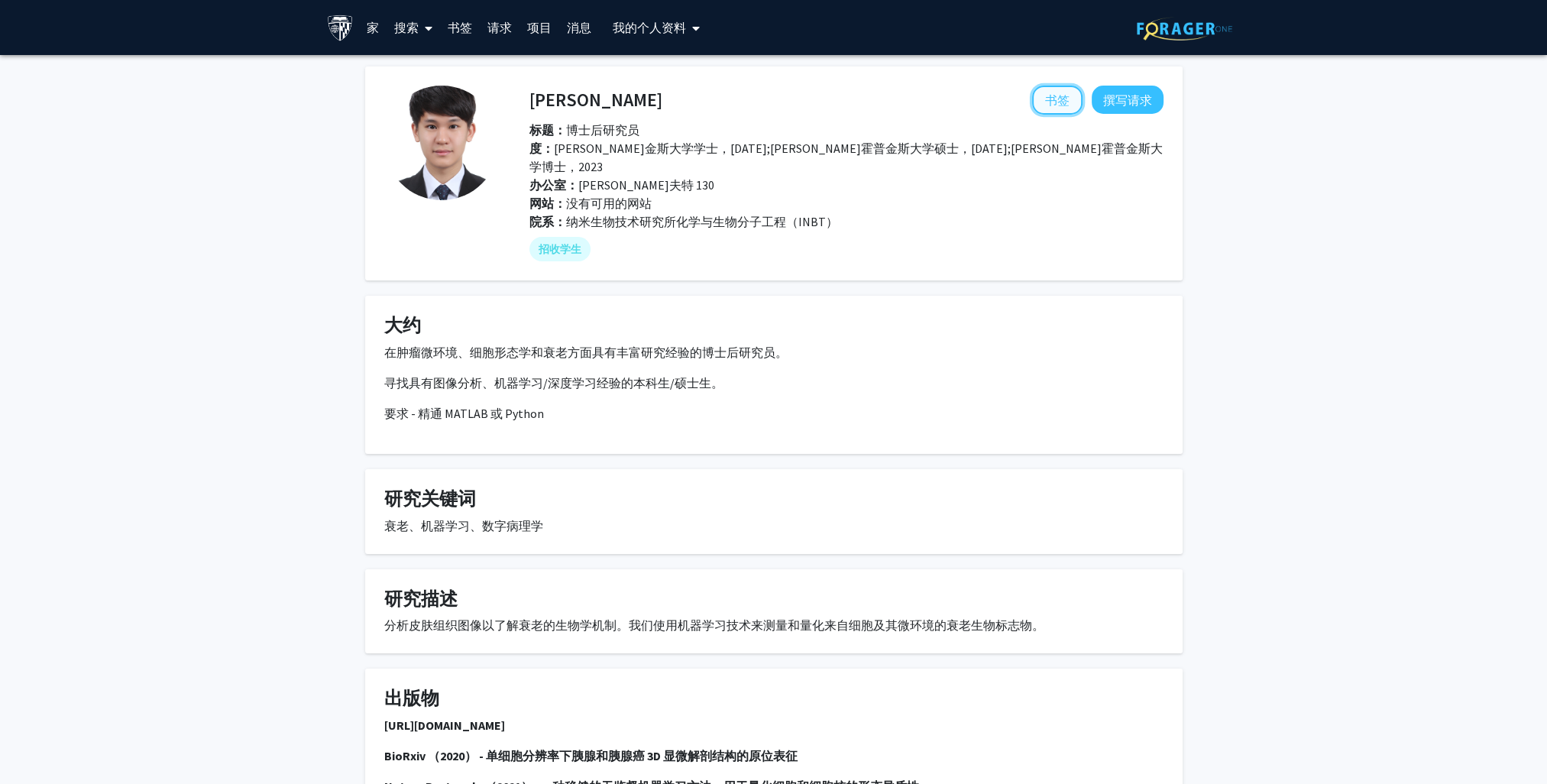
click at [1051, 95] on button "书签" at bounding box center [1057, 99] width 51 height 29
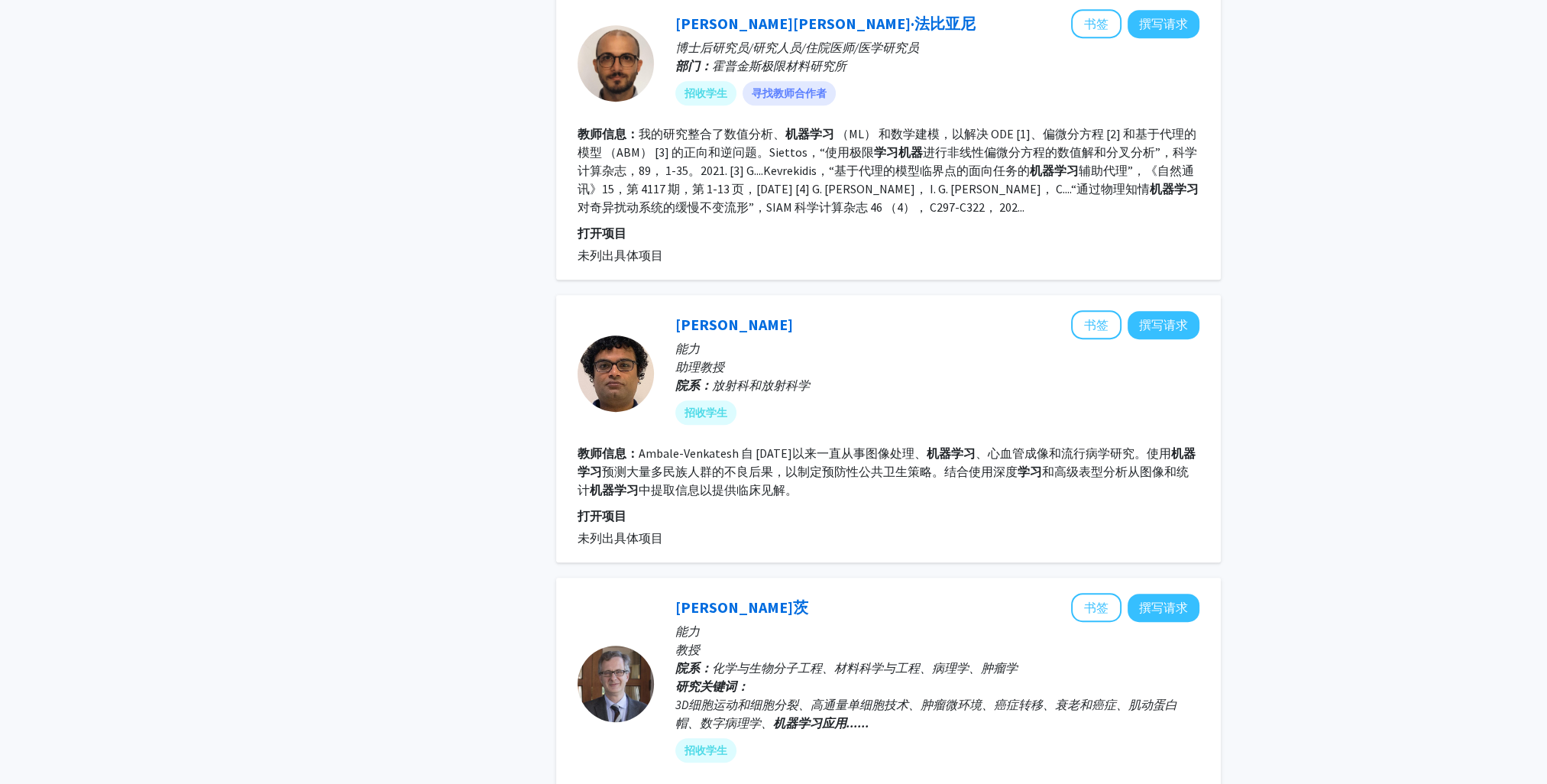
scroll to position [1069, 0]
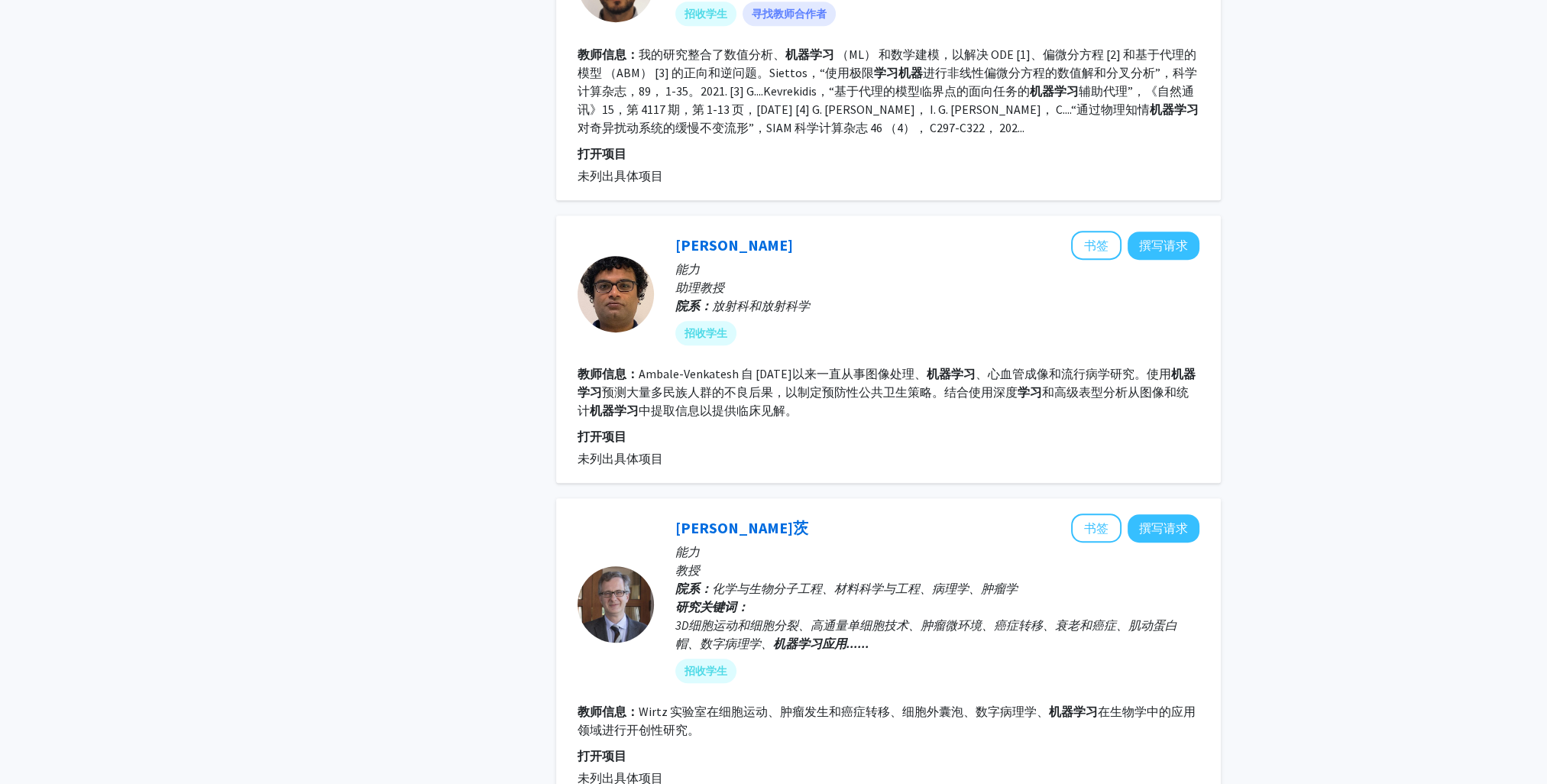
drag, startPoint x: 792, startPoint y: 245, endPoint x: 1373, endPoint y: 448, distance: 615.4
click at [1373, 448] on div "细化依据 协作状态： Collaboration Status 全体教职员工 Collaboration Status 招收学生的教职员工 Collabora…" at bounding box center [773, 520] width 1547 height 3069
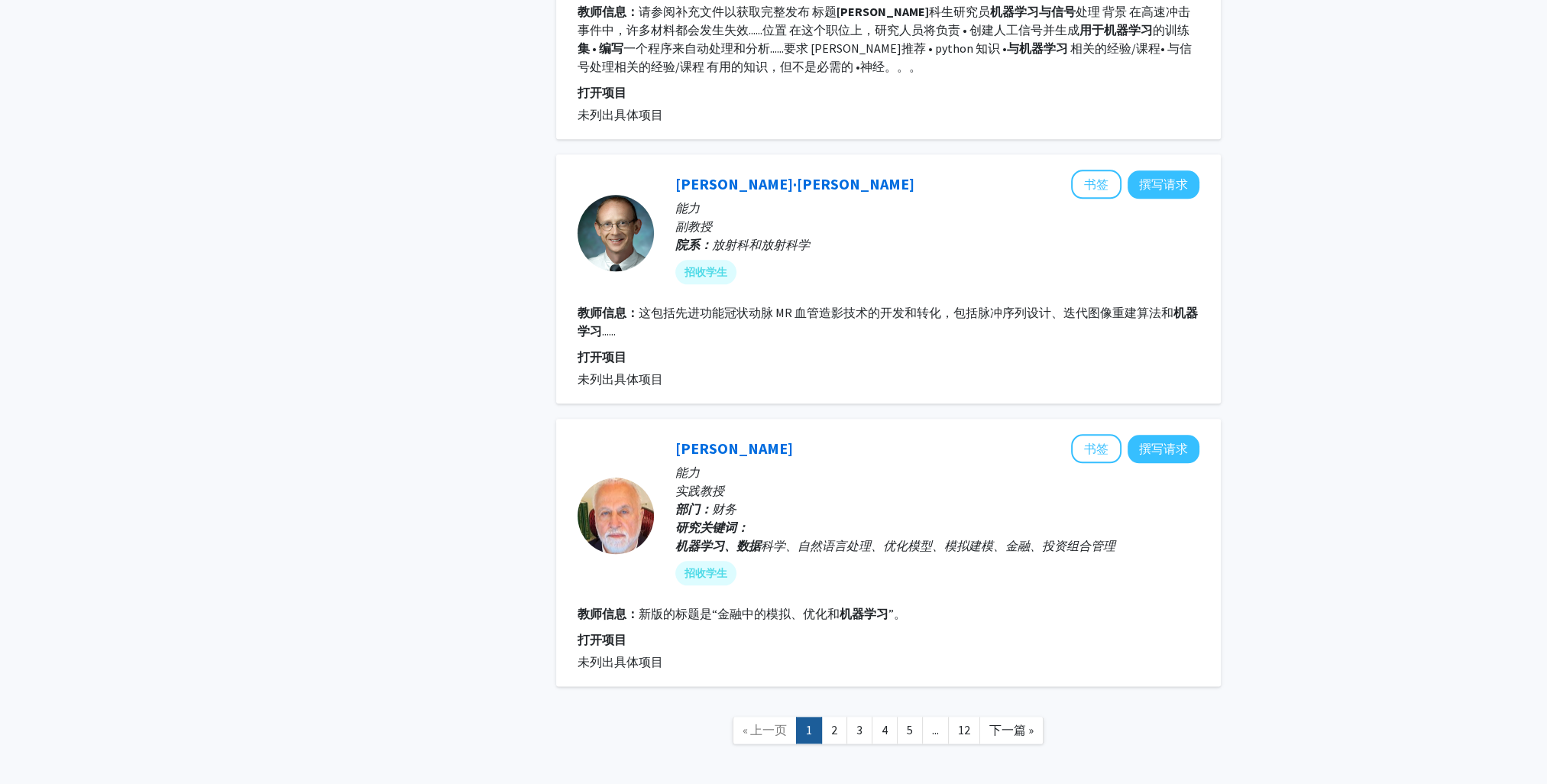
scroll to position [2361, 0]
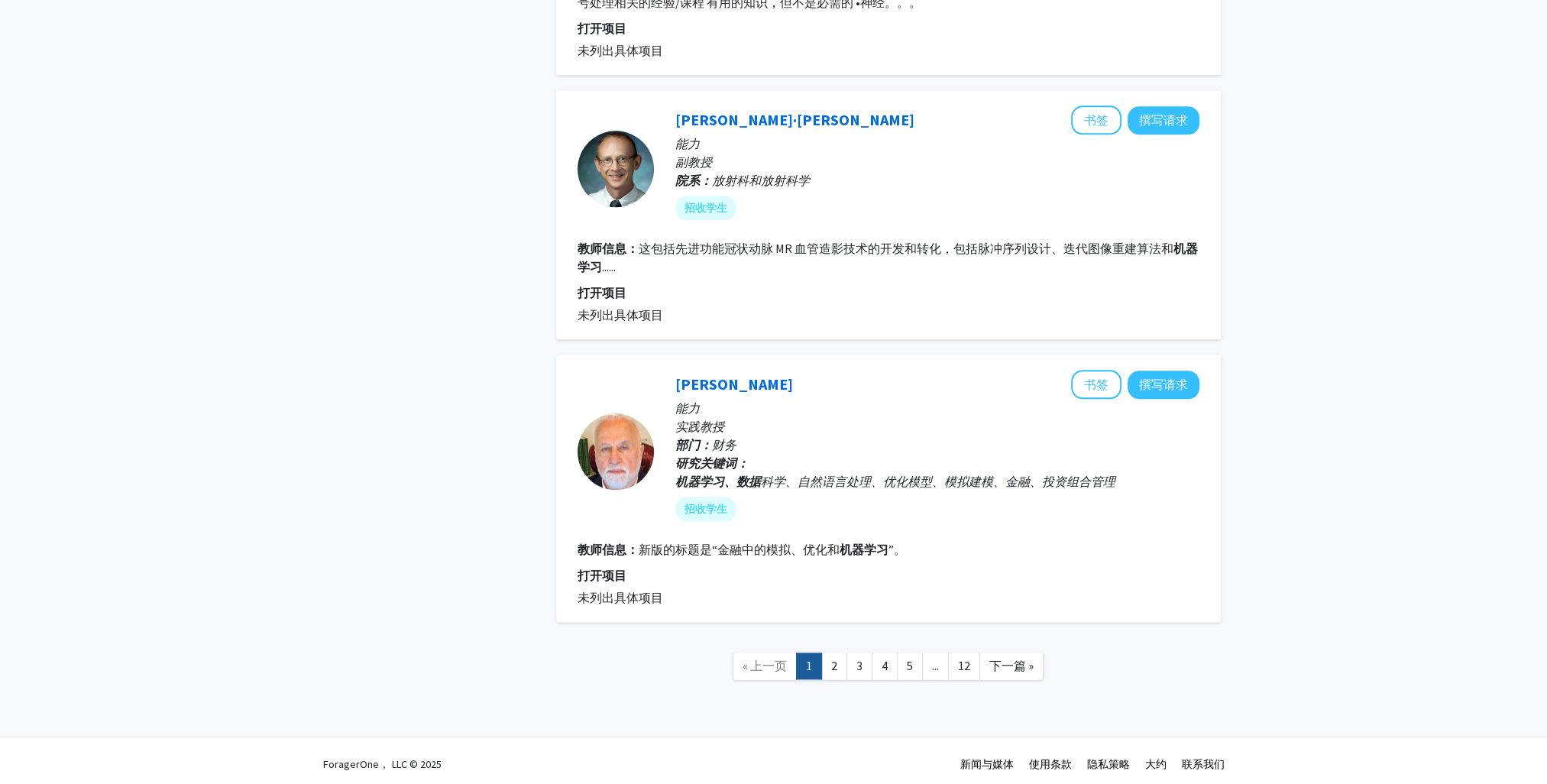
click at [841, 654] on link "2" at bounding box center [834, 666] width 26 height 27
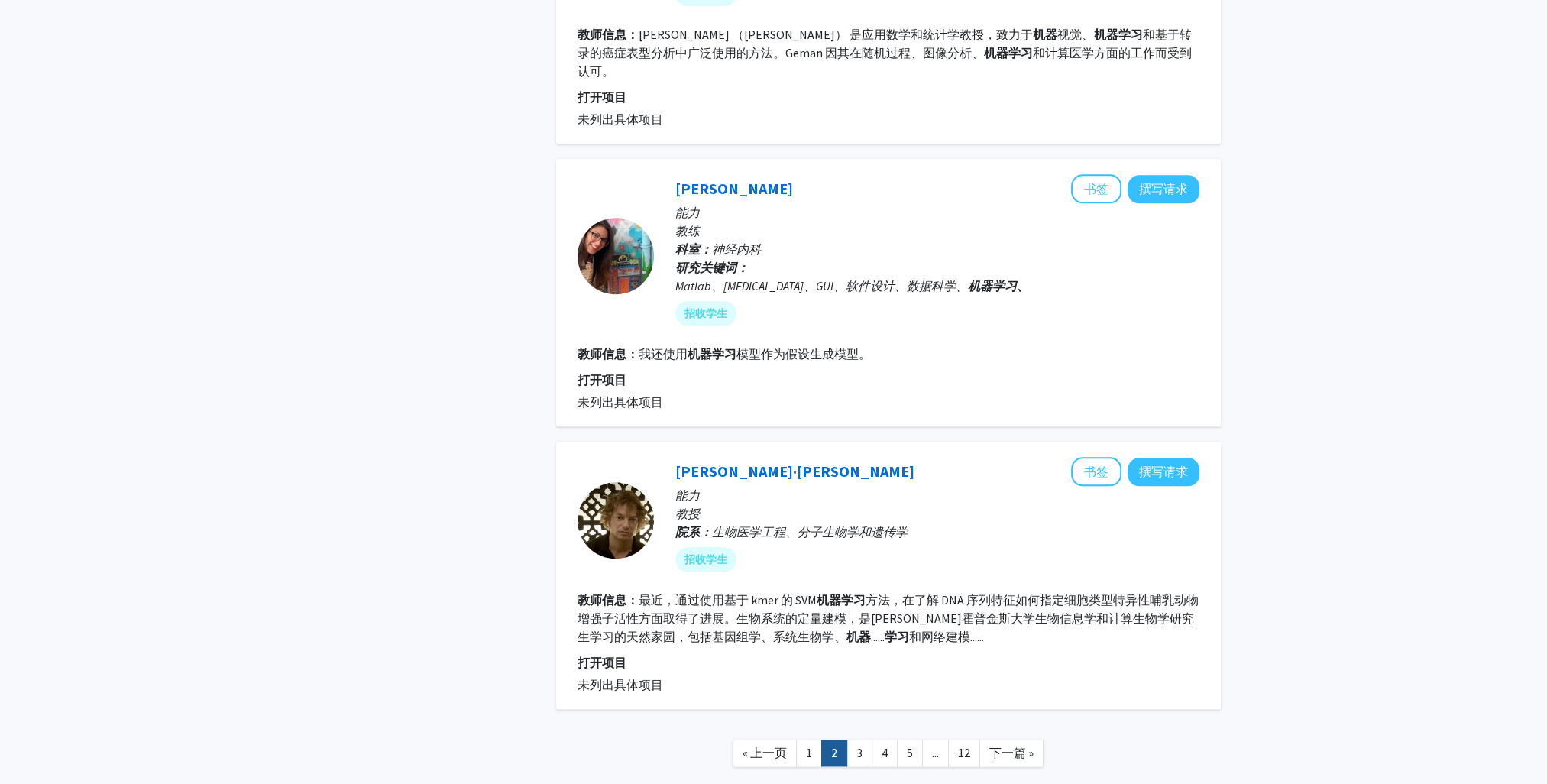
scroll to position [2270, 0]
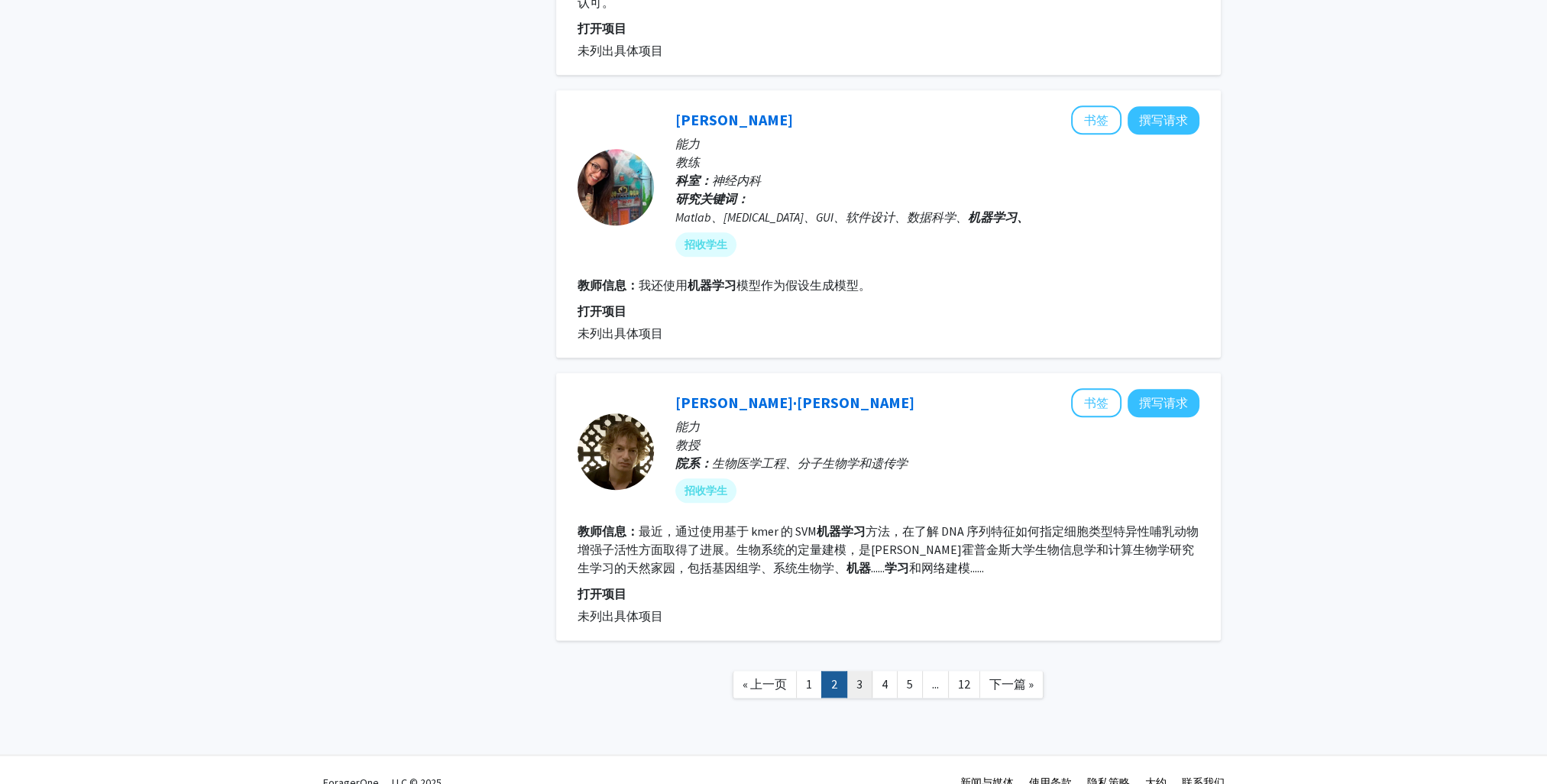
click at [865, 670] on link "3" at bounding box center [859, 684] width 26 height 27
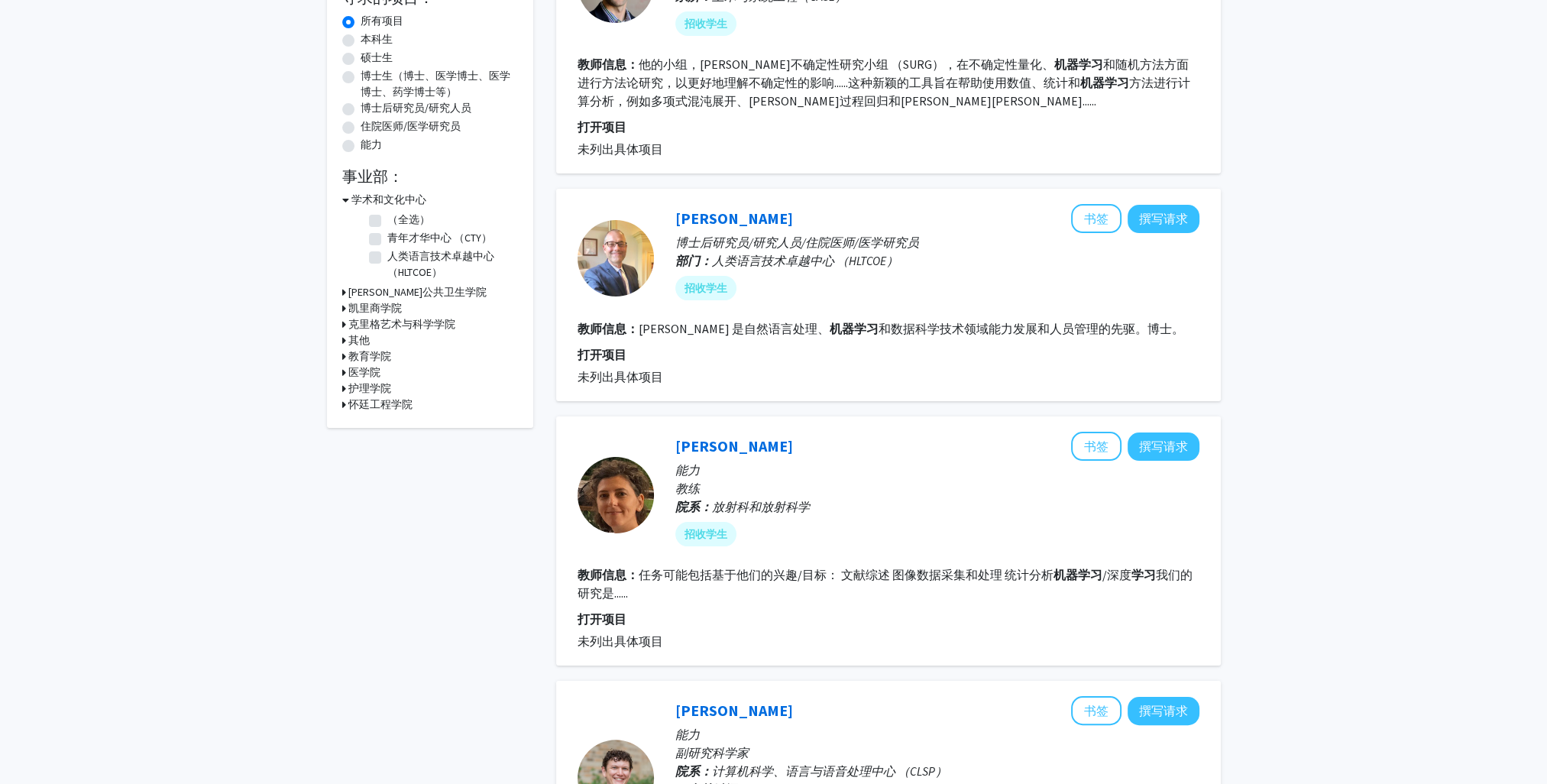
scroll to position [305, 0]
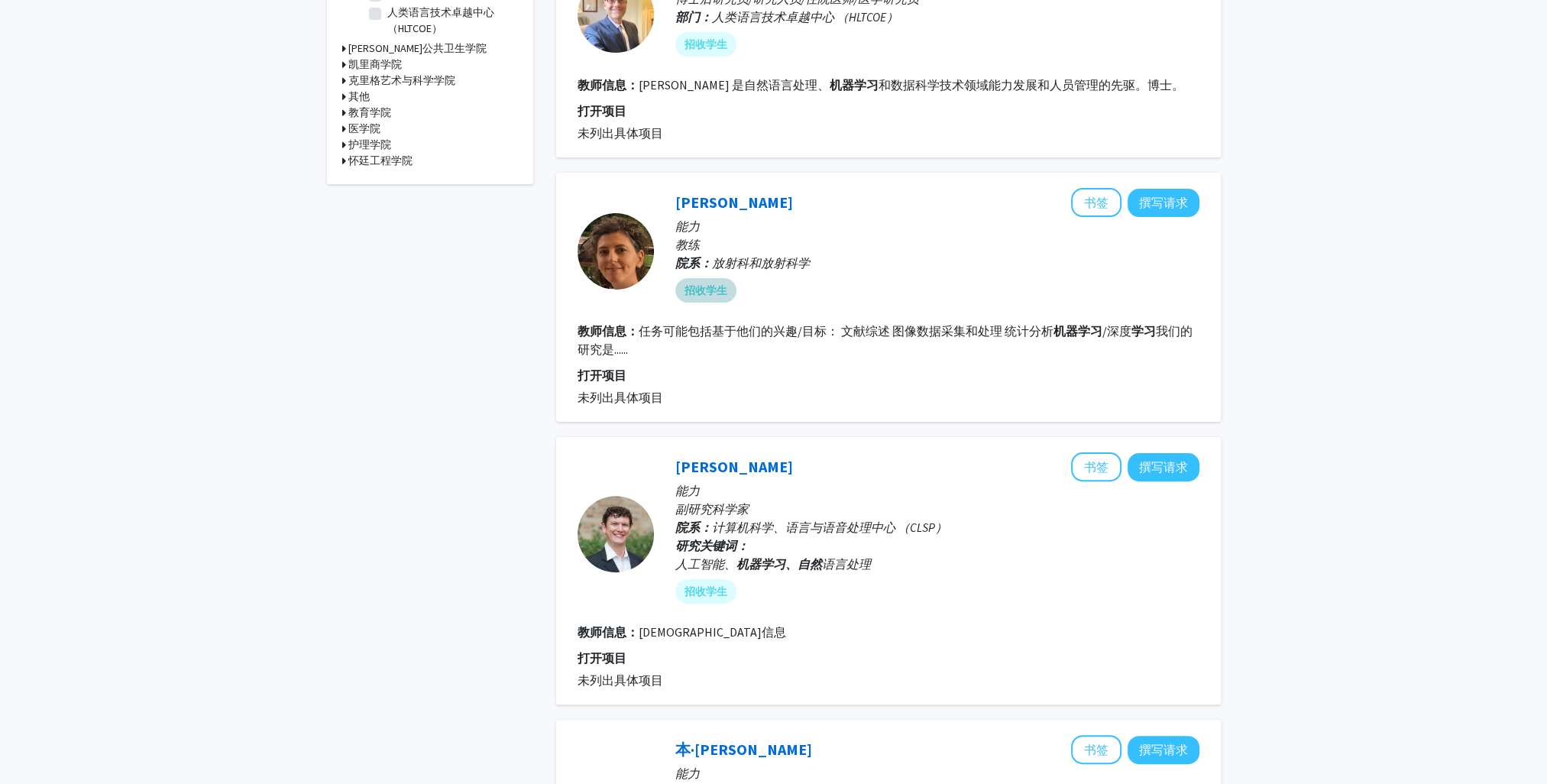
scroll to position [382, 0]
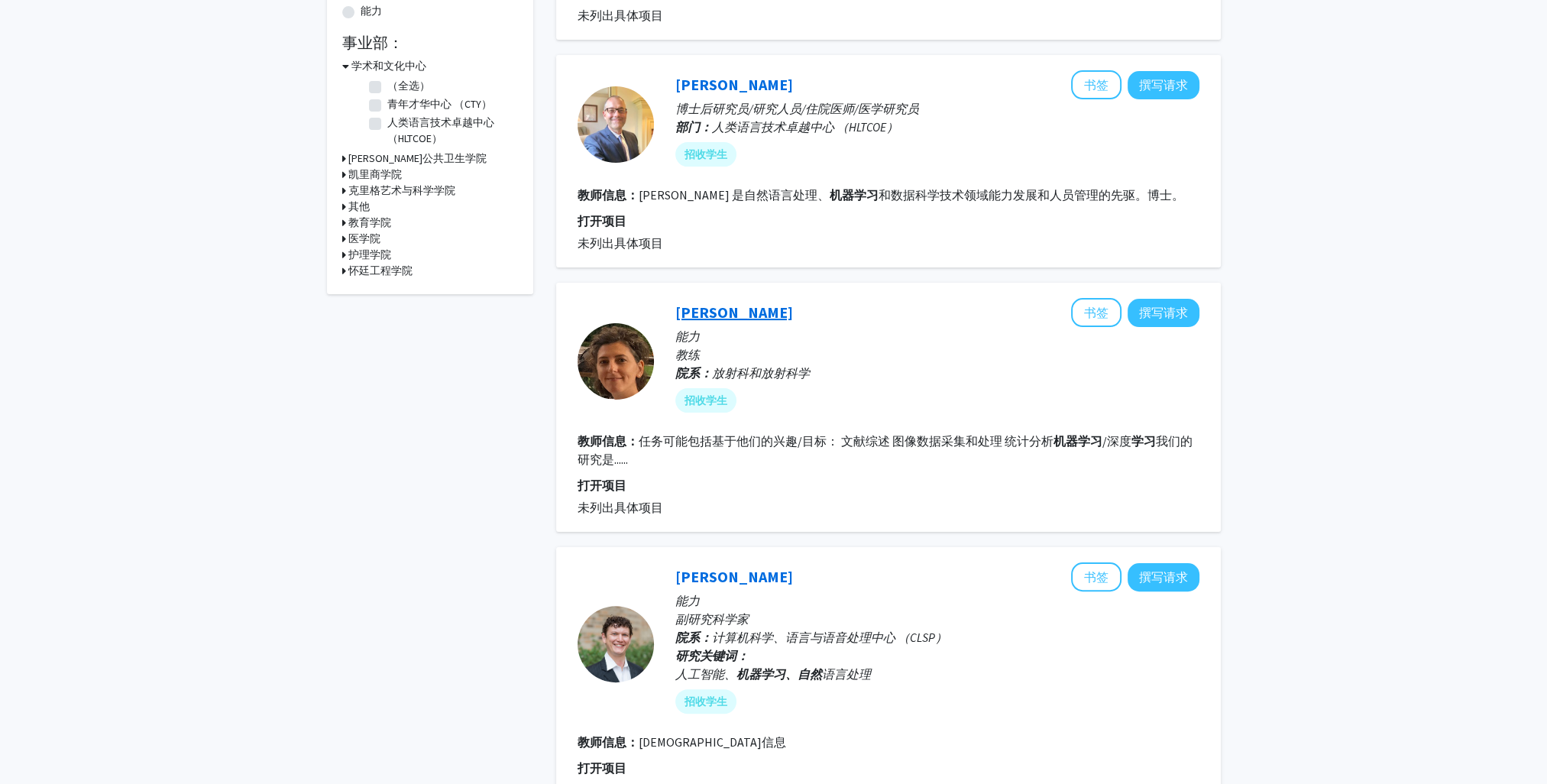
click at [748, 310] on link "伊佩克·奥兹德米尔" at bounding box center [734, 312] width 118 height 19
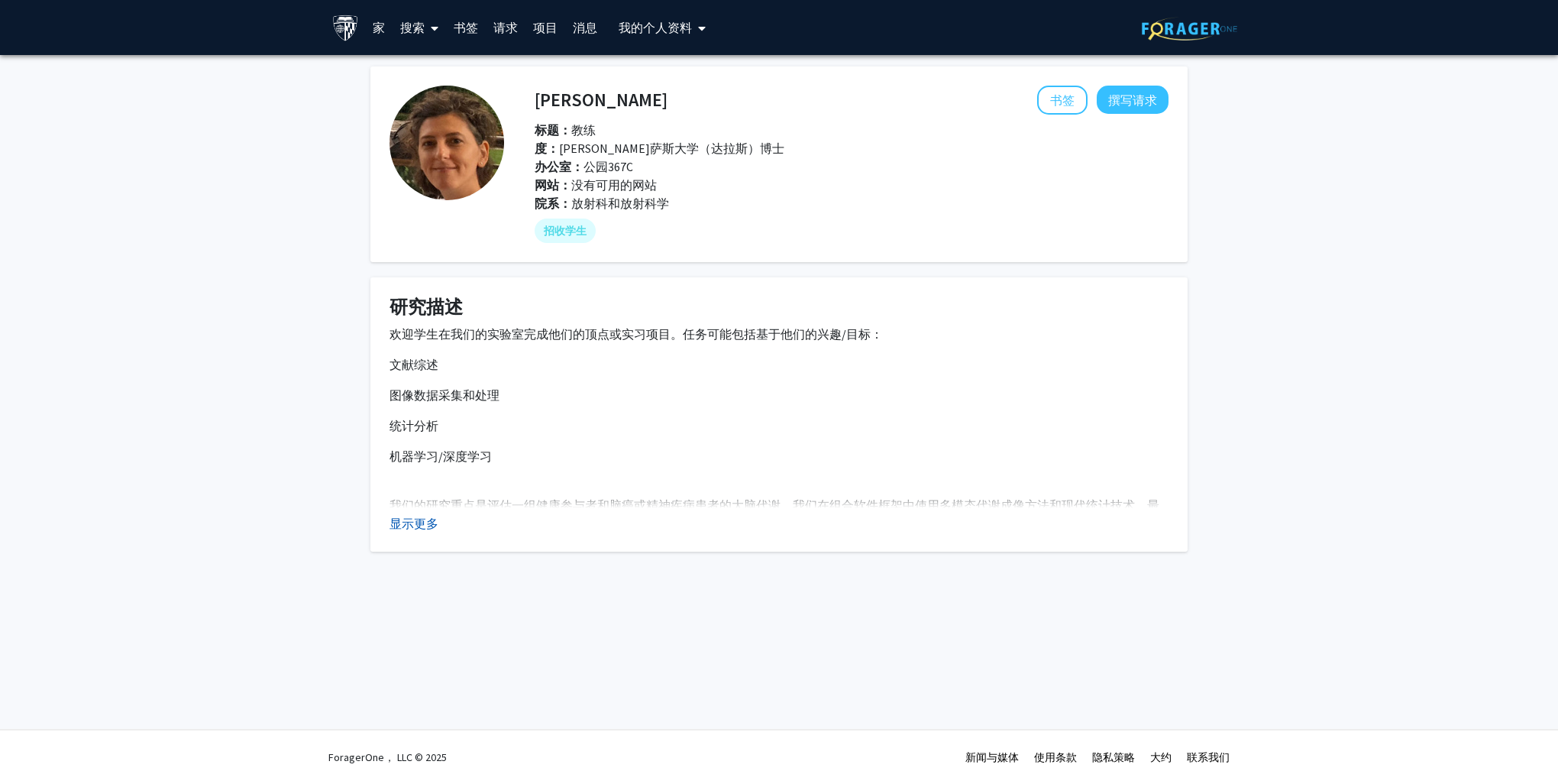
click at [416, 528] on button "显示更多" at bounding box center [414, 524] width 49 height 19
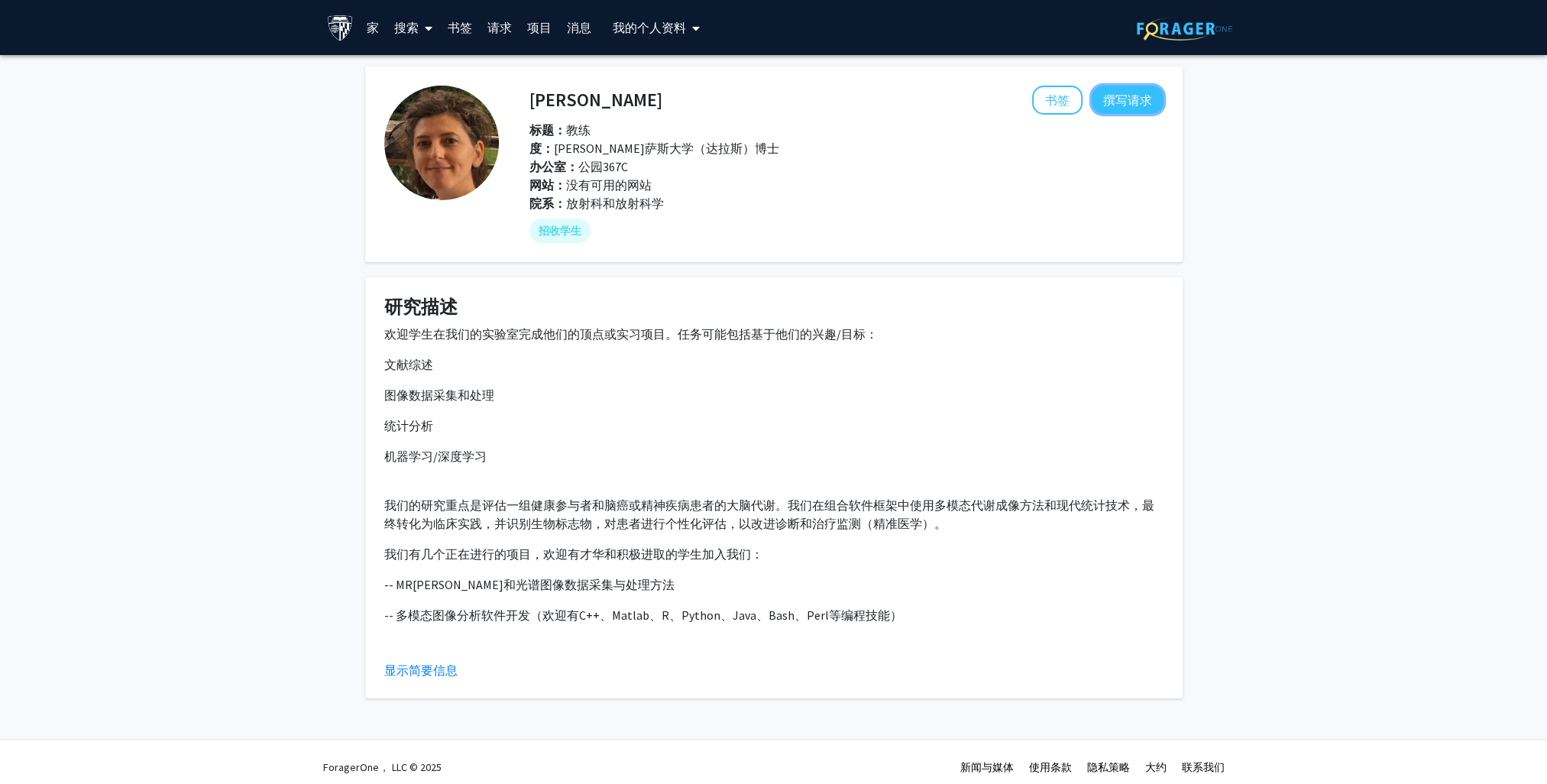
click at [1140, 102] on button "撰写请求" at bounding box center [1127, 99] width 72 height 29
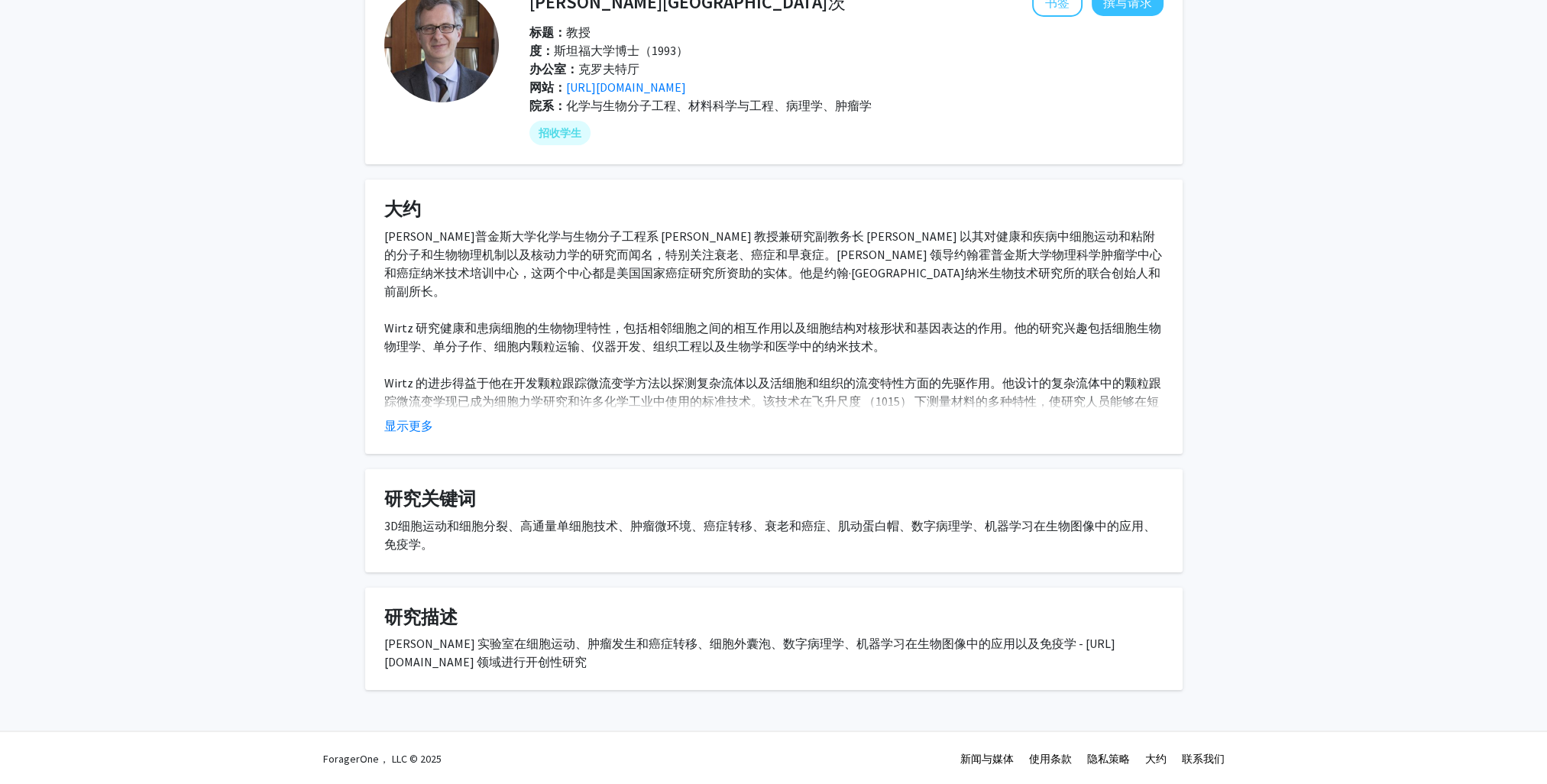
scroll to position [99, 0]
drag, startPoint x: 605, startPoint y: 661, endPoint x: 359, endPoint y: 653, distance: 246.1
click at [359, 653] on div "[PERSON_NAME]茨 书签 撰写请求 标题： 教授 度： 斯坦福大学博士（1993） 办公室： 克罗夫特厅 网站： [URL][DOMAIN_NAME…" at bounding box center [773, 328] width 841 height 721
click at [726, 669] on fg-card "研究描述 Wirtz 实验室在细胞运动、肿瘤发生和癌症转移、细胞外囊泡、数字病理学、机器学习在生物图像中的应用以及免疫学 - https://wirtzlab…" at bounding box center [773, 638] width 817 height 103
click at [414, 422] on button "显示更多" at bounding box center [409, 425] width 49 height 19
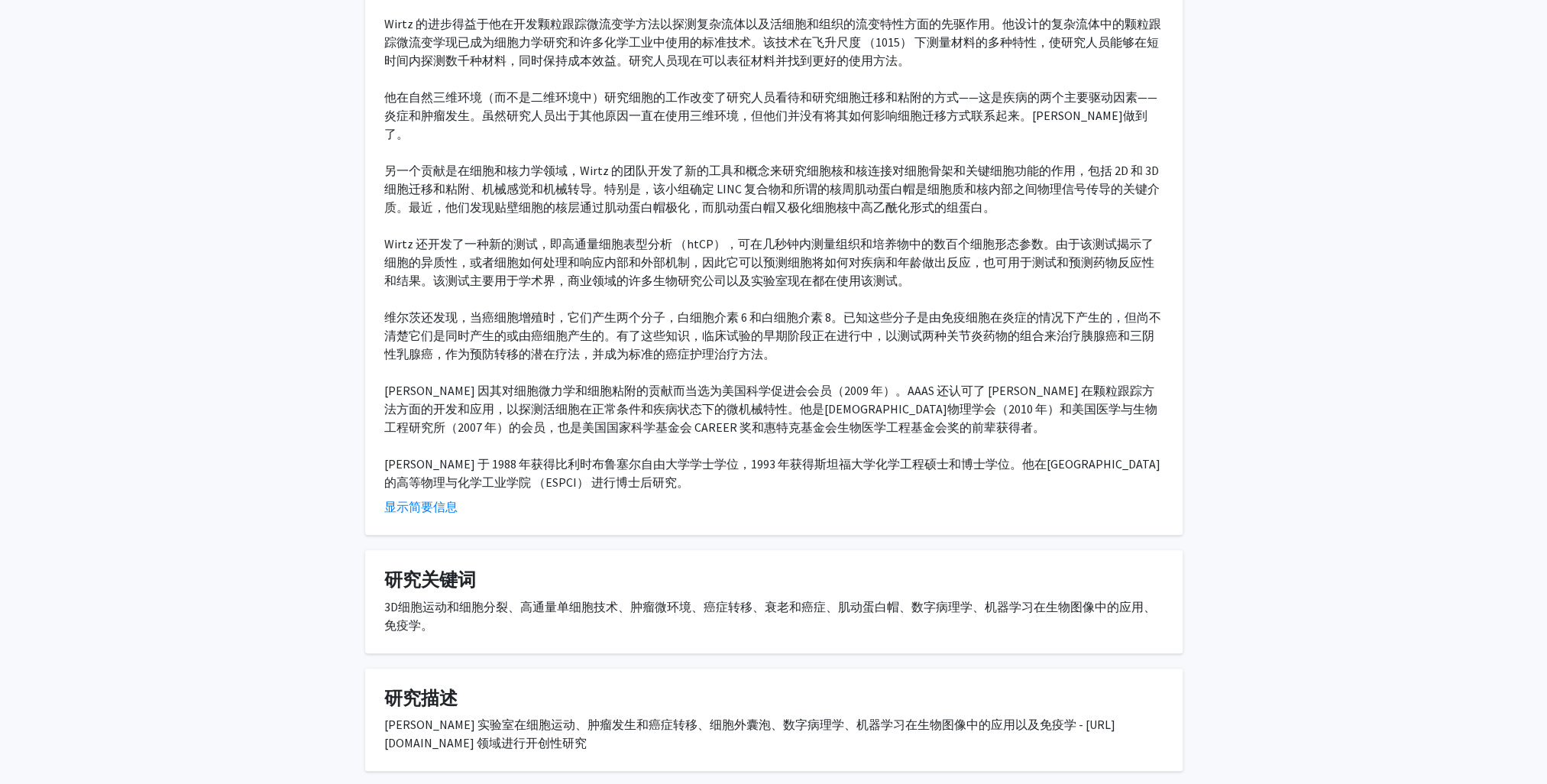
scroll to position [481, 0]
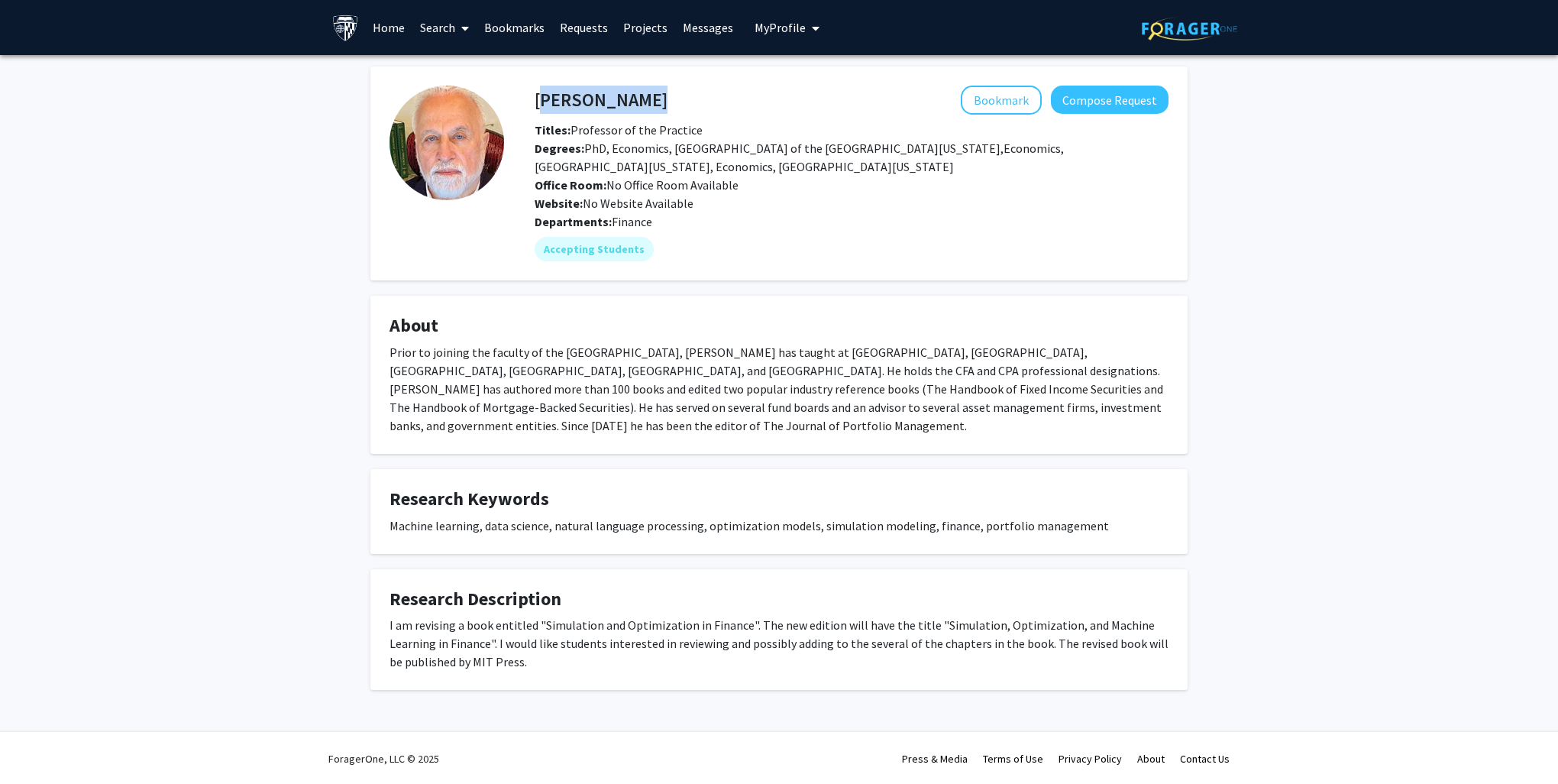
drag, startPoint x: 535, startPoint y: 100, endPoint x: 717, endPoint y: 111, distance: 182.3
click at [717, 111] on div "Frank Fabozzi Bookmark Compose Request" at bounding box center [852, 99] width 657 height 29
copy h4 "Frank Fabozzi"
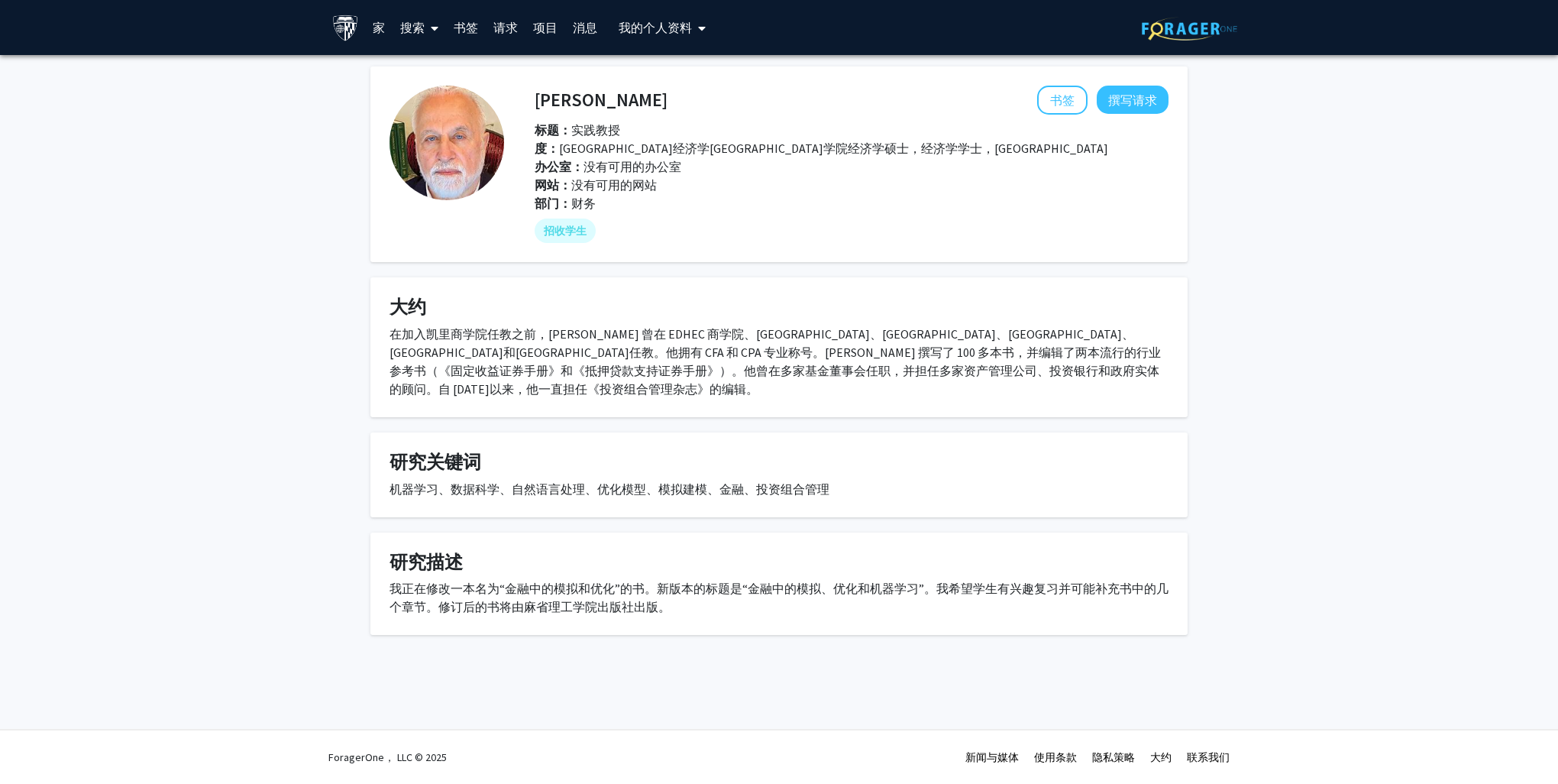
click at [999, 207] on div "部门： 财务" at bounding box center [852, 203] width 634 height 19
click at [1058, 106] on button "书签" at bounding box center [1062, 99] width 51 height 29
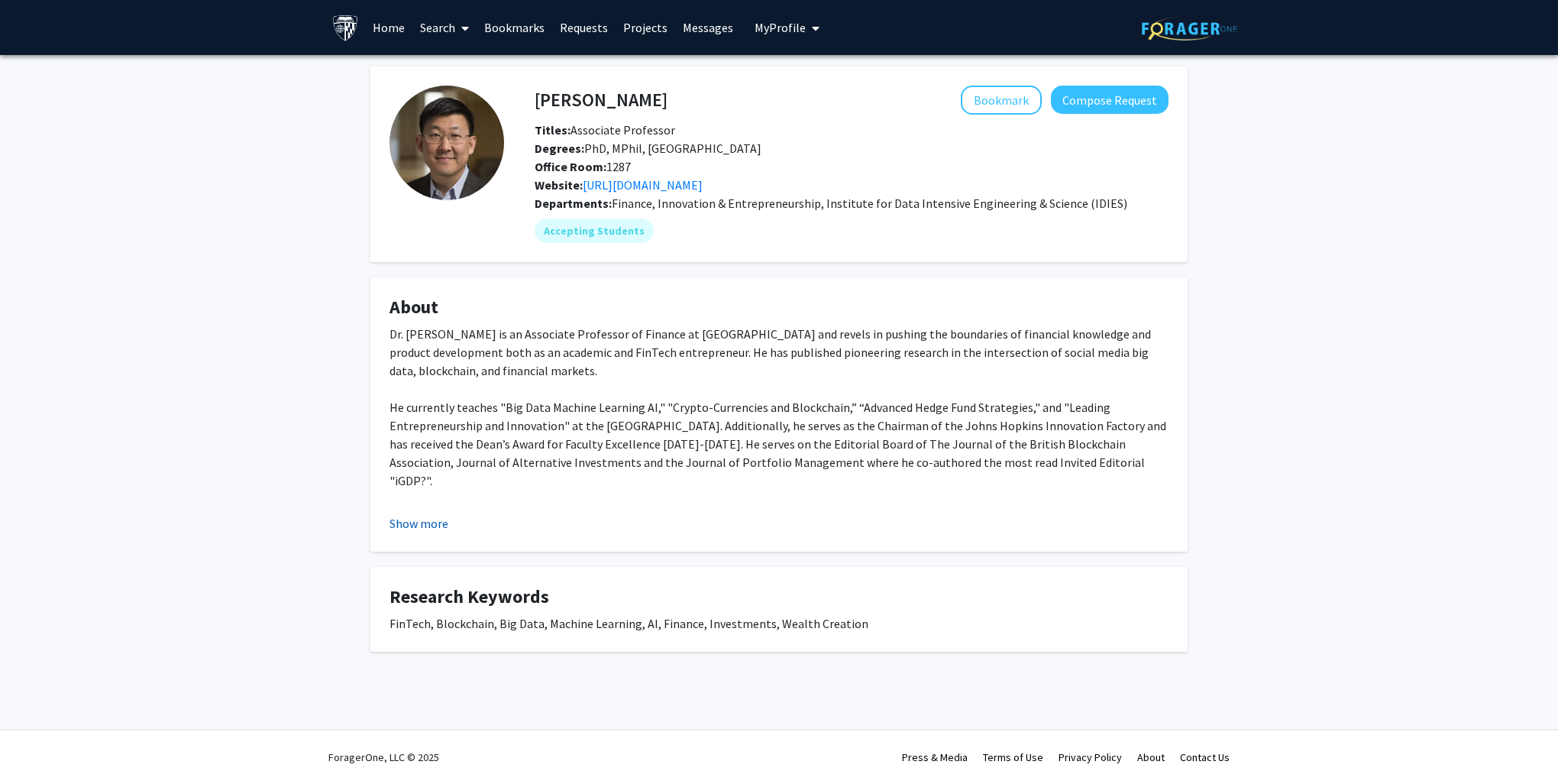
click at [431, 527] on button "Show more" at bounding box center [419, 524] width 59 height 19
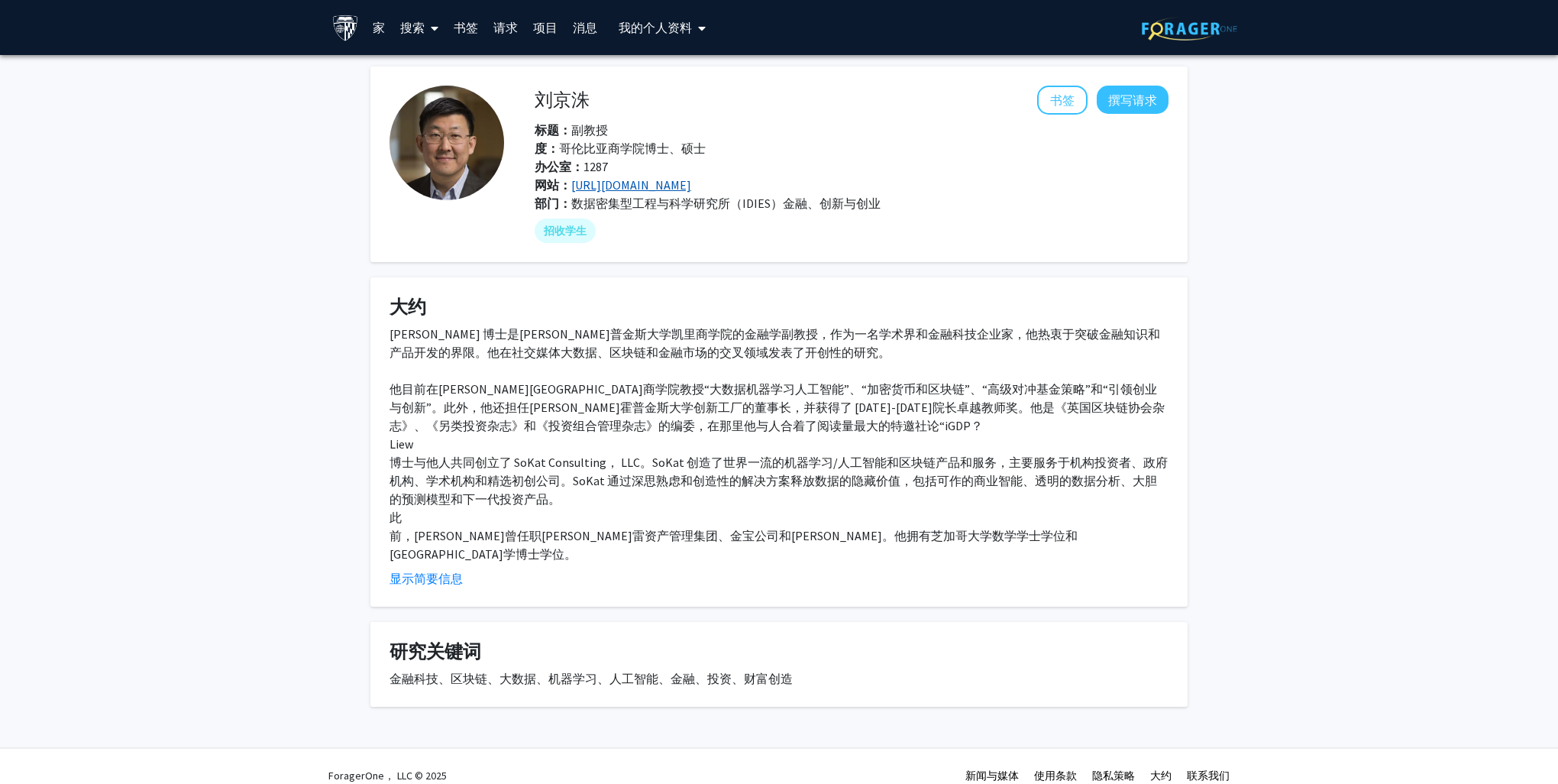
click at [640, 184] on link "[URL][DOMAIN_NAME]" at bounding box center [631, 185] width 120 height 15
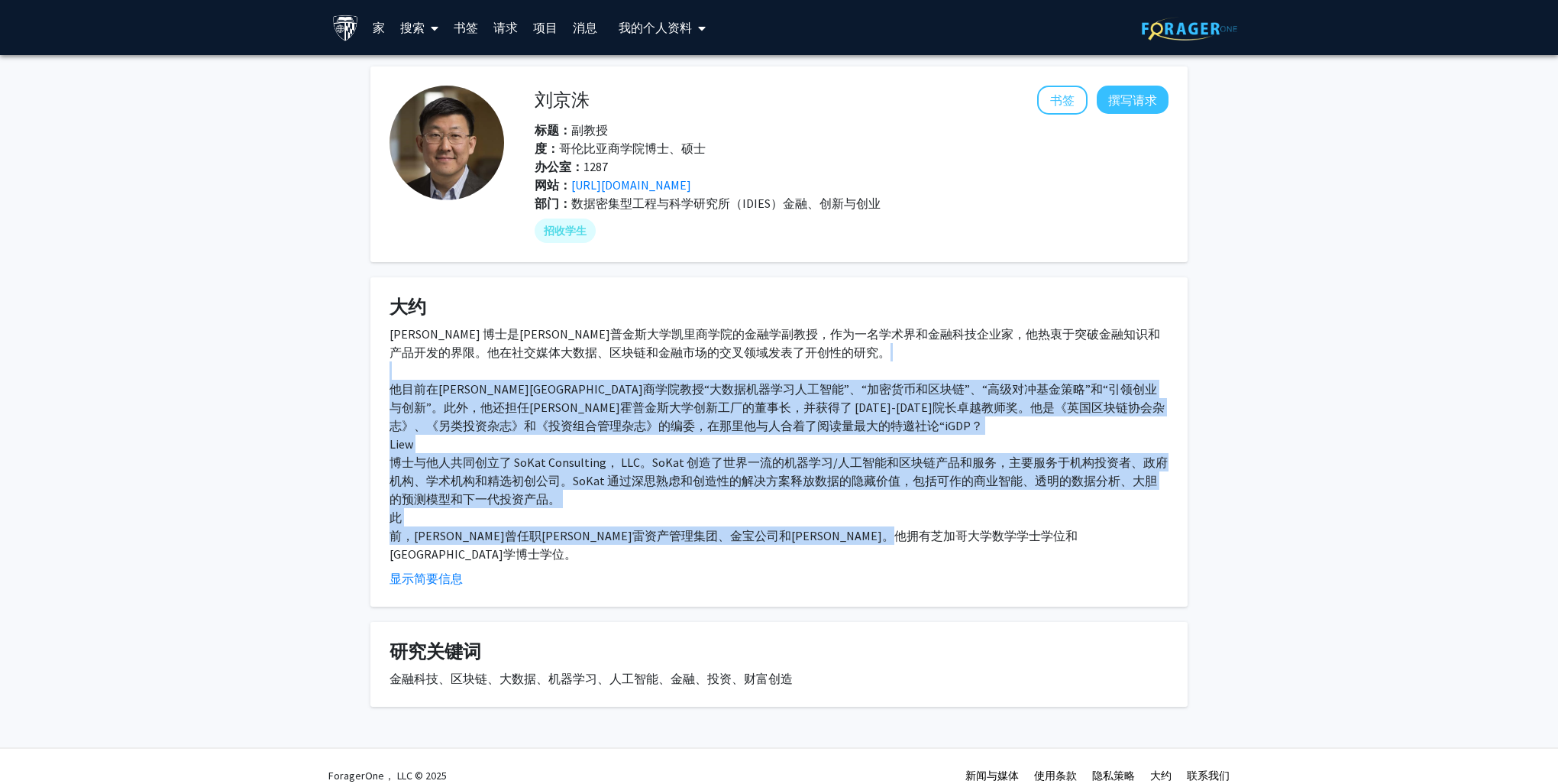
drag, startPoint x: 1096, startPoint y: 534, endPoint x: 609, endPoint y: 382, distance: 510.2
click at [606, 380] on div "[PERSON_NAME] 博士是[PERSON_NAME]普金斯大学凯里商学院的金融学副教授，作为一名学术界和金融科技企业家，他热衷于突破金融知识和产品开发…" at bounding box center [779, 443] width 779 height 239
click at [1029, 520] on div "[PERSON_NAME] 博士是[PERSON_NAME]普金斯大学凯里商学院的金融学副教授，作为一名学术界和金融科技企业家，他热衷于突破金融知识和产品开发…" at bounding box center [779, 443] width 779 height 239
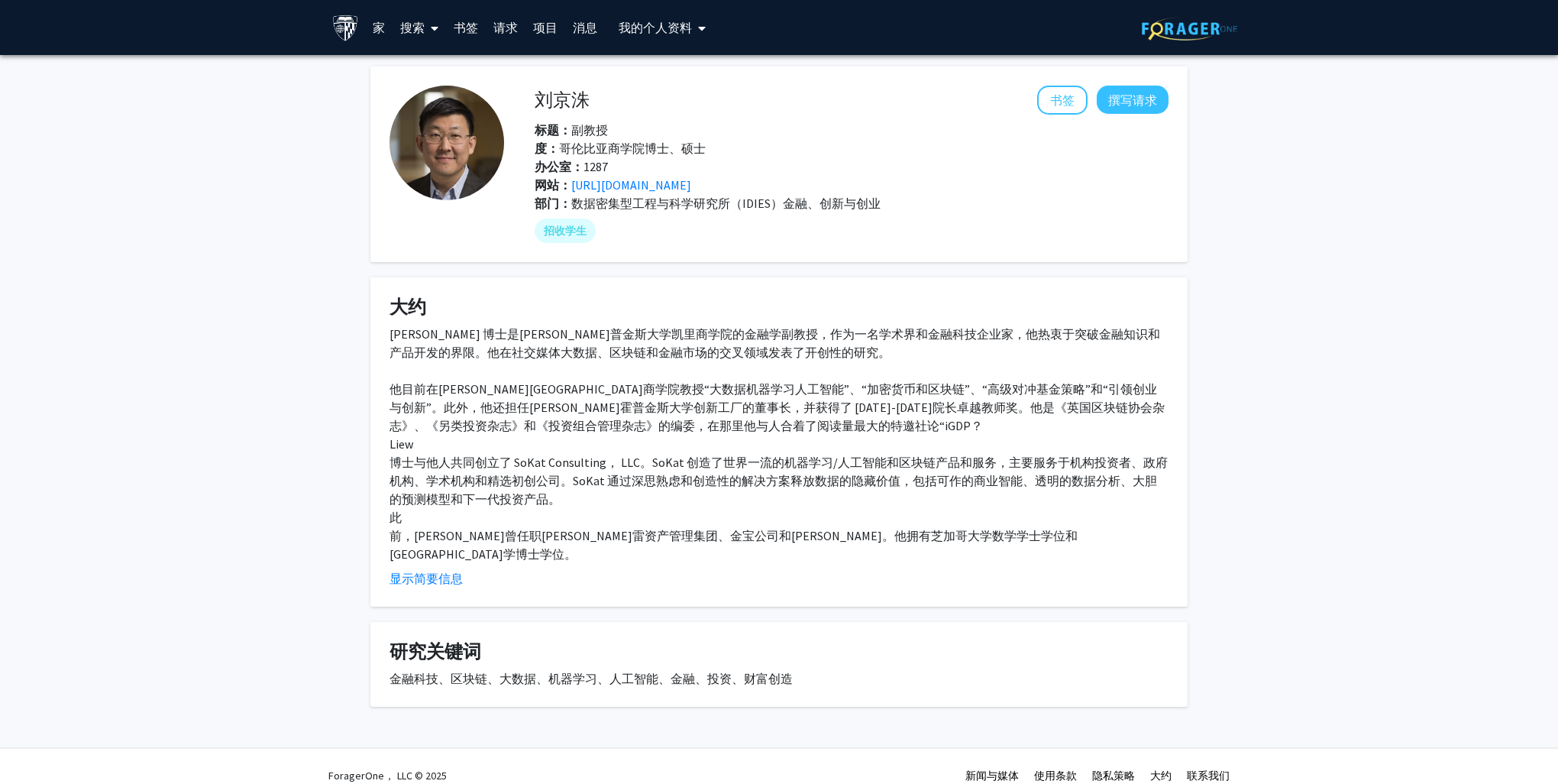
click at [1134, 569] on div "显示简要信息" at bounding box center [779, 578] width 779 height 19
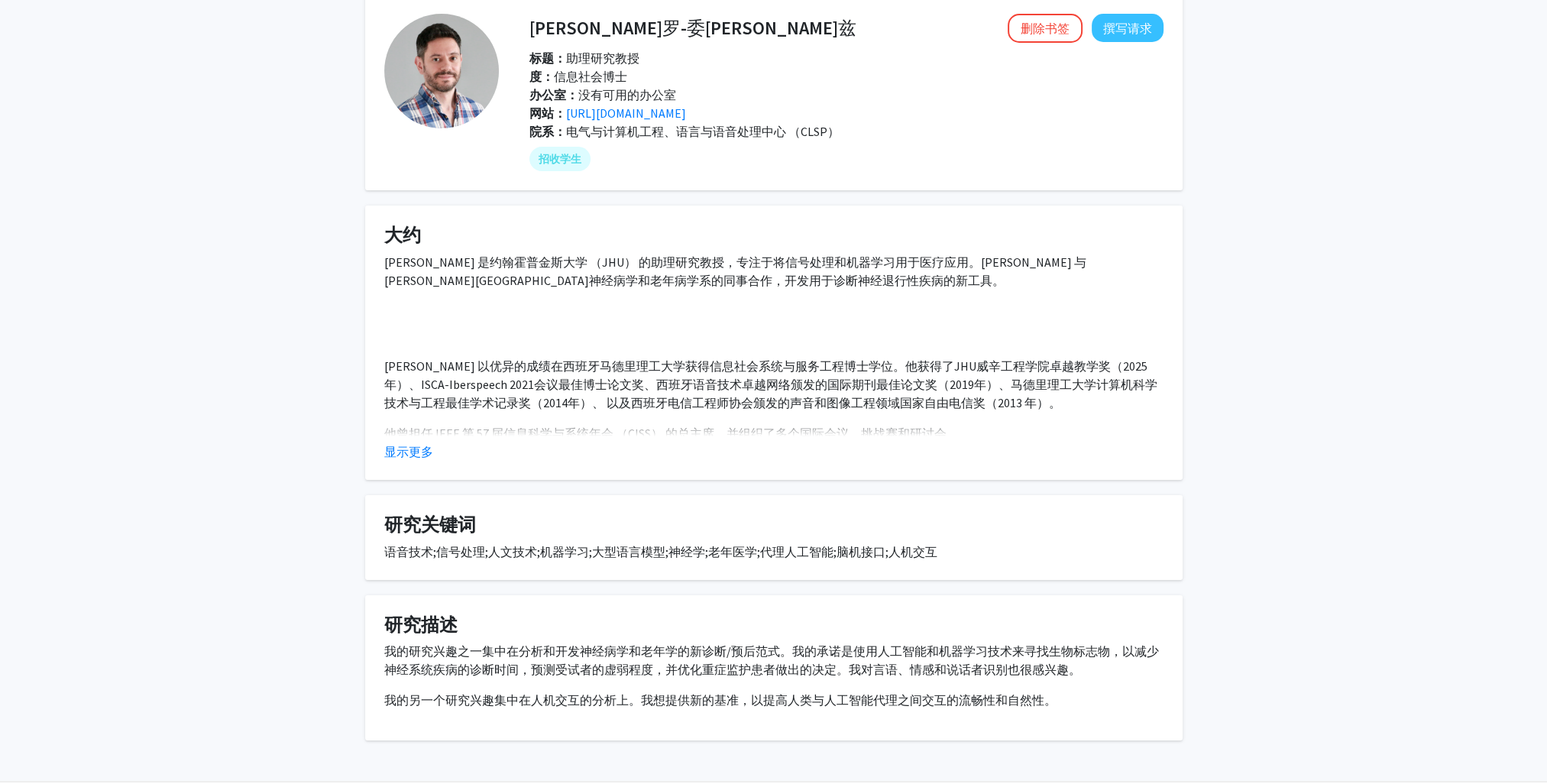
scroll to position [123, 0]
